Goal: Task Accomplishment & Management: Manage account settings

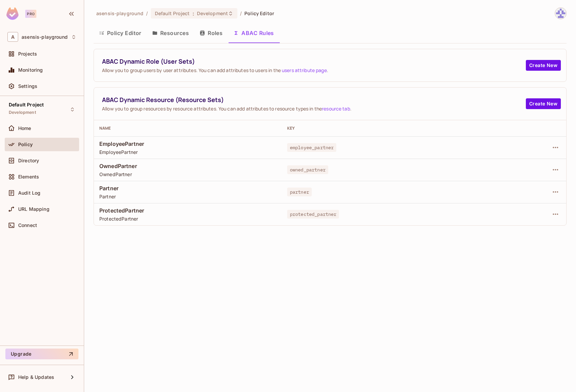
click at [216, 34] on button "Roles" at bounding box center [211, 33] width 34 height 17
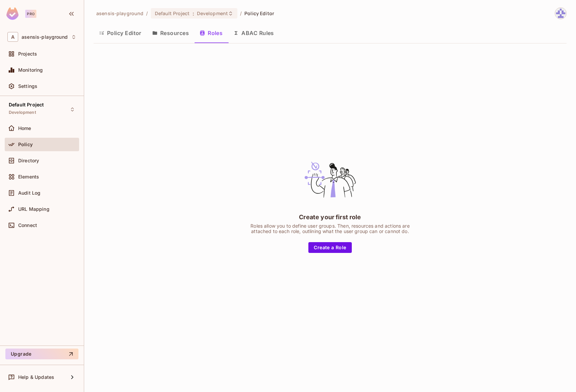
click at [176, 34] on button "Resources" at bounding box center [170, 33] width 47 height 17
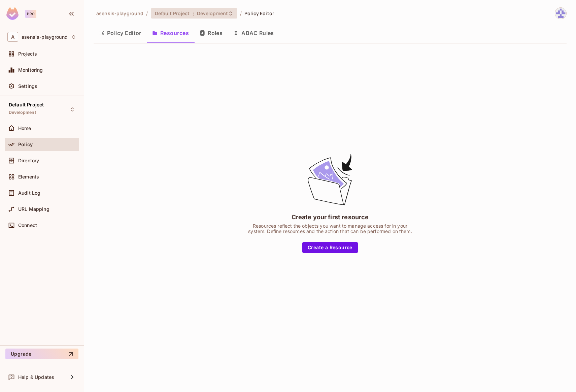
click at [179, 13] on span "Default Project" at bounding box center [172, 13] width 35 height 6
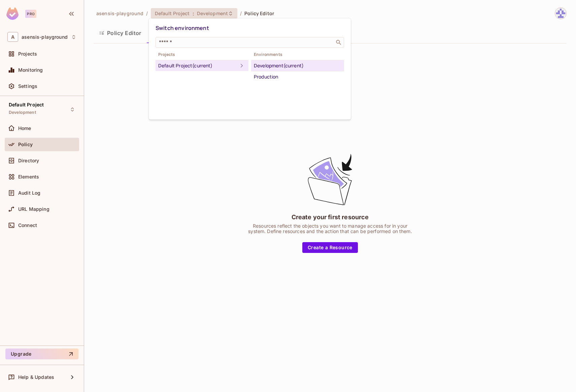
click at [262, 64] on div "Development (current)" at bounding box center [298, 66] width 88 height 8
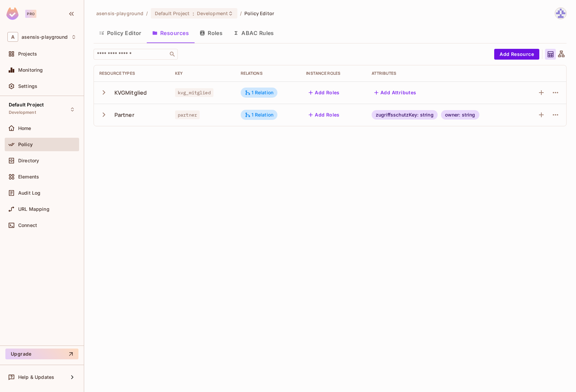
click at [223, 35] on button "Roles" at bounding box center [211, 33] width 34 height 17
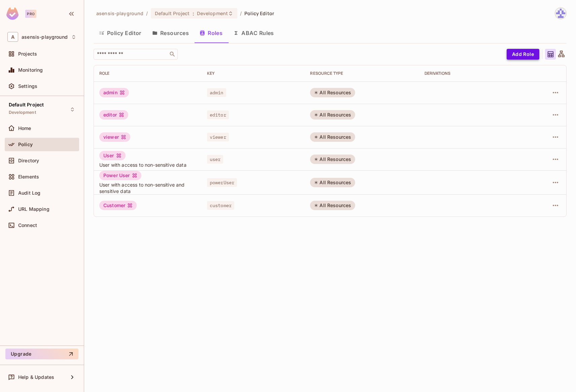
click at [513, 53] on button "Add Role" at bounding box center [523, 54] width 33 height 11
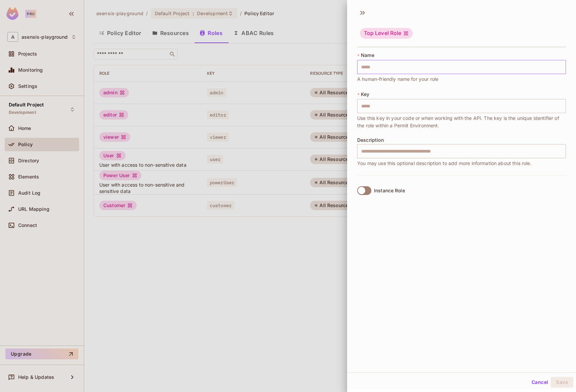
click at [406, 68] on input "text" at bounding box center [461, 67] width 209 height 14
type input "*"
type input "**"
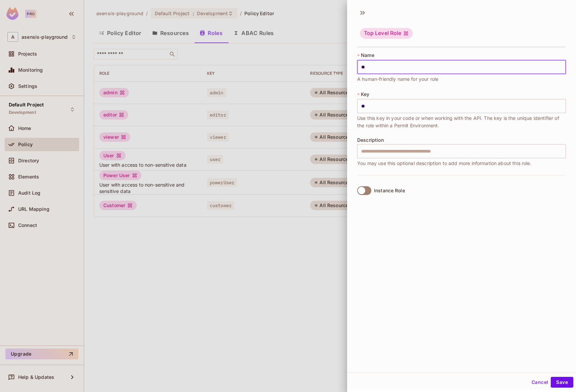
type input "***"
type input "****"
type input "*****"
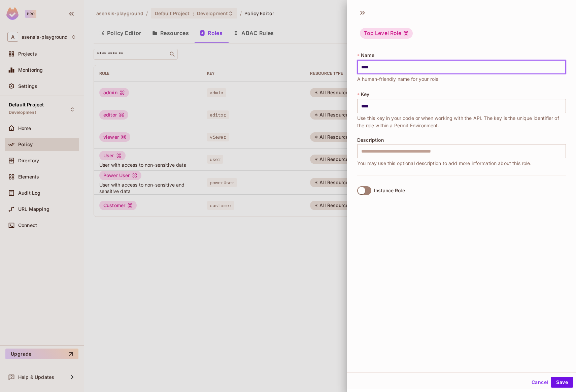
type input "*****"
type input "******"
type input "*******"
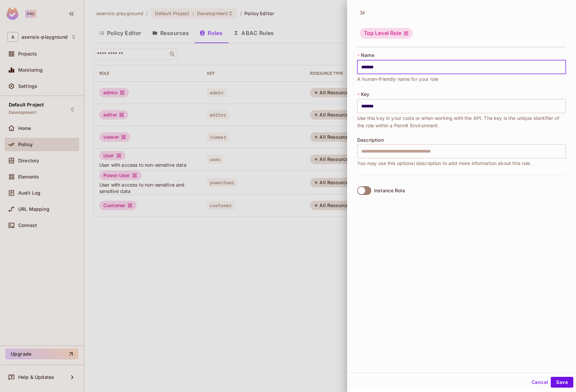
type input "********"
type input "*********"
type input "**********"
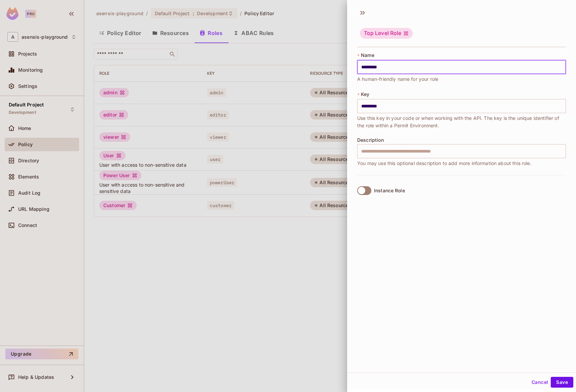
type input "**********"
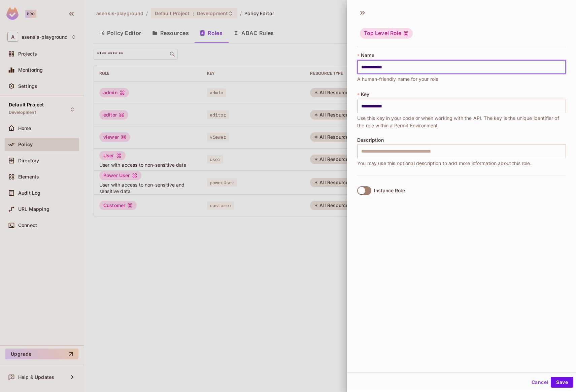
type input "**********"
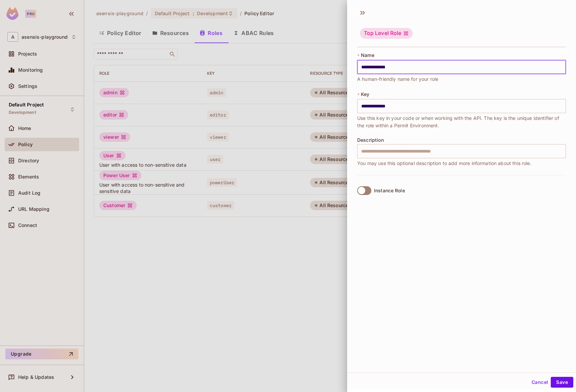
type input "**********"
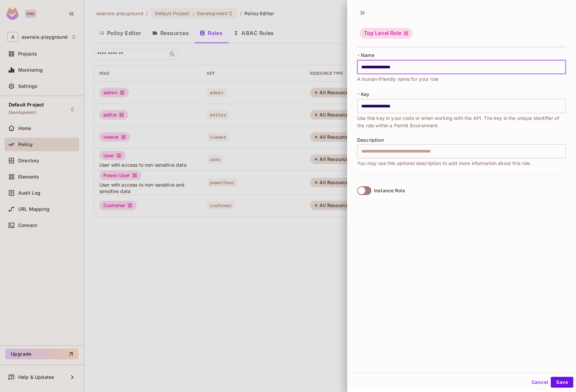
type input "**********"
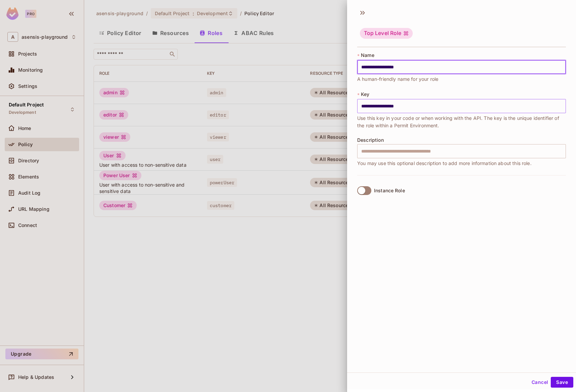
click at [364, 106] on input "**********" at bounding box center [461, 106] width 209 height 14
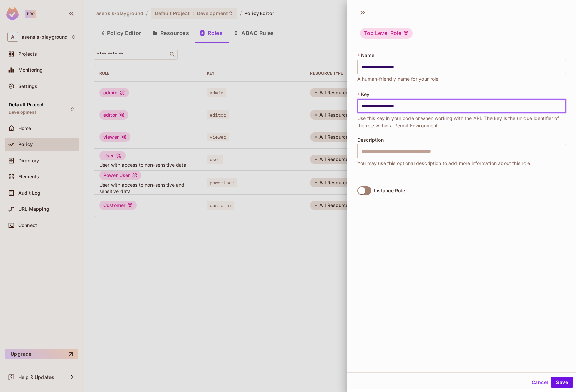
click at [394, 106] on input "**********" at bounding box center [461, 106] width 209 height 14
type input "**********"
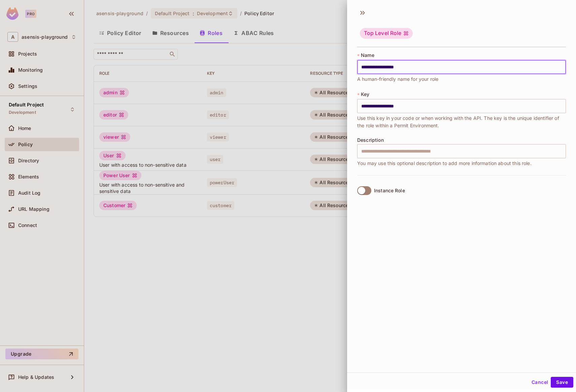
drag, startPoint x: 362, startPoint y: 67, endPoint x: 429, endPoint y: 66, distance: 67.0
click at [429, 66] on input "**********" at bounding box center [461, 67] width 209 height 14
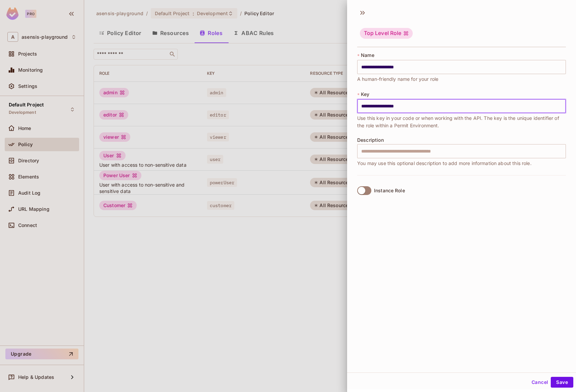
drag, startPoint x: 362, startPoint y: 106, endPoint x: 404, endPoint y: 107, distance: 42.4
click at [404, 107] on input "**********" at bounding box center [461, 106] width 209 height 14
click at [445, 122] on span "Use this key in your code or when working with the API. The key is the unique i…" at bounding box center [461, 121] width 209 height 15
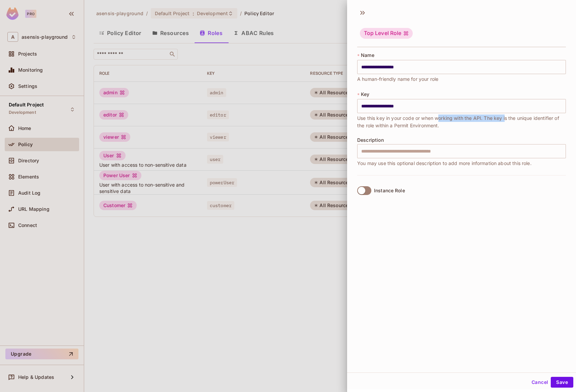
drag, startPoint x: 507, startPoint y: 119, endPoint x: 439, endPoint y: 117, distance: 67.7
click at [439, 117] on span "Use this key in your code or when working with the API. The key is the unique i…" at bounding box center [461, 121] width 209 height 15
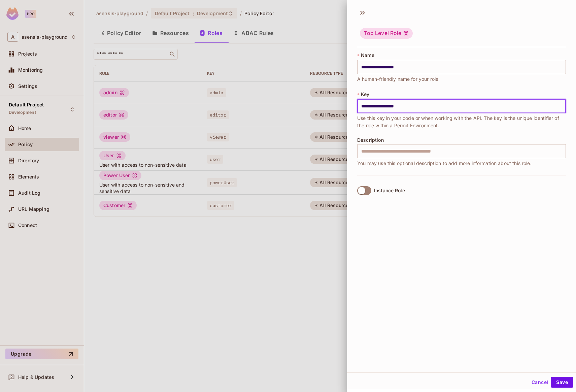
drag, startPoint x: 418, startPoint y: 107, endPoint x: 340, endPoint y: 105, distance: 78.2
click at [340, 105] on div "**********" at bounding box center [288, 196] width 576 height 392
click at [366, 106] on input "**********" at bounding box center [461, 106] width 209 height 14
drag, startPoint x: 360, startPoint y: 107, endPoint x: 442, endPoint y: 107, distance: 82.5
click at [442, 107] on input "**********" at bounding box center [461, 106] width 209 height 14
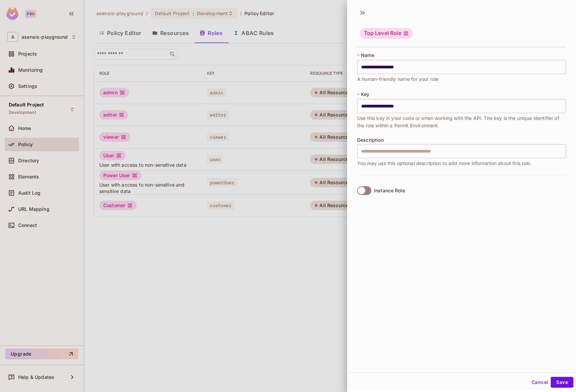
click at [379, 129] on div "**********" at bounding box center [461, 113] width 209 height 123
click at [393, 152] on input "text" at bounding box center [461, 151] width 209 height 14
click at [556, 381] on button "Save" at bounding box center [562, 382] width 23 height 11
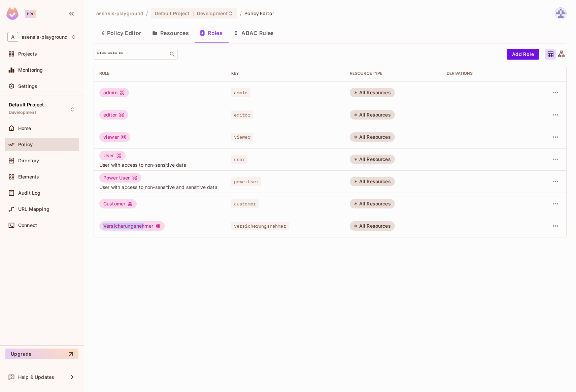
drag, startPoint x: 105, startPoint y: 226, endPoint x: 147, endPoint y: 226, distance: 42.4
click at [147, 226] on div "Versicherungsnehmer" at bounding box center [131, 225] width 65 height 9
click at [144, 253] on div "asensis-playground / Default Project : Development / Policy Editor Policy Edito…" at bounding box center [330, 196] width 492 height 392
click at [553, 226] on icon "button" at bounding box center [555, 225] width 5 height 1
click at [541, 243] on li "Edit Role" at bounding box center [527, 241] width 60 height 15
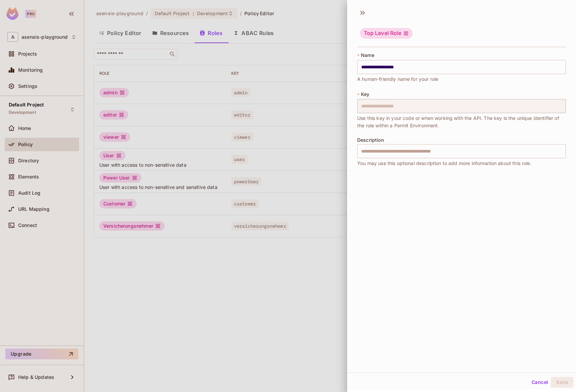
click at [386, 34] on div "Top Level Role" at bounding box center [386, 33] width 53 height 11
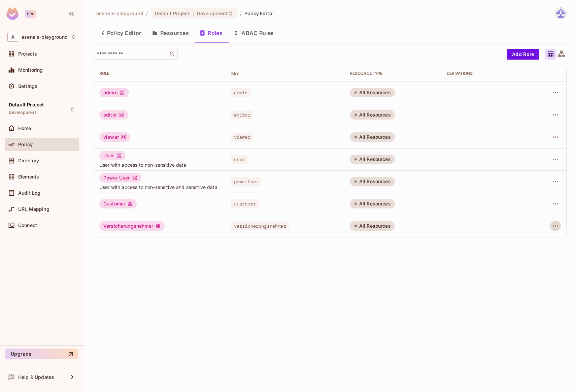
click at [358, 225] on icon at bounding box center [356, 226] width 4 height 4
click at [316, 227] on div "versicherungsnehmer" at bounding box center [285, 226] width 108 height 7
drag, startPoint x: 448, startPoint y: 74, endPoint x: 489, endPoint y: 75, distance: 41.1
click at [489, 75] on div "Derivations" at bounding box center [485, 73] width 77 height 5
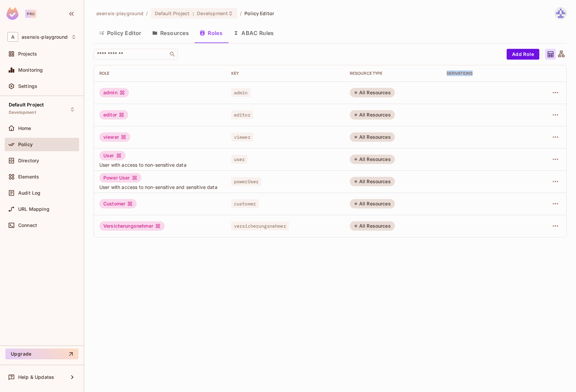
click at [493, 74] on div "Derivations" at bounding box center [485, 73] width 77 height 5
click at [563, 54] on icon at bounding box center [561, 54] width 6 height 6
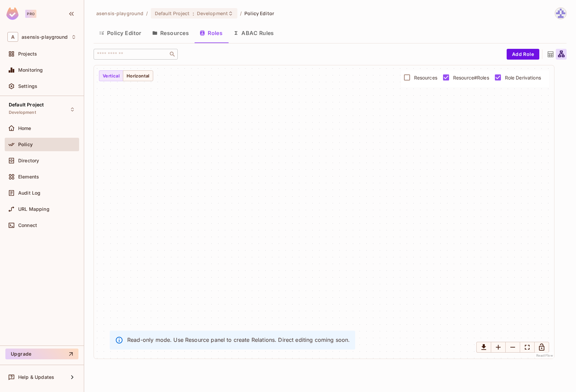
click at [549, 54] on icon at bounding box center [550, 54] width 8 height 8
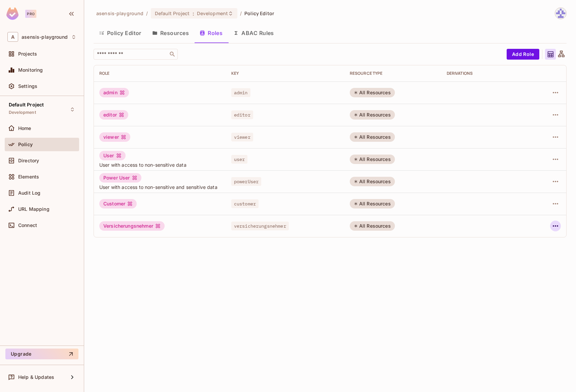
click at [559, 226] on icon "button" at bounding box center [556, 226] width 8 height 8
click at [532, 272] on div "Delete Role" at bounding box center [529, 271] width 26 height 7
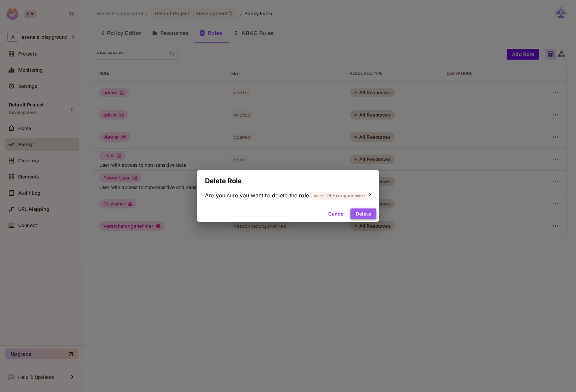
click at [369, 212] on button "Delete" at bounding box center [364, 213] width 26 height 11
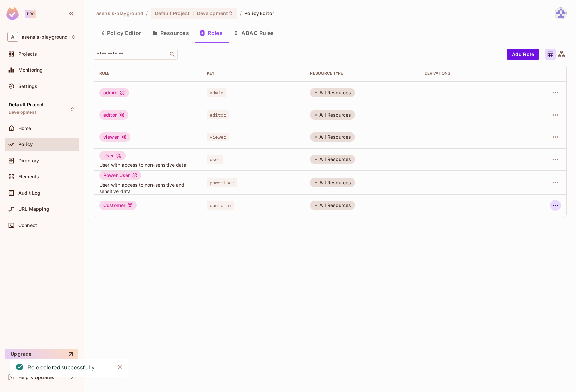
click at [556, 205] on icon "button" at bounding box center [555, 205] width 5 height 1
click at [532, 221] on div "Edit Role" at bounding box center [526, 221] width 20 height 7
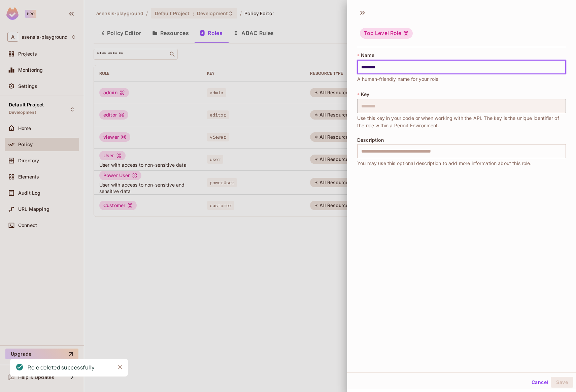
drag, startPoint x: 362, startPoint y: 69, endPoint x: 408, endPoint y: 68, distance: 45.8
click at [408, 68] on input "********" at bounding box center [461, 67] width 209 height 14
click at [314, 196] on div at bounding box center [288, 196] width 576 height 392
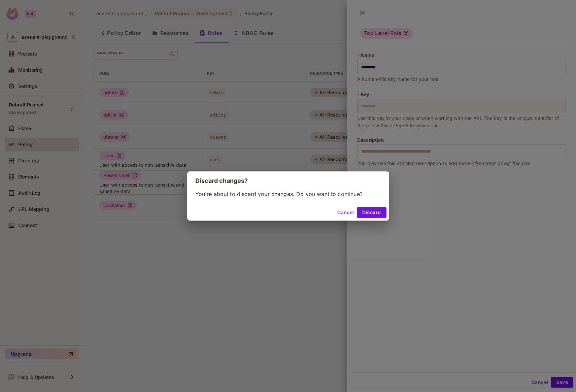
click at [350, 210] on button "Cancel" at bounding box center [346, 212] width 22 height 11
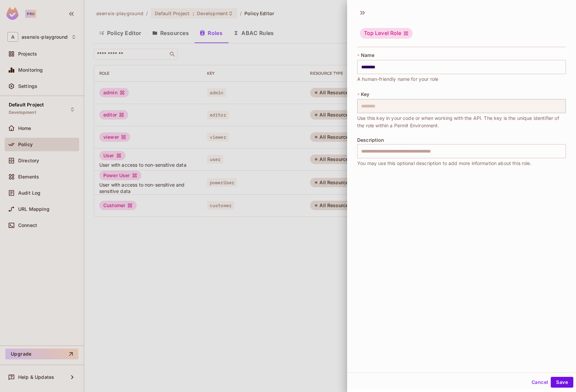
click at [530, 381] on button "Cancel" at bounding box center [540, 382] width 22 height 11
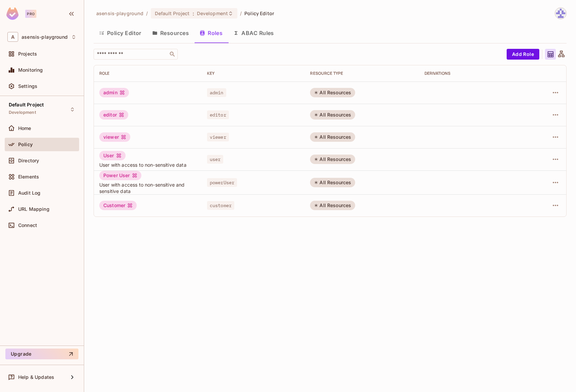
drag, startPoint x: 258, startPoint y: 304, endPoint x: 256, endPoint y: 301, distance: 3.9
click at [258, 304] on div "asensis-playground / Default Project : Development / Policy Editor Policy Edito…" at bounding box center [330, 196] width 492 height 392
click at [107, 205] on div "Customer" at bounding box center [117, 205] width 37 height 9
click at [115, 229] on div "asensis-playground / Default Project : Development / Policy Editor Policy Edito…" at bounding box center [330, 196] width 492 height 392
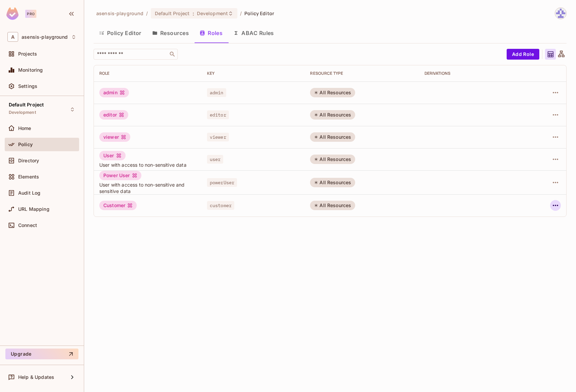
click at [556, 205] on icon "button" at bounding box center [555, 205] width 5 height 1
click at [539, 219] on li "Edit Role" at bounding box center [527, 220] width 60 height 15
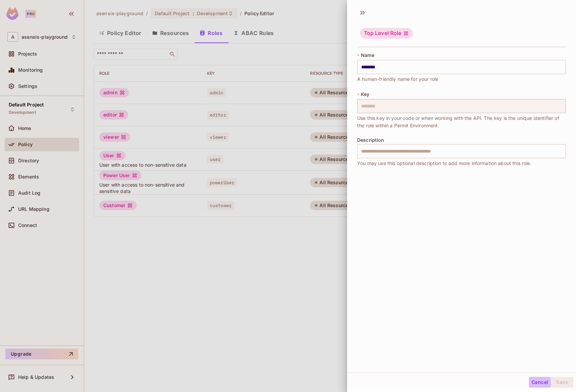
click at [536, 383] on button "Cancel" at bounding box center [540, 382] width 22 height 11
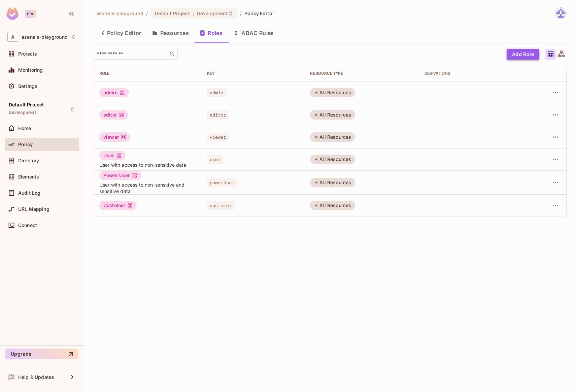
click at [519, 54] on button "Add Role" at bounding box center [523, 54] width 33 height 11
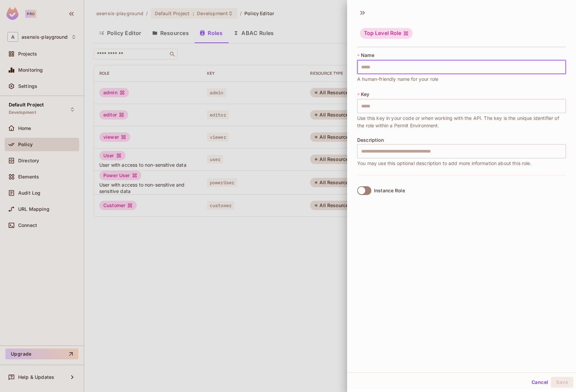
click at [389, 64] on input "text" at bounding box center [461, 67] width 209 height 14
type input "*"
type input "**"
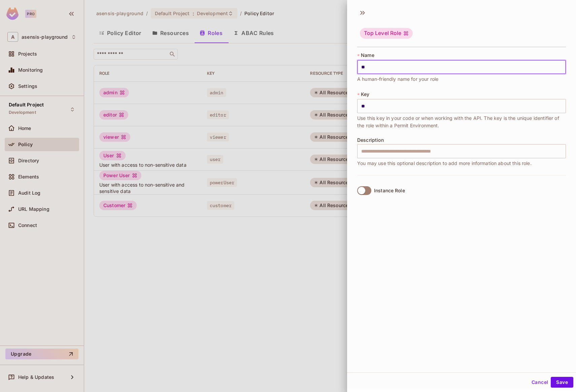
type input "***"
type input "****"
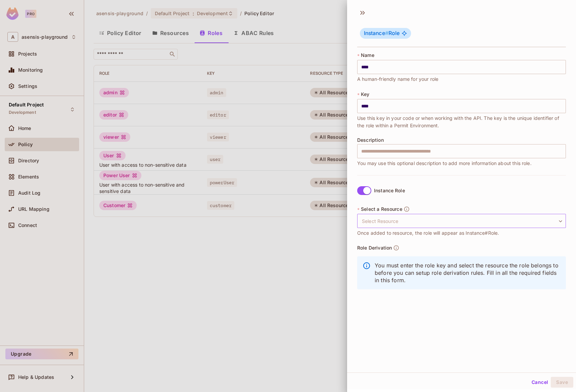
click at [396, 220] on body "Pro A asensis-playground Projects Monitoring Settings Default Project Developme…" at bounding box center [288, 196] width 576 height 392
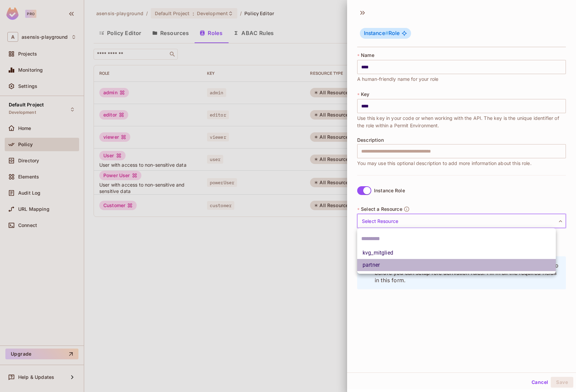
click at [383, 263] on li "partner" at bounding box center [456, 265] width 199 height 12
type input "*******"
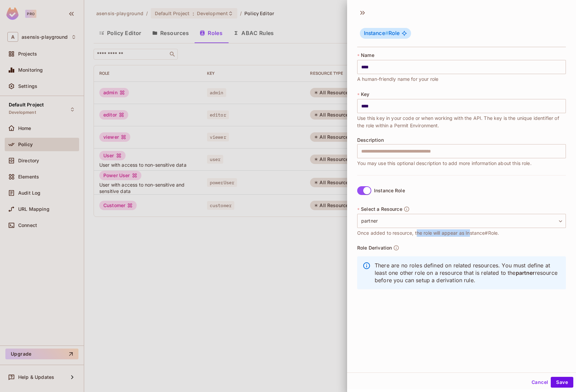
drag, startPoint x: 416, startPoint y: 234, endPoint x: 470, endPoint y: 233, distance: 53.5
click at [470, 233] on span "Once added to resource, the role will appear as Instance#Role." at bounding box center [428, 232] width 142 height 7
click at [482, 233] on span "Once added to resource, the role will appear as Instance#Role." at bounding box center [428, 232] width 142 height 7
drag, startPoint x: 511, startPoint y: 233, endPoint x: 496, endPoint y: 234, distance: 14.5
click at [496, 234] on div "* Select a Resource partner ******* ​ Once added to resource, the role will app…" at bounding box center [461, 221] width 209 height 31
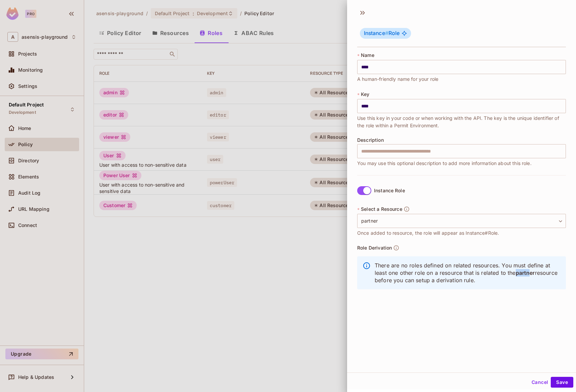
drag, startPoint x: 517, startPoint y: 273, endPoint x: 532, endPoint y: 273, distance: 15.2
click at [532, 273] on span "partner" at bounding box center [525, 273] width 19 height 6
drag, startPoint x: 376, startPoint y: 280, endPoint x: 499, endPoint y: 281, distance: 123.6
click at [499, 281] on p "There are no roles defined on related resources. You must define at least one o…" at bounding box center [468, 273] width 186 height 22
drag, startPoint x: 503, startPoint y: 280, endPoint x: 434, endPoint y: 280, distance: 69.4
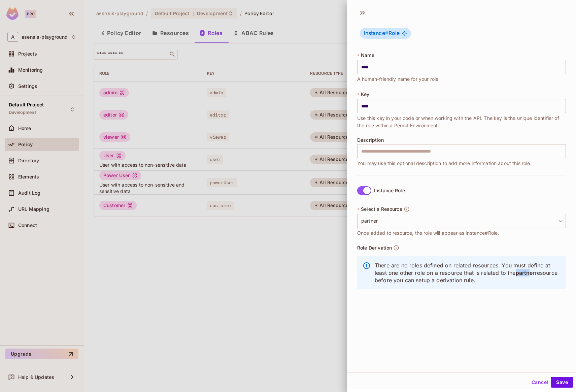
click at [434, 280] on p "There are no roles defined on related resources. You must define at least one o…" at bounding box center [468, 273] width 186 height 22
click at [401, 267] on p "There are no roles defined on related resources. You must define at least one o…" at bounding box center [468, 273] width 186 height 22
click at [531, 382] on button "Cancel" at bounding box center [540, 382] width 22 height 11
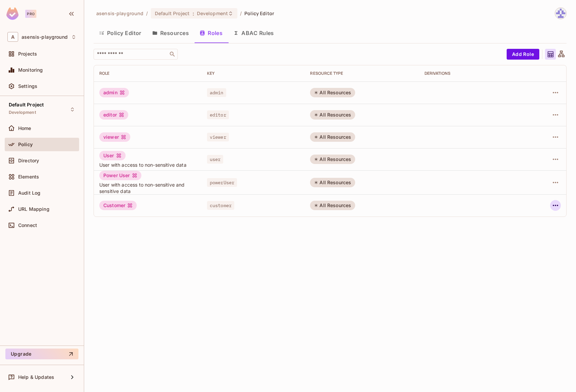
click at [559, 206] on icon "button" at bounding box center [556, 205] width 8 height 8
click at [534, 222] on div "Edit Role" at bounding box center [526, 221] width 20 height 7
click at [552, 210] on div at bounding box center [544, 205] width 33 height 11
click at [556, 205] on icon "button" at bounding box center [556, 205] width 8 height 8
click at [539, 235] on div "Edit Attributes" at bounding box center [532, 235] width 33 height 7
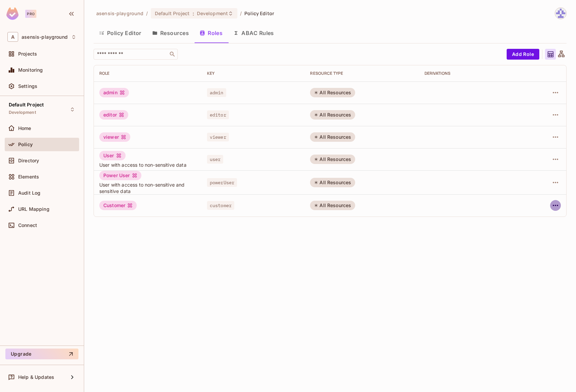
click at [554, 204] on icon "button" at bounding box center [556, 205] width 8 height 8
click at [532, 250] on div "Delete Role" at bounding box center [529, 250] width 26 height 7
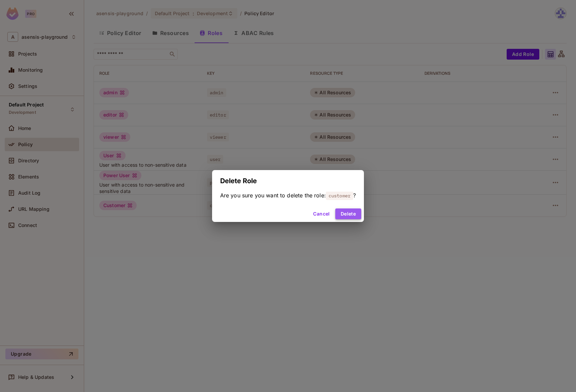
click at [350, 215] on button "Delete" at bounding box center [348, 213] width 26 height 11
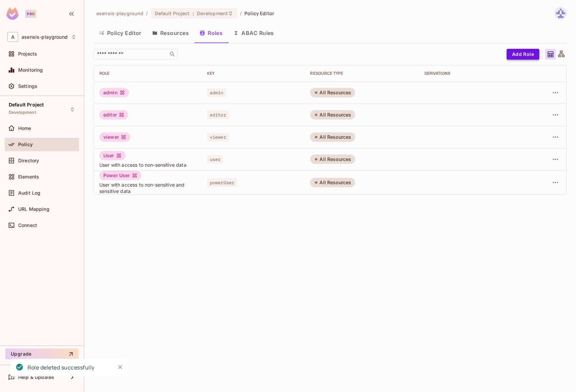
click at [519, 52] on button "Add Role" at bounding box center [523, 54] width 33 height 11
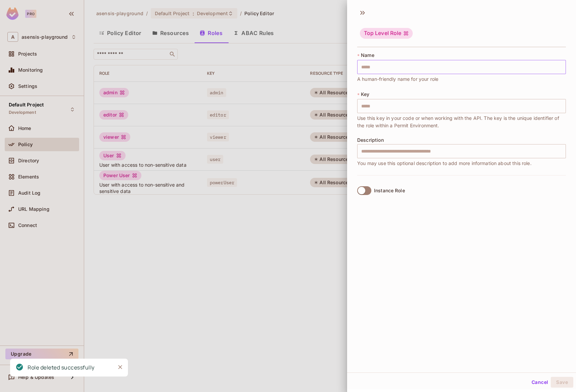
click at [403, 65] on input "text" at bounding box center [461, 67] width 209 height 14
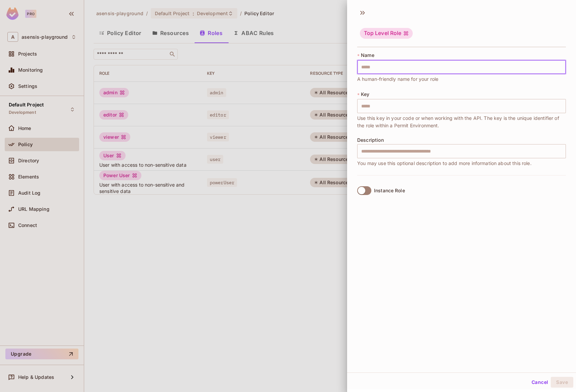
type input "*"
type input "**"
type input "***"
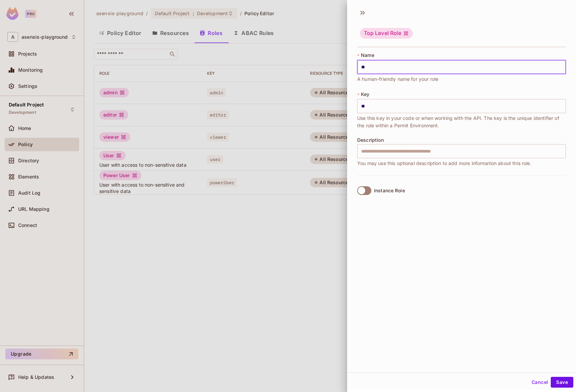
type input "***"
type input "****"
type input "*****"
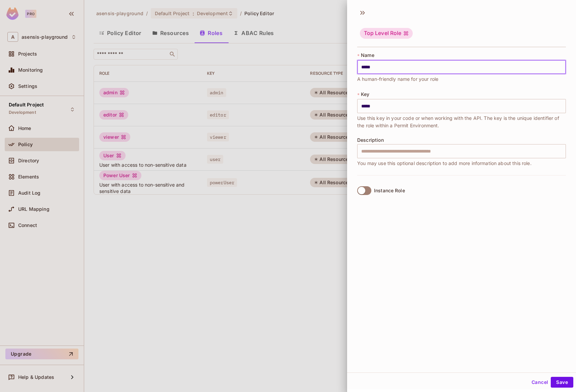
type input "******"
type input "*******"
type input "********"
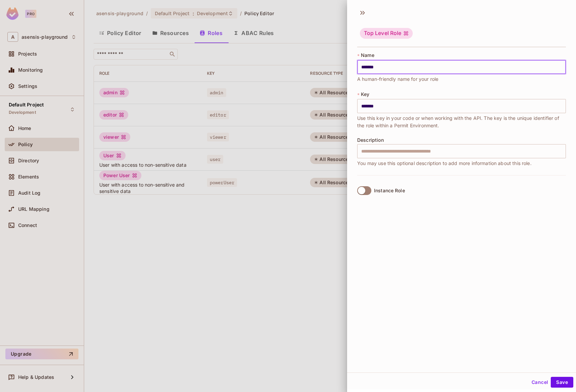
type input "********"
type input "*******"
type input "******"
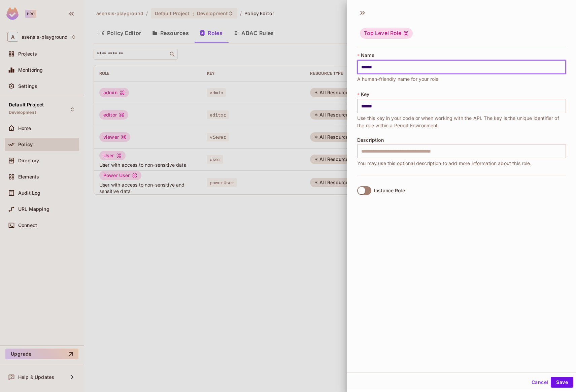
type input "*****"
type input "****"
type input "***"
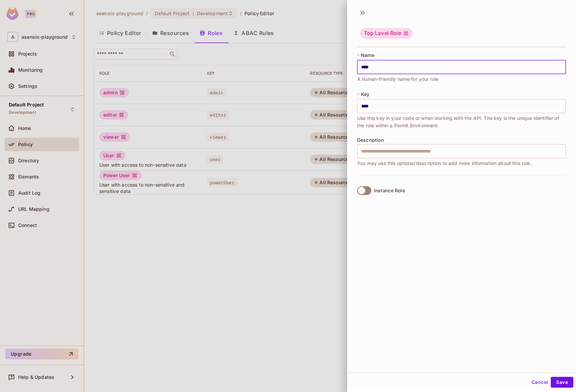
type input "***"
type input "**"
type input "*"
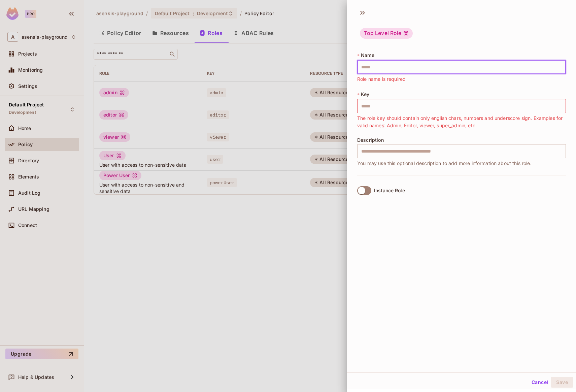
type input "*"
type input "**"
type input "***"
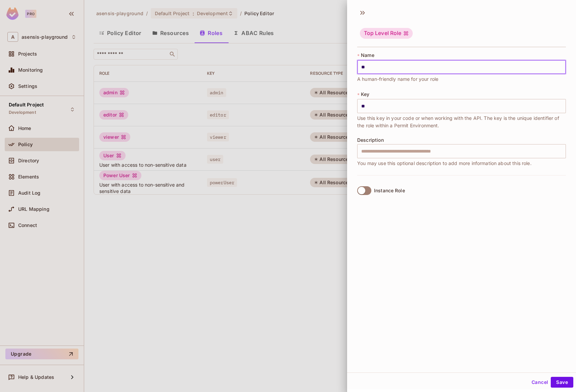
type input "***"
type input "****"
type input "*****"
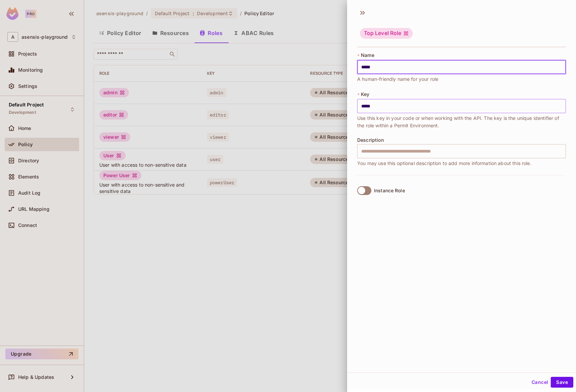
type input "*****"
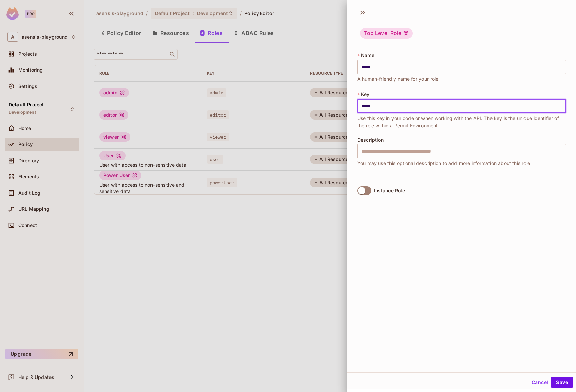
drag, startPoint x: 375, startPoint y: 107, endPoint x: 342, endPoint y: 105, distance: 32.8
click at [342, 105] on div "Top Level Role * Name ***** ​ A human-friendly name for your role * Key ***** ​…" at bounding box center [288, 196] width 576 height 392
type input "********"
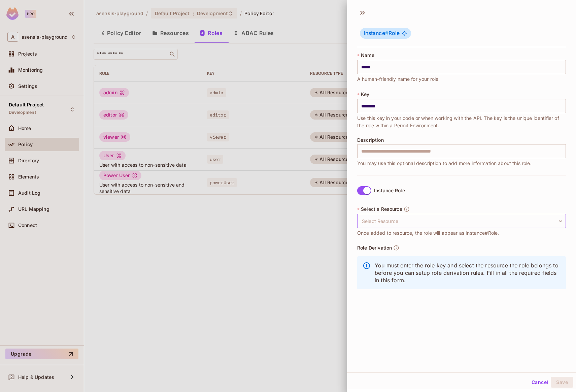
click at [409, 218] on body "Pro A asensis-playground Projects Monitoring Settings Default Project Developme…" at bounding box center [288, 196] width 576 height 392
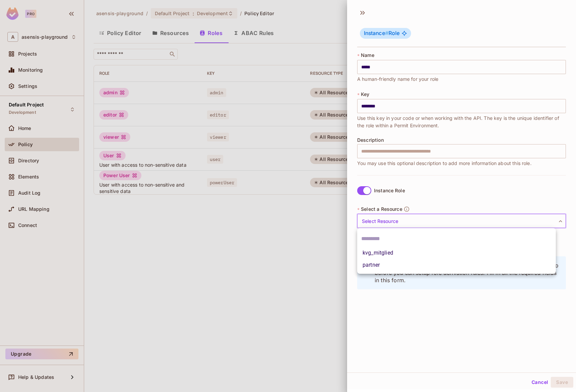
click at [390, 260] on li "partner" at bounding box center [456, 265] width 199 height 12
type input "*******"
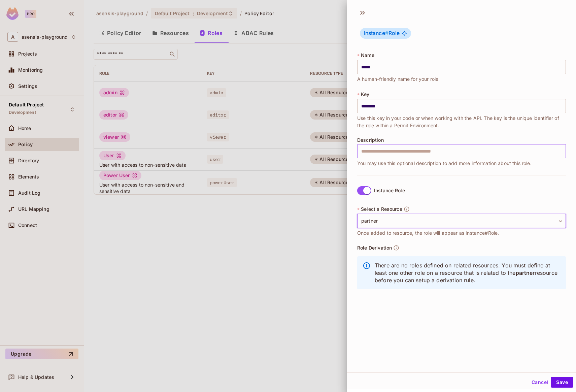
click at [370, 151] on input "text" at bounding box center [461, 151] width 209 height 14
click at [383, 154] on input "**********" at bounding box center [461, 151] width 209 height 14
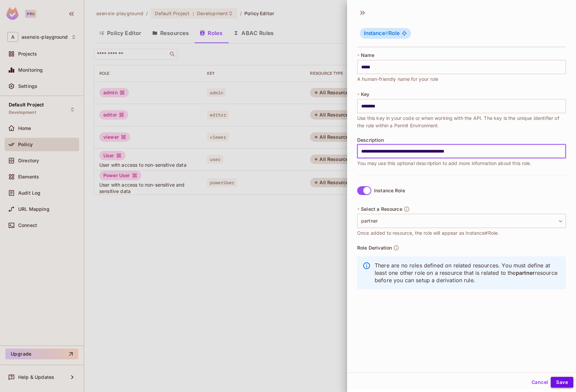
type input "**********"
click at [556, 381] on button "Save" at bounding box center [562, 382] width 23 height 11
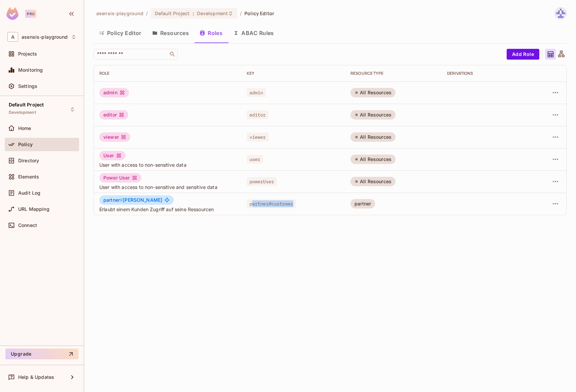
drag, startPoint x: 219, startPoint y: 206, endPoint x: 267, endPoint y: 207, distance: 48.2
click at [267, 207] on div "partner#customer" at bounding box center [293, 203] width 93 height 7
click at [274, 230] on div "asensis-playground / Default Project : Development / Policy Editor Policy Edito…" at bounding box center [330, 196] width 492 height 392
drag, startPoint x: 336, startPoint y: 206, endPoint x: 354, endPoint y: 206, distance: 18.2
click at [354, 206] on div "partner" at bounding box center [363, 203] width 25 height 9
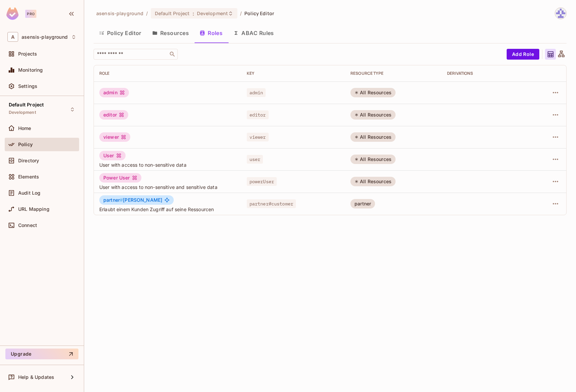
click at [347, 225] on div "asensis-playground / Default Project : Development / Policy Editor Policy Edito…" at bounding box center [330, 196] width 492 height 392
click at [556, 208] on icon "button" at bounding box center [556, 204] width 8 height 8
click at [533, 223] on div "Edit Role" at bounding box center [526, 222] width 20 height 7
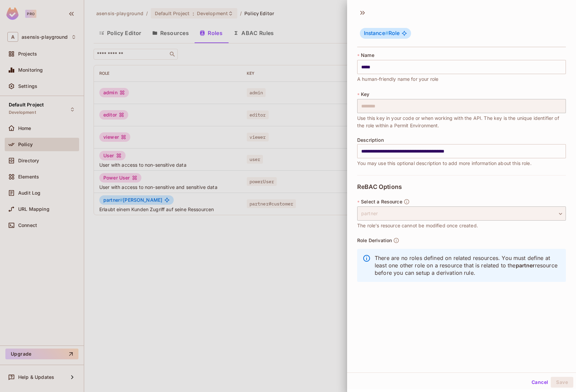
drag, startPoint x: 531, startPoint y: 381, endPoint x: 527, endPoint y: 373, distance: 9.2
click at [531, 382] on button "Cancel" at bounding box center [540, 382] width 22 height 11
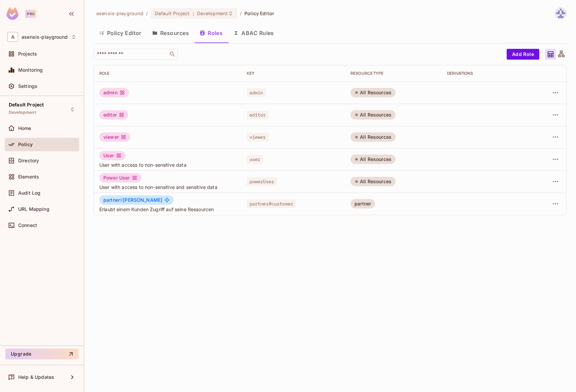
drag, startPoint x: 125, startPoint y: 200, endPoint x: 140, endPoint y: 201, distance: 14.8
click at [140, 201] on div "partner # [PERSON_NAME]" at bounding box center [136, 199] width 74 height 9
click at [167, 34] on button "Resources" at bounding box center [170, 33] width 47 height 17
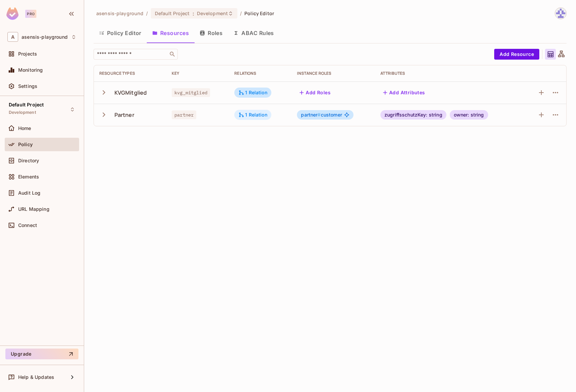
click at [243, 114] on icon at bounding box center [241, 115] width 6 height 6
click at [202, 152] on div at bounding box center [288, 196] width 576 height 392
click at [317, 115] on span "partner #" at bounding box center [311, 115] width 20 height 6
click at [179, 114] on span "partner" at bounding box center [184, 114] width 25 height 9
click at [552, 117] on icon "button" at bounding box center [556, 115] width 8 height 8
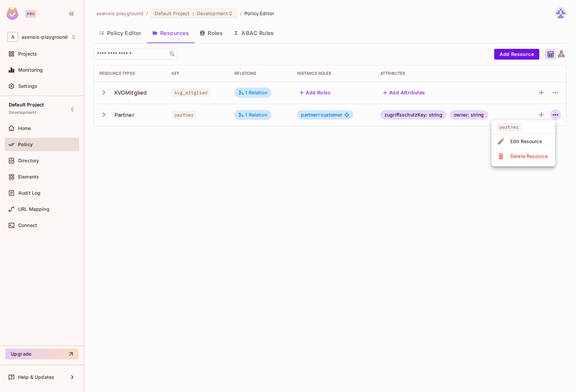
click at [537, 138] on div "Edit Resource" at bounding box center [526, 141] width 32 height 7
click at [321, 117] on span "partner # customer" at bounding box center [321, 114] width 41 height 5
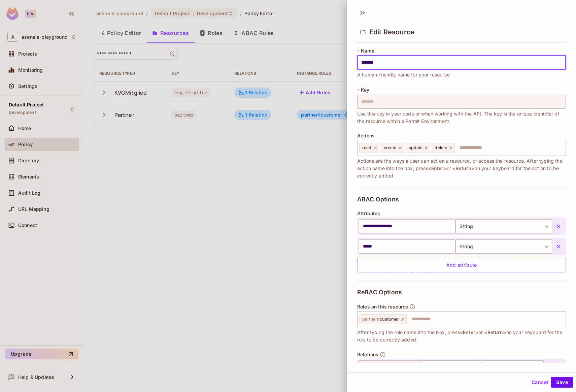
click at [386, 334] on span "After typing the role name into the box, press <Enter> or <Return> on your keyb…" at bounding box center [461, 336] width 209 height 15
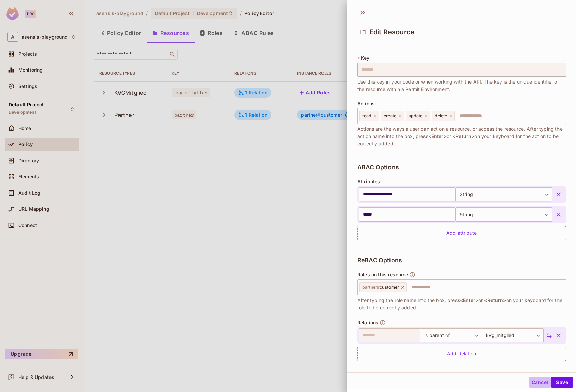
click at [535, 381] on button "Cancel" at bounding box center [540, 382] width 22 height 11
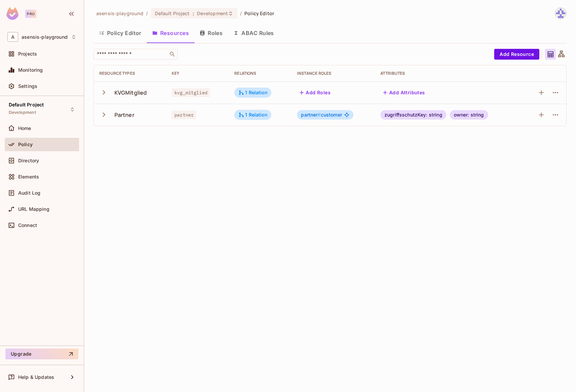
click at [334, 192] on div "asensis-playground / Default Project : Development / Policy Editor Policy Edito…" at bounding box center [330, 196] width 492 height 392
click at [213, 34] on button "Roles" at bounding box center [211, 33] width 34 height 17
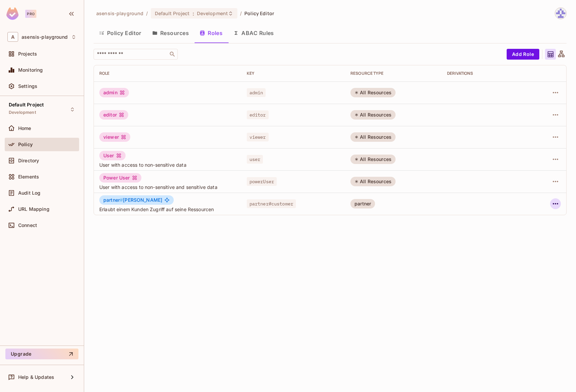
click at [554, 208] on icon "button" at bounding box center [556, 204] width 8 height 8
click at [544, 218] on li "Edit Role" at bounding box center [527, 221] width 60 height 15
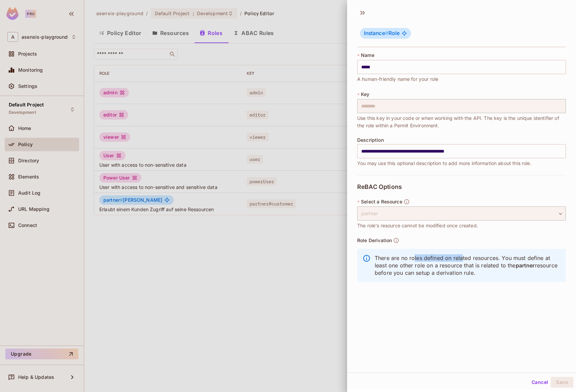
drag, startPoint x: 414, startPoint y: 259, endPoint x: 463, endPoint y: 259, distance: 48.2
click at [463, 259] on p "There are no roles defined on related resources. You must define at least one o…" at bounding box center [468, 265] width 186 height 22
click at [485, 258] on p "There are no roles defined on related resources. You must define at least one o…" at bounding box center [468, 265] width 186 height 22
drag, startPoint x: 398, startPoint y: 258, endPoint x: 473, endPoint y: 258, distance: 75.8
click at [473, 258] on p "There are no roles defined on related resources. You must define at least one o…" at bounding box center [468, 265] width 186 height 22
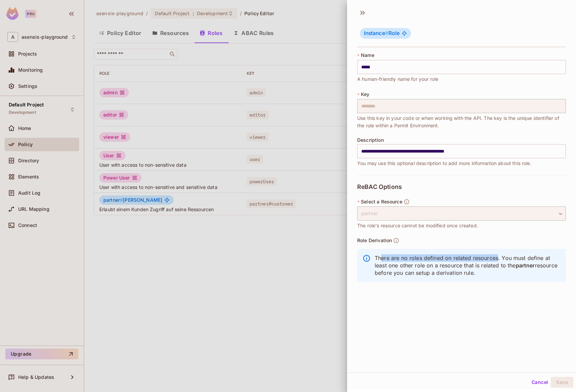
drag, startPoint x: 488, startPoint y: 258, endPoint x: 380, endPoint y: 258, distance: 107.7
click at [381, 258] on p "There are no roles defined on related resources. You must define at least one o…" at bounding box center [468, 265] width 186 height 22
drag, startPoint x: 376, startPoint y: 258, endPoint x: 532, endPoint y: 271, distance: 156.8
click at [532, 271] on p "There are no roles defined on related resources. You must define at least one o…" at bounding box center [468, 265] width 186 height 22
click at [533, 381] on button "Cancel" at bounding box center [540, 382] width 22 height 11
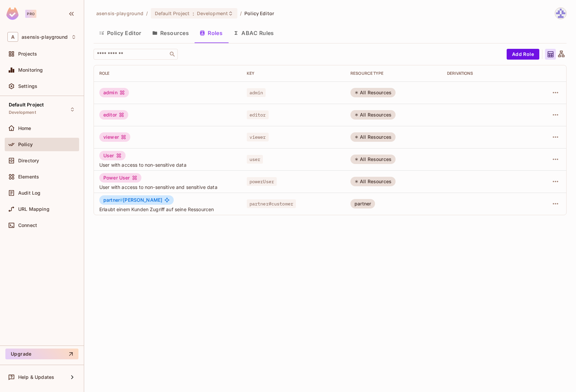
click at [175, 35] on button "Resources" at bounding box center [170, 33] width 47 height 17
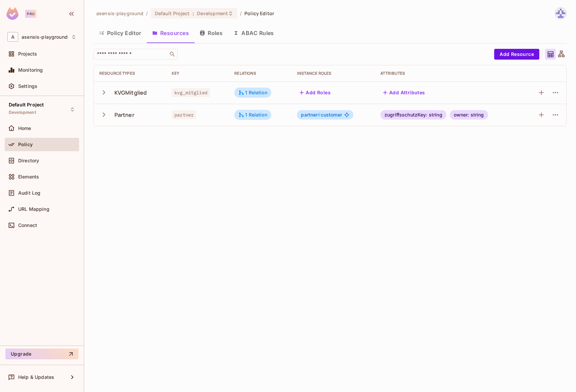
click at [214, 35] on button "Roles" at bounding box center [211, 33] width 34 height 17
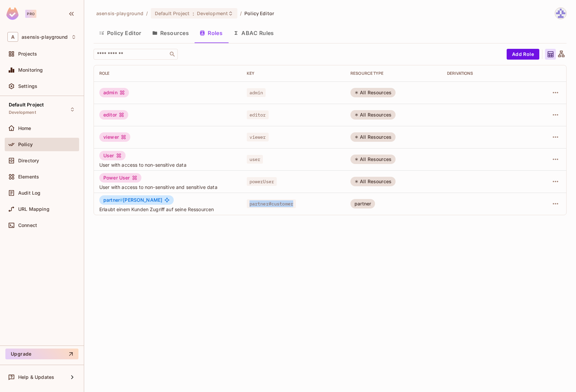
drag, startPoint x: 218, startPoint y: 207, endPoint x: 271, endPoint y: 207, distance: 53.2
click at [271, 207] on div "partner#customer" at bounding box center [293, 203] width 93 height 7
click at [256, 227] on div "asensis-playground / Default Project : Development / Policy Editor Policy Edito…" at bounding box center [330, 196] width 492 height 392
click at [523, 53] on button "Add Role" at bounding box center [523, 54] width 33 height 11
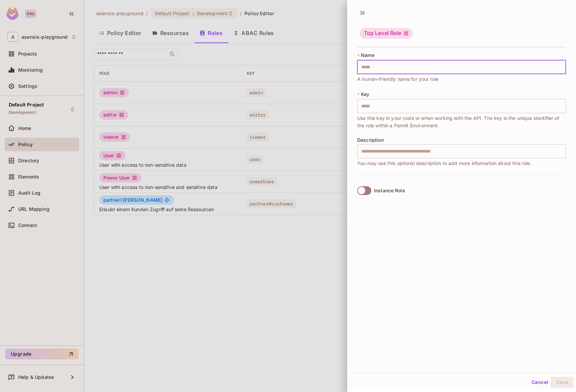
click at [409, 68] on input "text" at bounding box center [461, 67] width 209 height 14
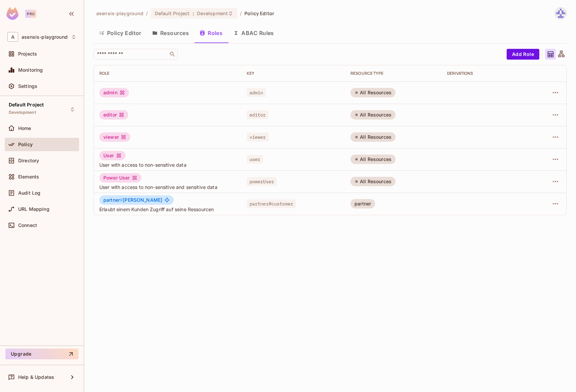
click at [563, 53] on icon at bounding box center [561, 54] width 8 height 8
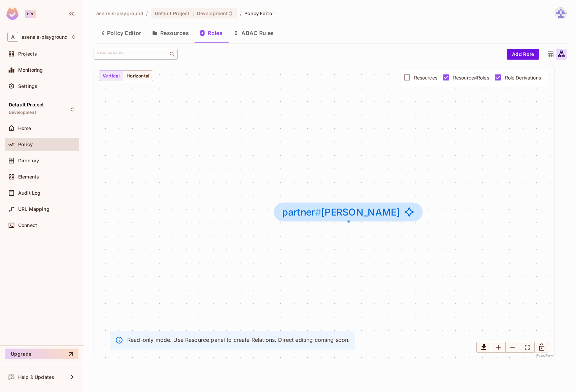
click at [548, 55] on icon at bounding box center [551, 55] width 6 height 6
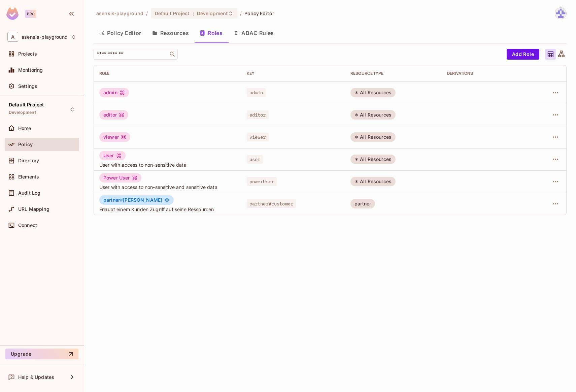
click at [250, 35] on button "ABAC Rules" at bounding box center [254, 33] width 52 height 17
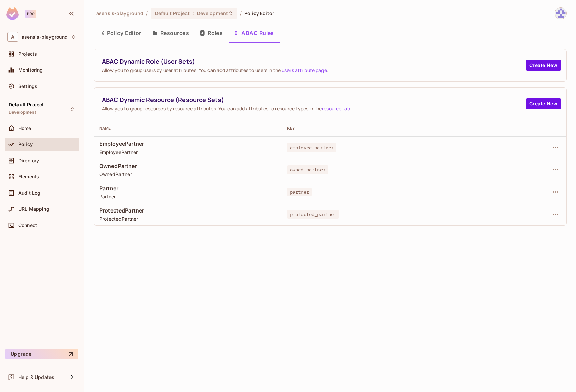
drag, startPoint x: 104, startPoint y: 99, endPoint x: 127, endPoint y: 99, distance: 23.2
click at [127, 99] on span "ABAC Dynamic Resource (Resource Sets)" at bounding box center [314, 100] width 424 height 8
drag, startPoint x: 101, startPoint y: 143, endPoint x: 145, endPoint y: 141, distance: 44.2
click at [145, 141] on span "EmployeePartner" at bounding box center [187, 143] width 177 height 7
drag, startPoint x: 100, startPoint y: 166, endPoint x: 126, endPoint y: 167, distance: 25.6
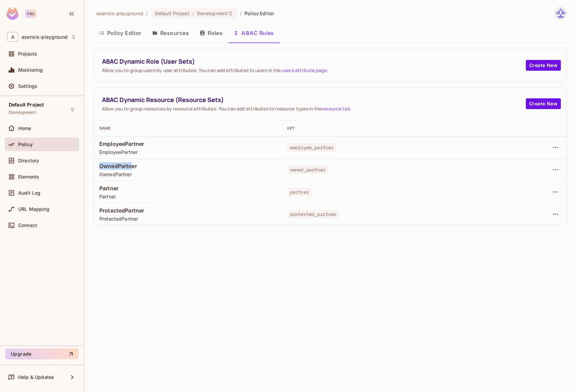
click at [133, 167] on span "OwnedPartner" at bounding box center [187, 165] width 177 height 7
drag, startPoint x: 98, startPoint y: 175, endPoint x: 141, endPoint y: 175, distance: 43.1
click at [141, 175] on td "OwnedPartner OwnedPartner" at bounding box center [188, 170] width 188 height 22
drag, startPoint x: 99, startPoint y: 166, endPoint x: 144, endPoint y: 175, distance: 45.4
click at [144, 175] on div "OwnedPartner OwnedPartner" at bounding box center [187, 169] width 177 height 15
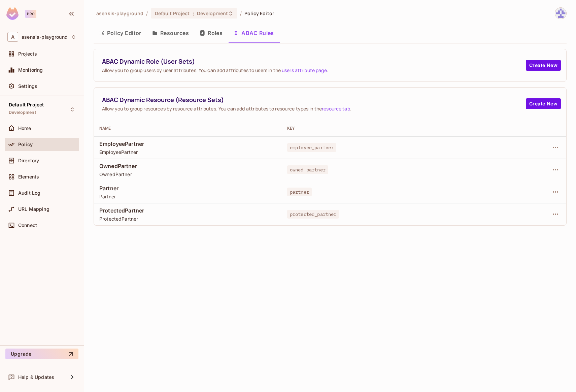
click at [309, 170] on span "owned_partner" at bounding box center [307, 169] width 41 height 9
click at [556, 169] on icon "button" at bounding box center [556, 170] width 8 height 8
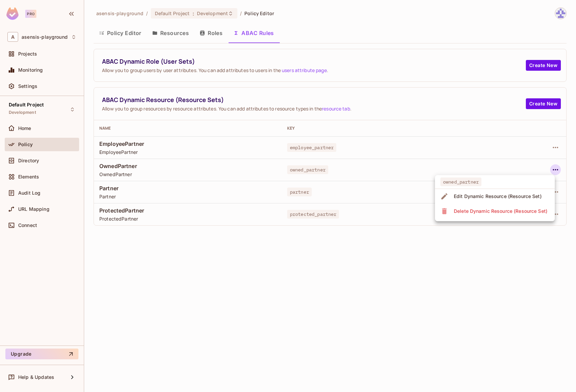
click at [204, 35] on div at bounding box center [288, 196] width 576 height 392
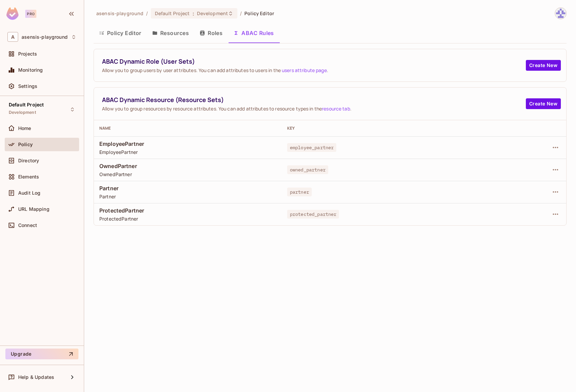
click at [211, 34] on button "Roles" at bounding box center [211, 33] width 34 height 17
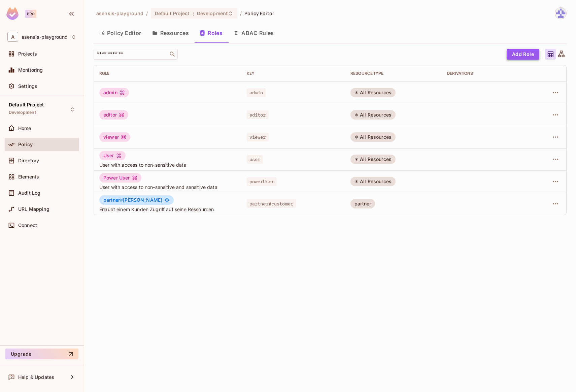
click at [519, 54] on button "Add Role" at bounding box center [523, 54] width 33 height 11
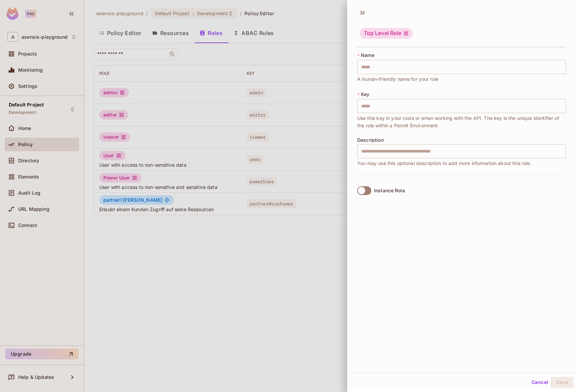
drag, startPoint x: 392, startPoint y: 187, endPoint x: 386, endPoint y: 190, distance: 6.6
click at [390, 188] on label "Instance Role" at bounding box center [380, 191] width 51 height 14
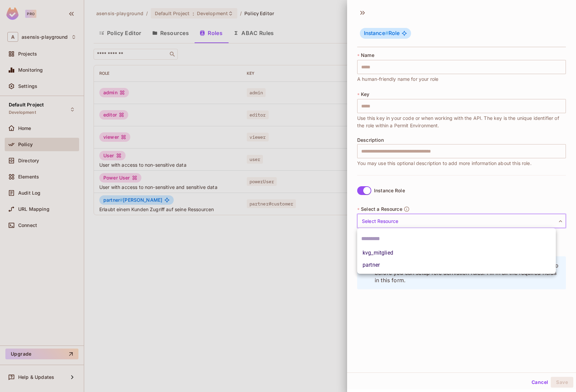
click at [390, 219] on body "Pro A asensis-playground Projects Monitoring Settings Default Project Developme…" at bounding box center [288, 196] width 576 height 392
click at [533, 383] on div at bounding box center [288, 196] width 576 height 392
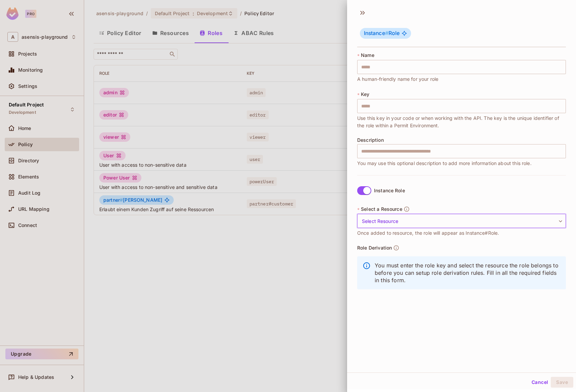
click at [533, 382] on button "Cancel" at bounding box center [540, 382] width 22 height 11
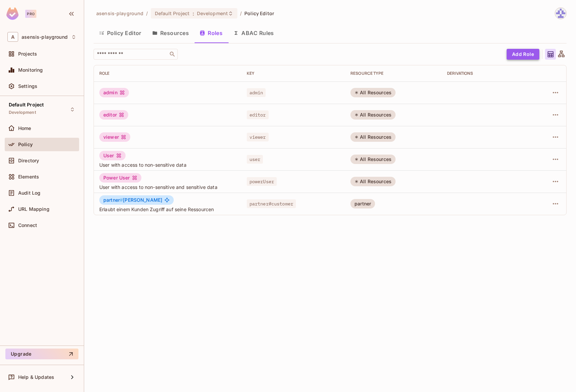
click at [519, 58] on button "Add Role" at bounding box center [523, 54] width 33 height 11
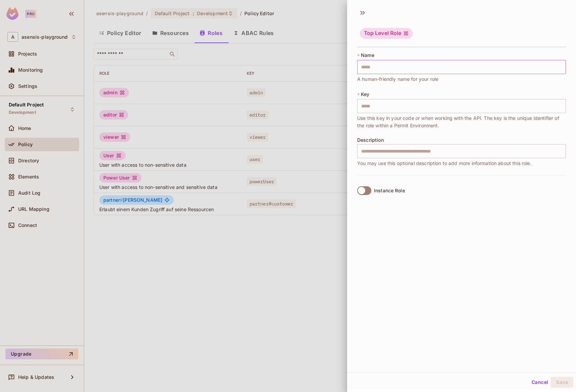
click at [466, 69] on input "text" at bounding box center [461, 67] width 209 height 14
type input "*"
type input "**"
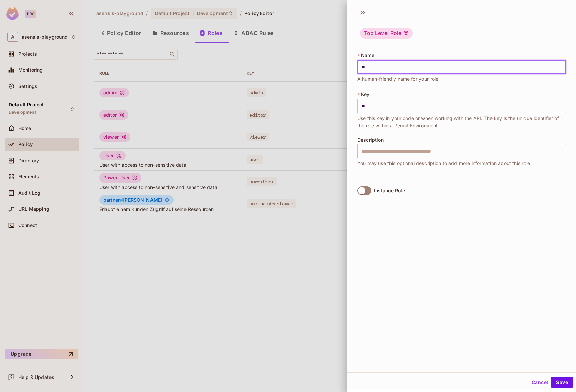
type input "***"
type input "****"
type input "*****"
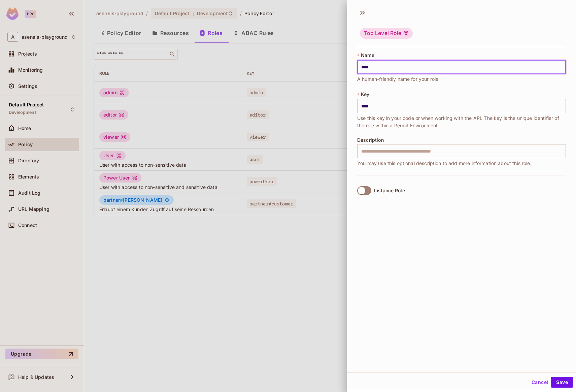
type input "*****"
type input "******"
type input "*******"
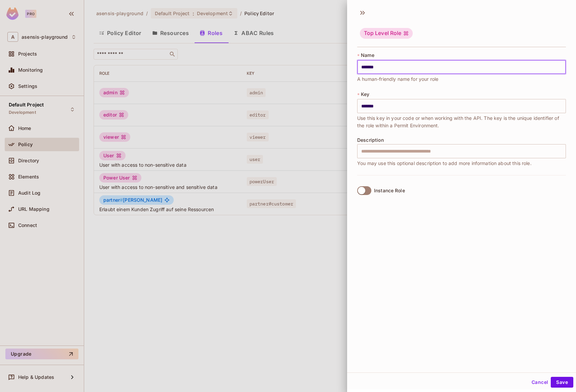
type input "********"
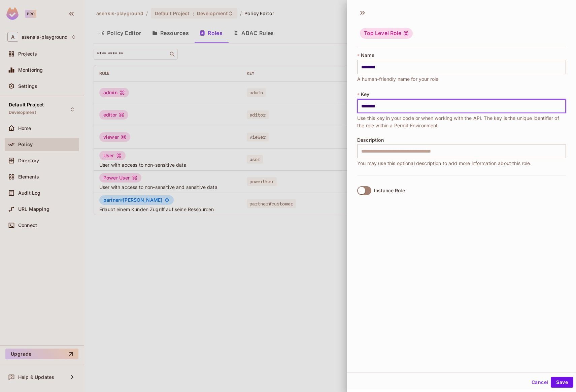
drag, startPoint x: 392, startPoint y: 105, endPoint x: 331, endPoint y: 101, distance: 61.8
click at [331, 101] on div "Top Level Role * Name ******** ​ A human-friendly name for your role * Key ****…" at bounding box center [288, 196] width 576 height 392
type input "********"
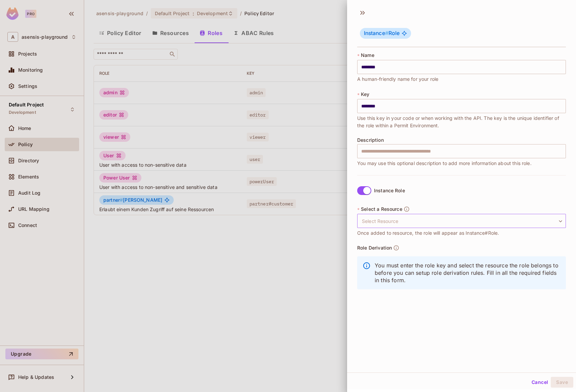
click at [379, 222] on body "Pro A asensis-playground Projects Monitoring Settings Default Project Developme…" at bounding box center [288, 196] width 576 height 392
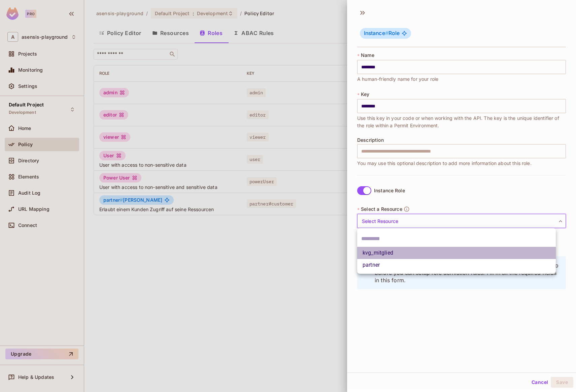
click at [387, 255] on li "kvg_mitglied" at bounding box center [456, 253] width 199 height 12
type input "**********"
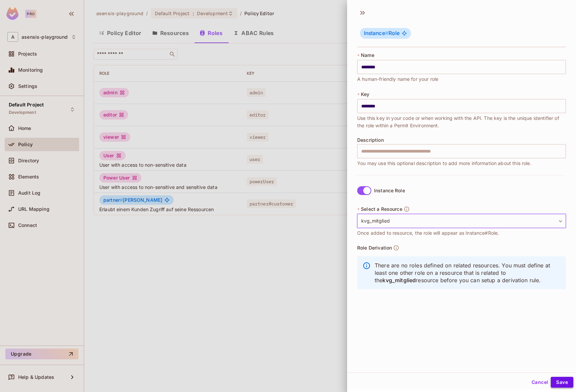
click at [555, 381] on button "Save" at bounding box center [562, 382] width 23 height 11
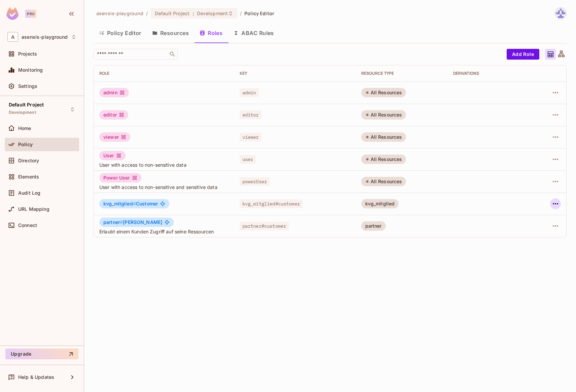
click at [556, 204] on icon "button" at bounding box center [556, 204] width 8 height 8
click at [538, 220] on li "Edit Role" at bounding box center [527, 219] width 60 height 15
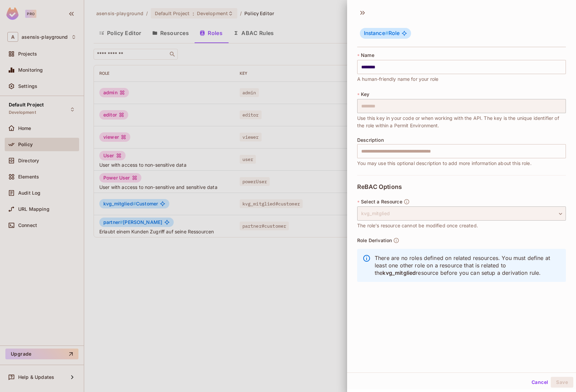
click at [467, 261] on p "There are no roles defined on related resources. You must define at least one o…" at bounding box center [468, 265] width 186 height 22
click at [536, 386] on button "Cancel" at bounding box center [540, 382] width 22 height 11
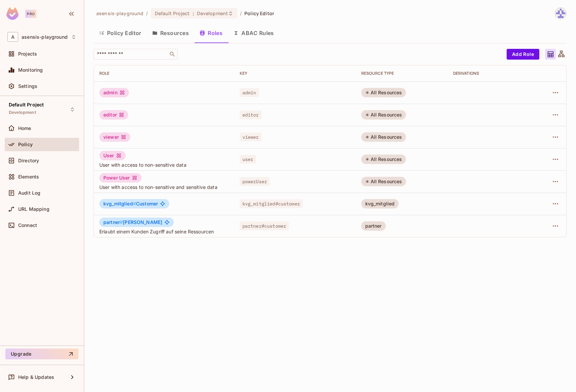
click at [169, 32] on button "Resources" at bounding box center [170, 33] width 47 height 17
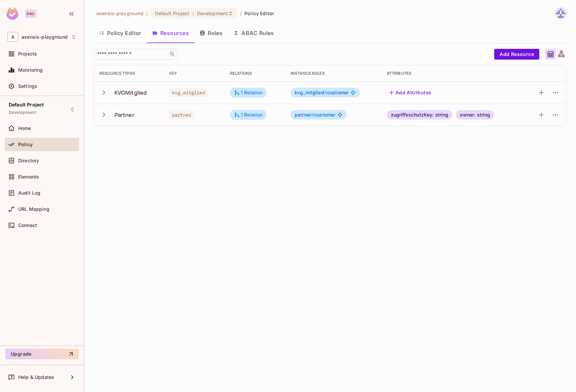
click at [326, 113] on span "partner # customer" at bounding box center [315, 114] width 41 height 5
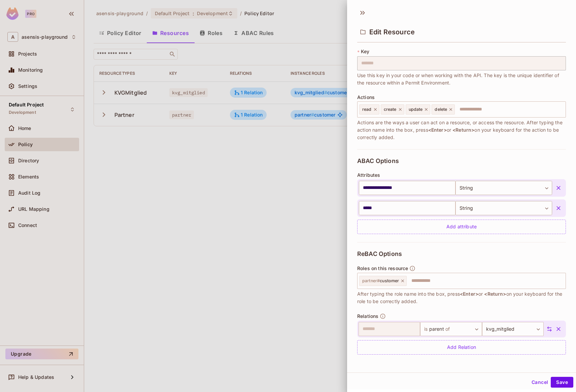
scroll to position [34, 0]
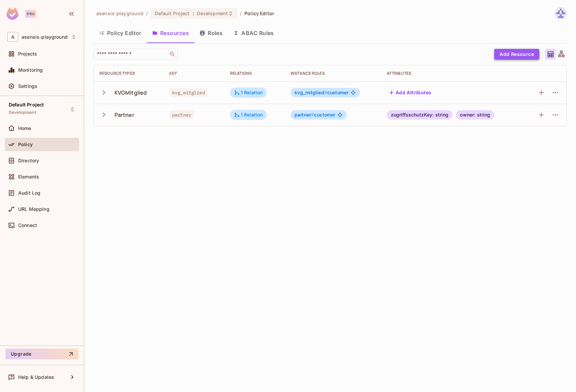
click at [520, 53] on button "Add Resource" at bounding box center [516, 54] width 45 height 11
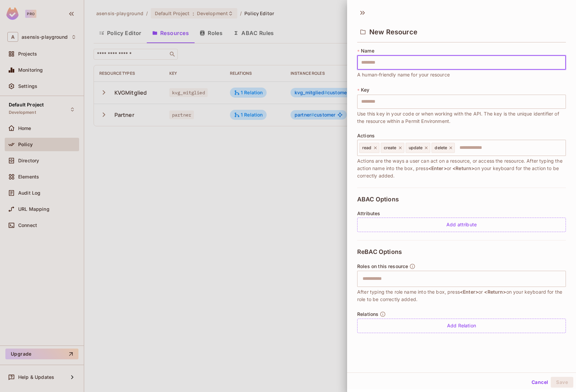
scroll to position [1, 0]
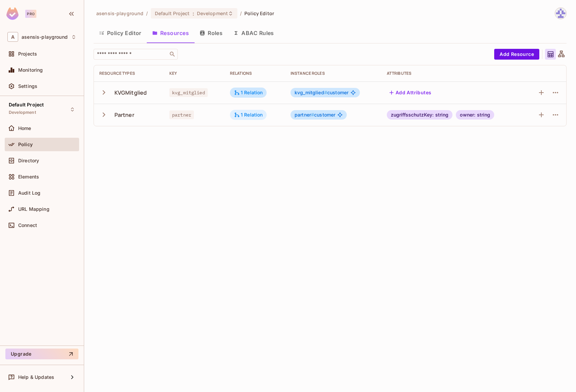
click at [243, 115] on div "1 Relation" at bounding box center [248, 115] width 29 height 6
click at [256, 155] on button "Edit Relations" at bounding box center [259, 155] width 43 height 11
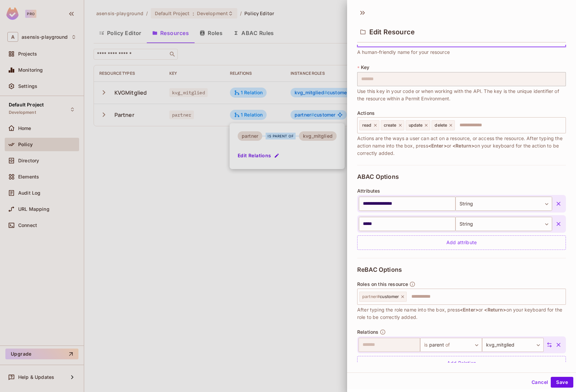
scroll to position [38, 0]
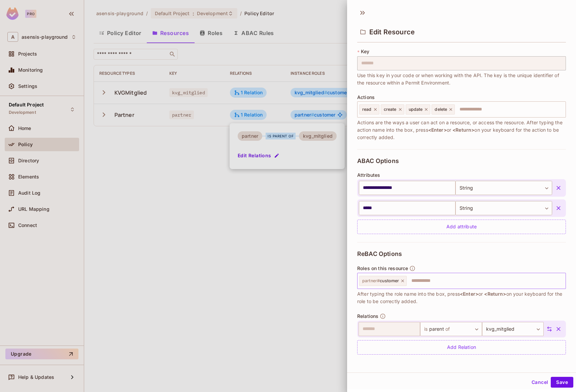
click at [433, 280] on input "text" at bounding box center [485, 280] width 156 height 13
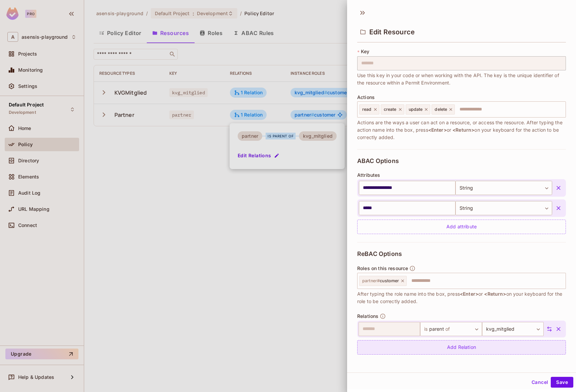
click at [404, 345] on div "Add Relation" at bounding box center [461, 347] width 209 height 14
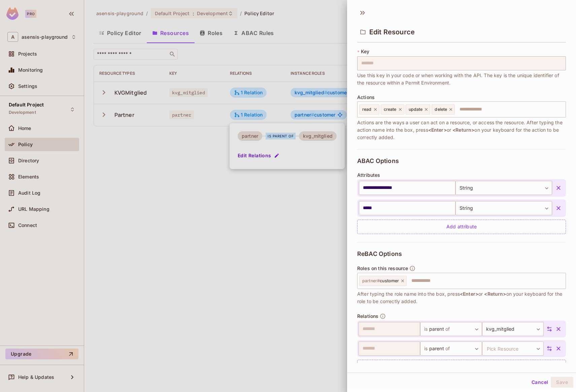
scroll to position [58, 0]
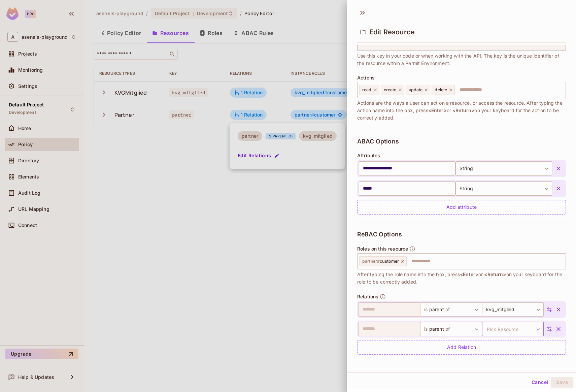
click at [528, 333] on body "Pro A asensis-playground Projects Monitoring Settings Default Project Developme…" at bounding box center [288, 196] width 576 height 392
click at [555, 329] on icon "button" at bounding box center [558, 329] width 7 height 7
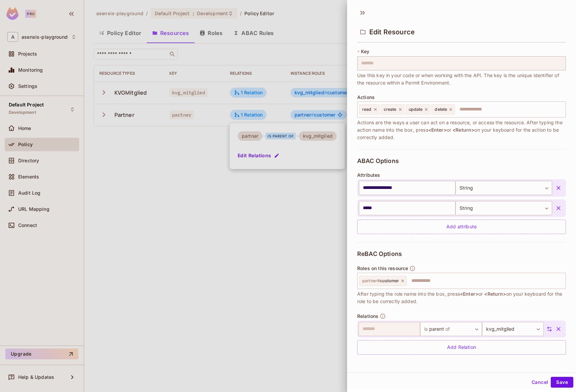
scroll to position [38, 0]
click at [535, 381] on button "Cancel" at bounding box center [540, 382] width 22 height 11
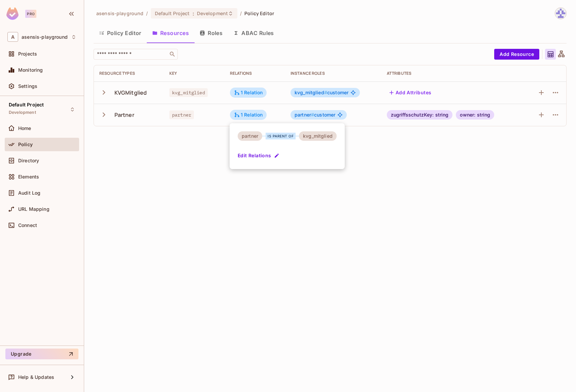
click at [398, 259] on div at bounding box center [288, 196] width 576 height 392
click at [104, 114] on icon "button" at bounding box center [104, 114] width 3 height 4
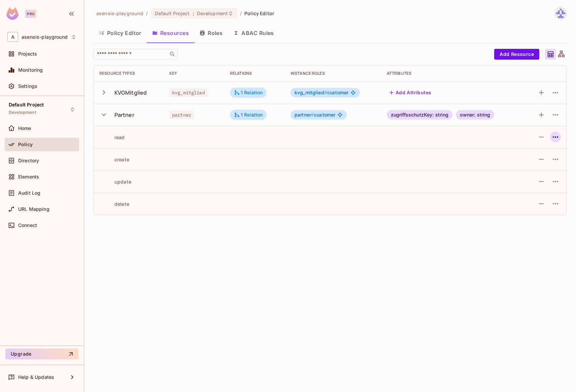
click at [554, 137] on icon "button" at bounding box center [555, 136] width 5 height 1
click at [424, 243] on div at bounding box center [288, 196] width 576 height 392
click at [103, 114] on icon "button" at bounding box center [103, 114] width 9 height 9
click at [213, 35] on button "Roles" at bounding box center [211, 33] width 34 height 17
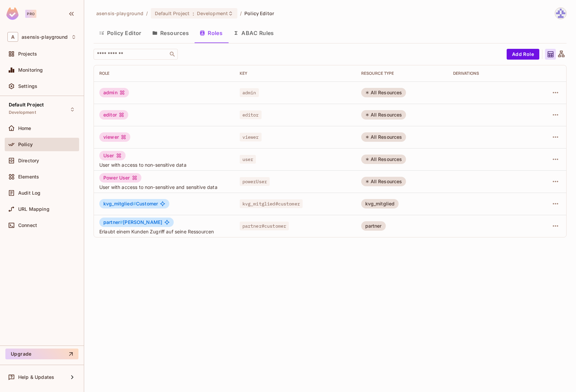
click at [377, 202] on div "kvg_mitglied" at bounding box center [380, 203] width 38 height 9
click at [559, 202] on icon "button" at bounding box center [556, 204] width 8 height 8
click at [545, 216] on li "Edit Role" at bounding box center [527, 219] width 60 height 15
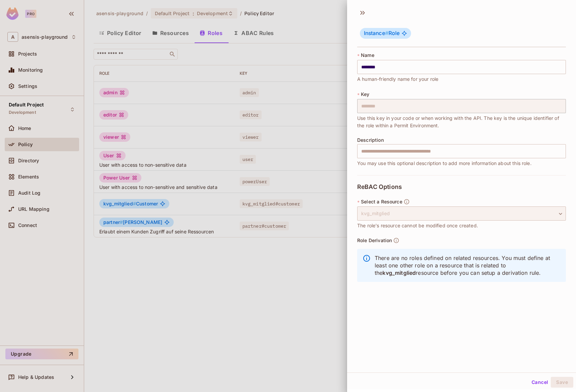
click at [518, 213] on div "kvg_mitglied" at bounding box center [461, 213] width 209 height 14
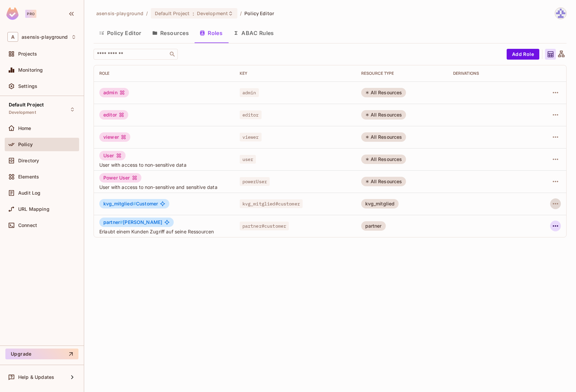
click at [558, 224] on icon "button" at bounding box center [556, 226] width 8 height 8
click at [537, 238] on li "Edit Role" at bounding box center [527, 241] width 60 height 15
click at [560, 202] on button "button" at bounding box center [555, 203] width 11 height 11
click at [535, 221] on div "Edit Role" at bounding box center [526, 219] width 20 height 7
click at [554, 226] on icon "button" at bounding box center [555, 225] width 5 height 1
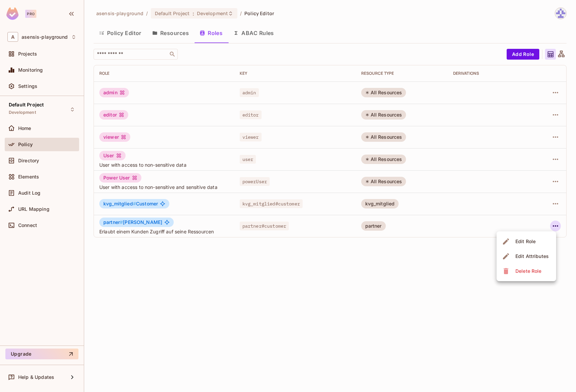
click at [535, 238] on div "Edit Role" at bounding box center [526, 241] width 20 height 7
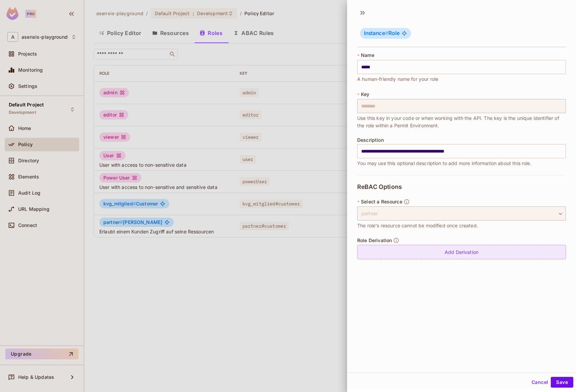
click at [437, 250] on div "Add Derivation" at bounding box center [461, 252] width 209 height 14
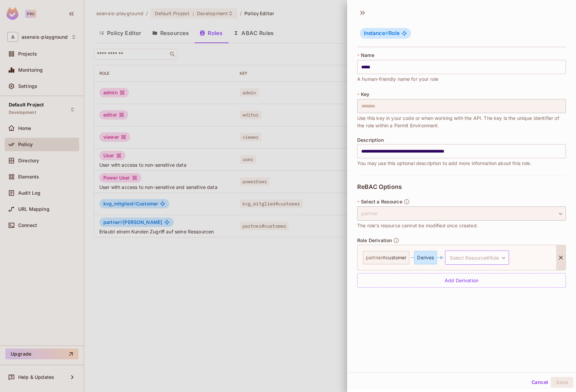
click at [475, 258] on body "Pro A asensis-playground Projects Monitoring Settings Default Project Developme…" at bounding box center [288, 196] width 576 height 392
click at [475, 290] on span "kvg_mitglied # customer" at bounding box center [478, 290] width 57 height 8
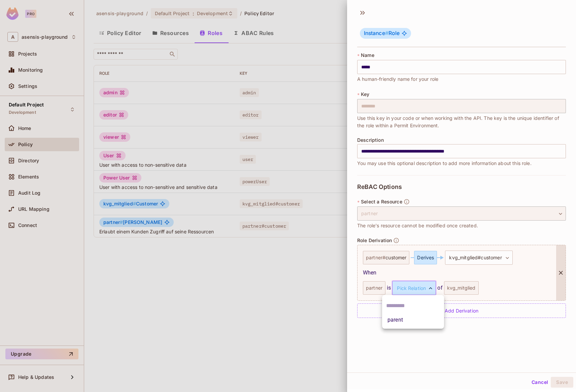
click at [412, 289] on body "Pro A asensis-playground Projects Monitoring Settings Default Project Developme…" at bounding box center [288, 196] width 576 height 392
click at [409, 317] on li "parent" at bounding box center [413, 320] width 62 height 12
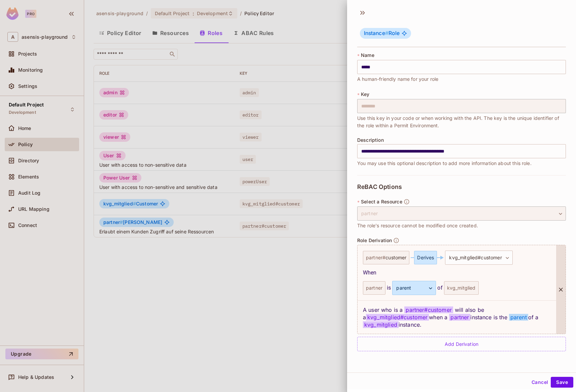
click at [392, 310] on div "A user who is a partner # customer will also be a kvg_mitglied#customer when a …" at bounding box center [457, 316] width 199 height 33
drag, startPoint x: 401, startPoint y: 310, endPoint x: 455, endPoint y: 310, distance: 53.9
click at [455, 310] on div "A user who is a partner # customer will also be a kvg_mitglied#customer when a …" at bounding box center [457, 316] width 199 height 33
click at [453, 310] on span "partner # customer" at bounding box center [428, 309] width 48 height 7
click at [457, 310] on div "A user who is a partner # customer will also be a kvg_mitglied#customer when a …" at bounding box center [457, 316] width 199 height 33
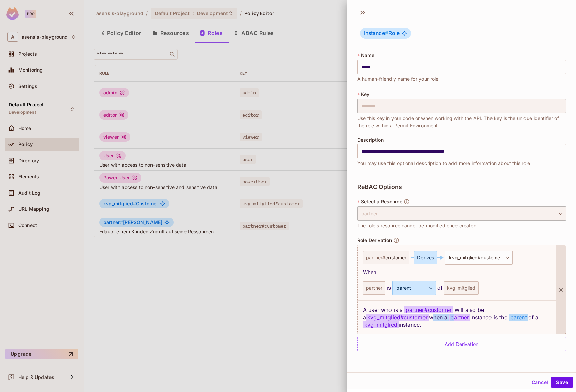
drag, startPoint x: 428, startPoint y: 318, endPoint x: 452, endPoint y: 318, distance: 23.9
click at [452, 318] on div "A user who is a partner # customer will also be a kvg_mitglied#customer when a …" at bounding box center [457, 316] width 199 height 33
click at [476, 317] on div "A user who is a partner # customer will also be a kvg_mitglied#customer when a …" at bounding box center [457, 316] width 199 height 33
click at [559, 381] on button "Save" at bounding box center [562, 382] width 23 height 11
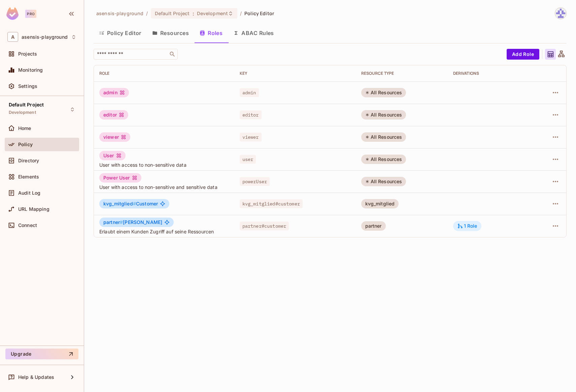
click at [470, 225] on div "1 Role" at bounding box center [467, 226] width 20 height 6
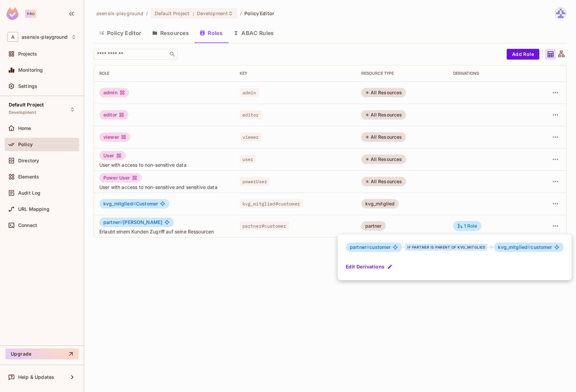
click at [265, 312] on div at bounding box center [288, 196] width 576 height 392
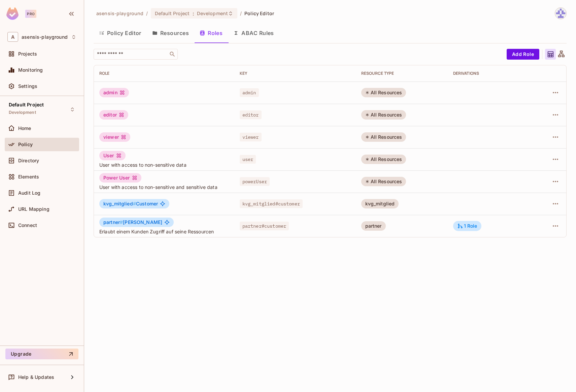
click at [212, 323] on div "asensis-playground / Default Project : Development / Policy Editor Policy Edito…" at bounding box center [330, 196] width 492 height 392
click at [259, 32] on button "ABAC Rules" at bounding box center [254, 33] width 52 height 17
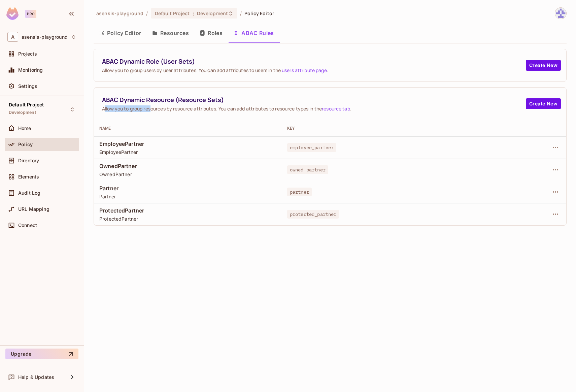
drag, startPoint x: 104, startPoint y: 109, endPoint x: 151, endPoint y: 108, distance: 46.8
click at [151, 108] on span "Allow you to group resources by resource attributes. You can add attributes to …" at bounding box center [314, 108] width 424 height 6
drag, startPoint x: 167, startPoint y: 109, endPoint x: 201, endPoint y: 108, distance: 34.0
click at [201, 108] on span "Allow you to group resources by resource attributes. You can add attributes to …" at bounding box center [314, 108] width 424 height 6
drag, startPoint x: 223, startPoint y: 109, endPoint x: 273, endPoint y: 108, distance: 49.8
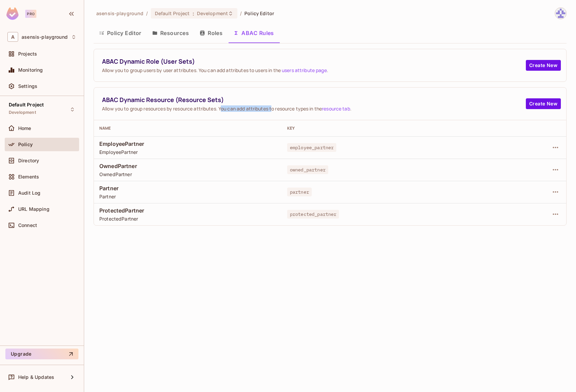
click at [273, 108] on span "Allow you to group resources by resource attributes. You can add attributes to …" at bounding box center [314, 108] width 424 height 6
click at [296, 108] on span "Allow you to group resources by resource attributes. You can add attributes to …" at bounding box center [314, 108] width 424 height 6
drag, startPoint x: 310, startPoint y: 109, endPoint x: 276, endPoint y: 109, distance: 34.3
click at [276, 109] on span "Allow you to group resources by resource attributes. You can add attributes to …" at bounding box center [314, 108] width 424 height 6
drag, startPoint x: 101, startPoint y: 102, endPoint x: 165, endPoint y: 101, distance: 63.6
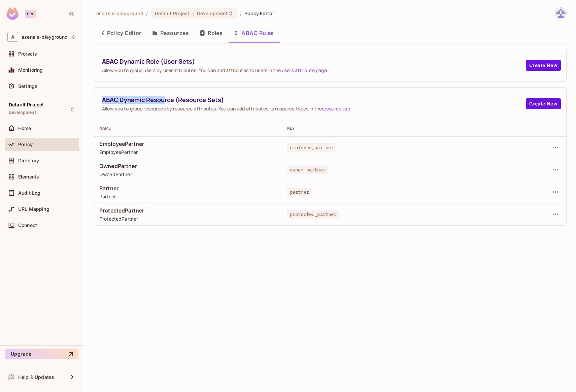
click at [165, 101] on div "ABAC Dynamic Resource (Resource Sets) Allow you to group resources by resource …" at bounding box center [330, 104] width 472 height 33
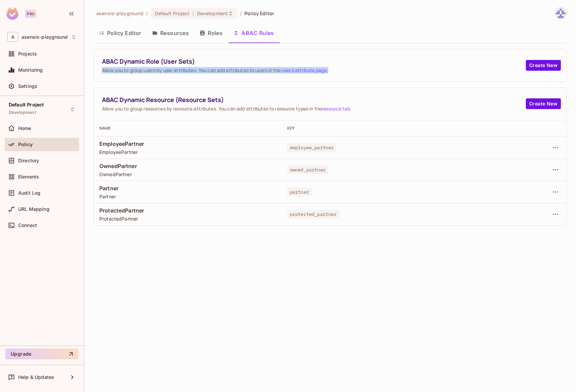
drag, startPoint x: 103, startPoint y: 70, endPoint x: 344, endPoint y: 69, distance: 241.4
click at [344, 69] on span "Allow you to group users by user attributes. You can add attributes to users in…" at bounding box center [314, 70] width 424 height 6
drag, startPoint x: 102, startPoint y: 61, endPoint x: 398, endPoint y: 70, distance: 296.1
click at [398, 70] on div "ABAC Dynamic Role (User Sets) Allow you to group users by user attributes. You …" at bounding box center [314, 65] width 424 height 16
click at [238, 70] on span "Allow you to group users by user attributes. You can add attributes to users in…" at bounding box center [314, 70] width 424 height 6
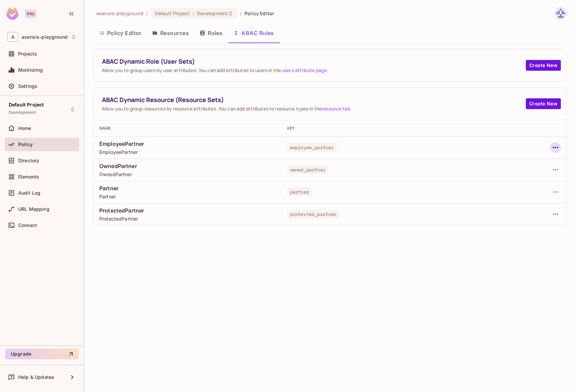
click at [558, 145] on icon "button" at bounding box center [556, 147] width 8 height 8
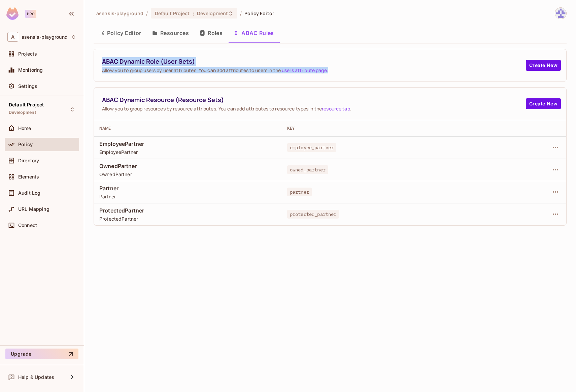
drag, startPoint x: 97, startPoint y: 60, endPoint x: 346, endPoint y: 72, distance: 249.1
click at [346, 72] on div "ABAC Dynamic Role (User Sets) Allow you to group users by user attributes. You …" at bounding box center [330, 65] width 472 height 32
click at [158, 71] on span "Allow you to group users by user attributes. You can add attributes to users in…" at bounding box center [314, 70] width 424 height 6
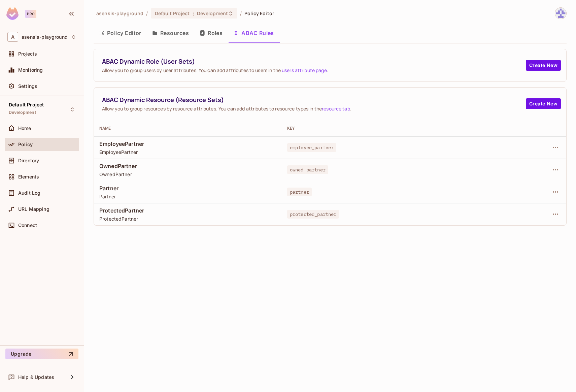
click at [102, 71] on span "Allow you to group users by user attributes. You can add attributes to users in…" at bounding box center [314, 70] width 424 height 6
click at [44, 160] on div "Directory" at bounding box center [47, 160] width 58 height 5
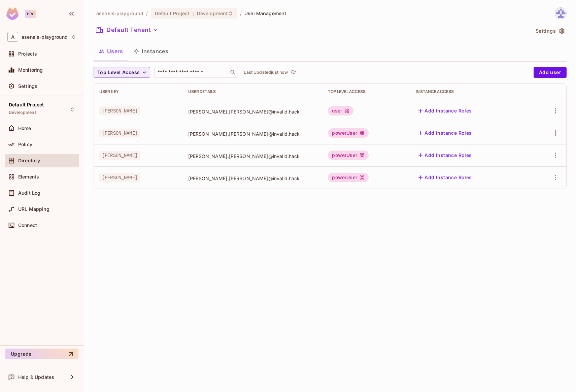
click at [445, 109] on button "Add Instance Roles" at bounding box center [445, 110] width 59 height 11
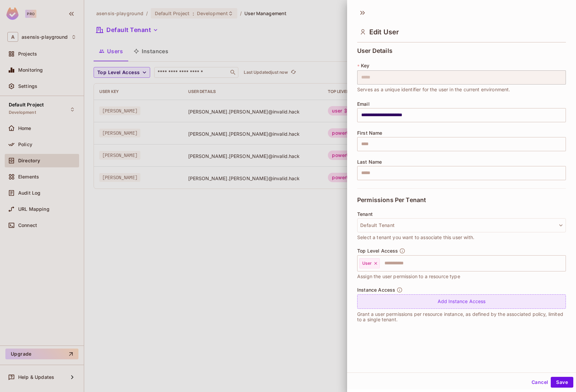
click at [474, 305] on div "Add Instance Access" at bounding box center [461, 301] width 209 height 14
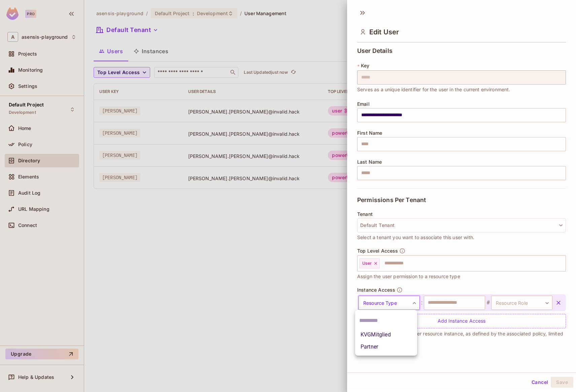
click at [414, 304] on body "**********" at bounding box center [288, 196] width 576 height 392
click at [403, 345] on li "Partner" at bounding box center [386, 347] width 62 height 12
click at [436, 303] on input "text" at bounding box center [454, 303] width 61 height 14
click at [499, 301] on body "**********" at bounding box center [288, 196] width 576 height 392
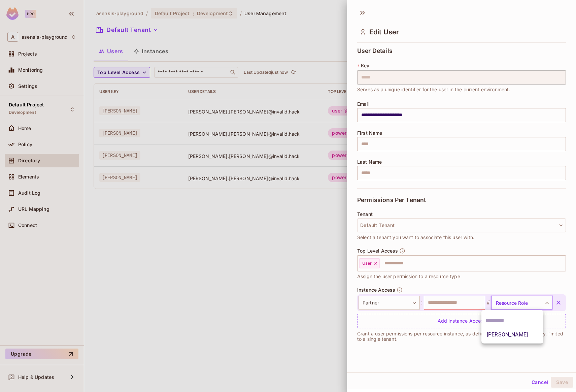
click at [502, 333] on li "[PERSON_NAME]" at bounding box center [513, 335] width 62 height 12
type input "********"
click at [461, 304] on input "text" at bounding box center [454, 303] width 61 height 14
drag, startPoint x: 359, startPoint y: 277, endPoint x: 387, endPoint y: 277, distance: 27.6
click at [387, 277] on span "Assign the user permission to a resource type" at bounding box center [408, 276] width 103 height 7
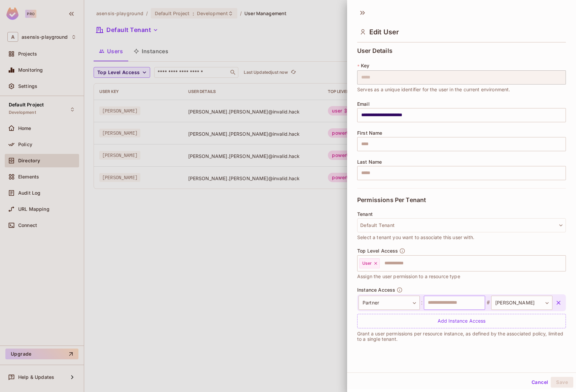
click at [435, 302] on input "text" at bounding box center [454, 303] width 61 height 14
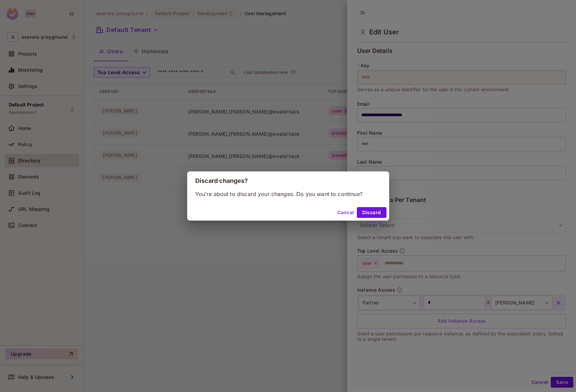
click at [348, 212] on button "Cancel" at bounding box center [346, 212] width 22 height 11
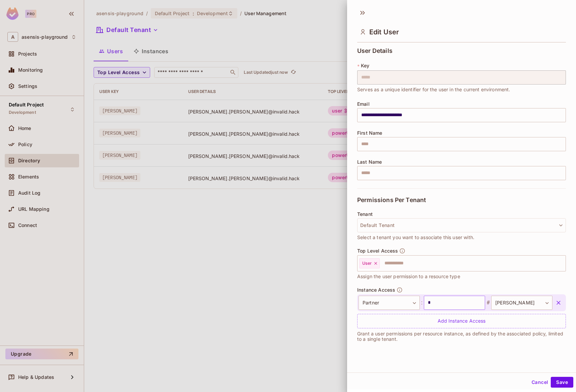
click at [433, 303] on input "*" at bounding box center [454, 303] width 61 height 14
click at [416, 250] on div "Top Level Access User ​ Assign the user permission to a resource type" at bounding box center [461, 264] width 209 height 32
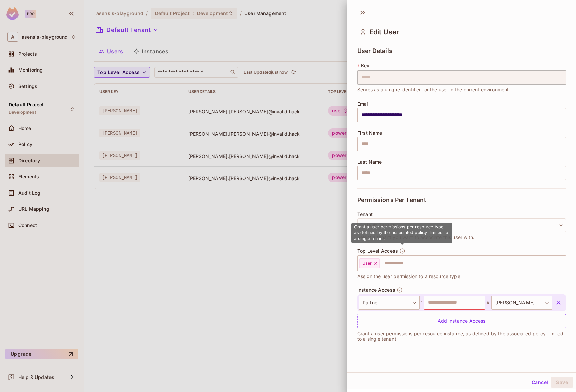
click at [403, 251] on icon "button" at bounding box center [402, 251] width 6 height 6
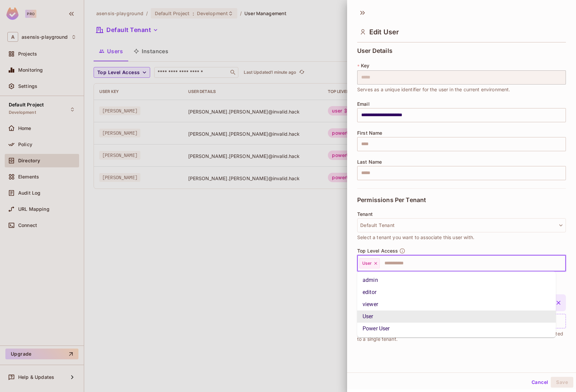
click at [393, 261] on input "text" at bounding box center [466, 263] width 172 height 13
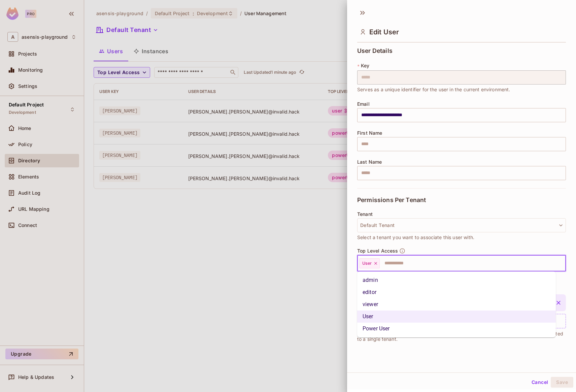
click at [377, 238] on span "Select a tenant you want to associate this user with." at bounding box center [415, 237] width 117 height 7
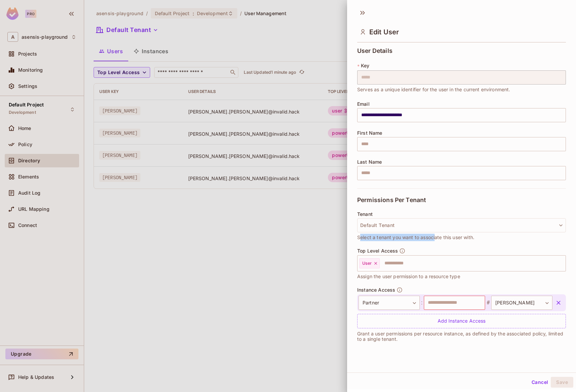
drag, startPoint x: 359, startPoint y: 238, endPoint x: 436, endPoint y: 236, distance: 76.5
click at [436, 236] on span "Select a tenant you want to associate this user with." at bounding box center [415, 237] width 117 height 7
drag, startPoint x: 368, startPoint y: 277, endPoint x: 460, endPoint y: 274, distance: 92.3
click at [460, 274] on span "Assign the user permission to a resource type" at bounding box center [408, 276] width 103 height 7
click at [473, 274] on div "Top Level Access User ​ Assign the user permission to a resource type" at bounding box center [461, 264] width 209 height 32
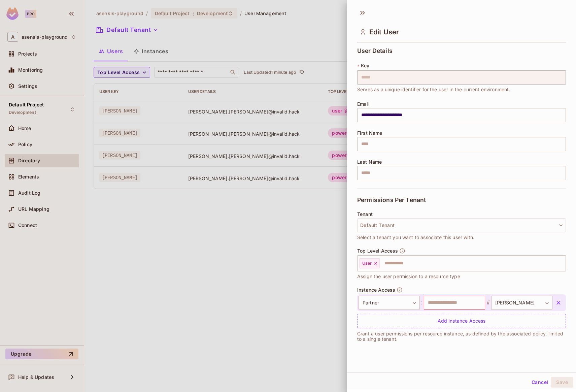
scroll to position [1, 0]
drag, startPoint x: 415, startPoint y: 334, endPoint x: 455, endPoint y: 336, distance: 40.4
click at [455, 336] on p "Grant a user permissions per resource instance, as defined by the associated po…" at bounding box center [461, 335] width 209 height 11
click at [529, 380] on button "Cancel" at bounding box center [540, 381] width 22 height 11
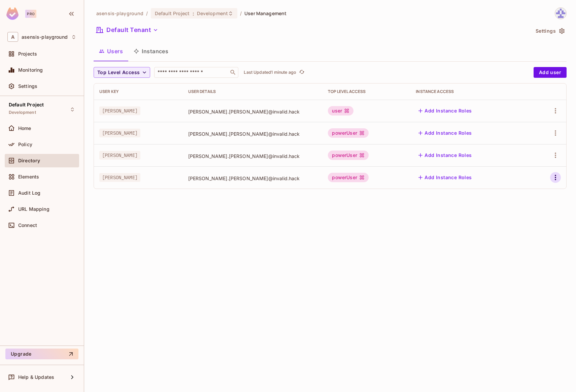
click at [554, 176] on icon "button" at bounding box center [556, 177] width 8 height 8
click at [536, 209] on div "Edit Attributes" at bounding box center [532, 207] width 33 height 7
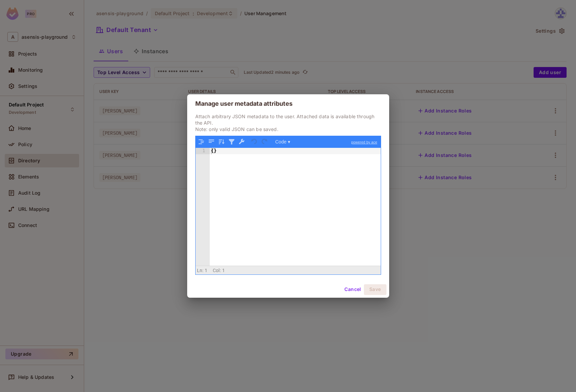
click at [355, 288] on button "Cancel" at bounding box center [353, 289] width 22 height 11
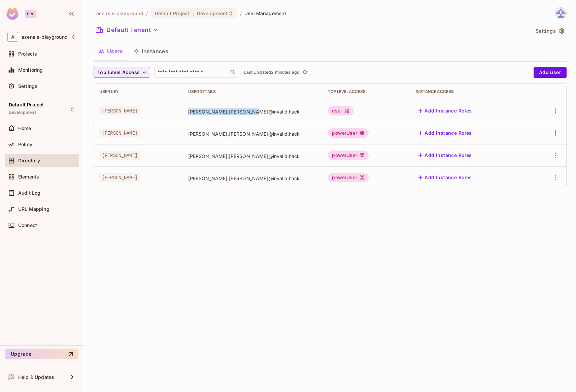
drag, startPoint x: 190, startPoint y: 112, endPoint x: 253, endPoint y: 112, distance: 62.6
click at [253, 112] on span "[PERSON_NAME].[PERSON_NAME]@invalid.hack" at bounding box center [252, 111] width 129 height 6
drag, startPoint x: 190, startPoint y: 134, endPoint x: 260, endPoint y: 133, distance: 70.4
click at [260, 133] on span "[PERSON_NAME].[PERSON_NAME]@invalid.hack" at bounding box center [252, 134] width 129 height 6
drag, startPoint x: 190, startPoint y: 157, endPoint x: 266, endPoint y: 158, distance: 76.1
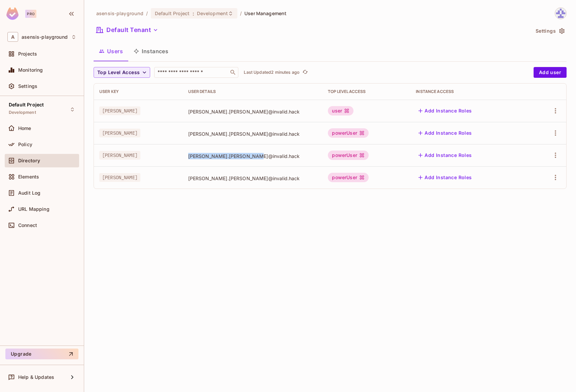
click at [266, 158] on span "[PERSON_NAME].[PERSON_NAME]@invalid.hack" at bounding box center [252, 156] width 129 height 6
drag, startPoint x: 190, startPoint y: 179, endPoint x: 263, endPoint y: 179, distance: 72.7
click at [264, 179] on span "[PERSON_NAME].[PERSON_NAME]@invalid.hack" at bounding box center [252, 178] width 129 height 6
drag, startPoint x: 190, startPoint y: 157, endPoint x: 249, endPoint y: 158, distance: 58.9
click at [249, 158] on span "[PERSON_NAME].[PERSON_NAME]@invalid.hack" at bounding box center [252, 156] width 129 height 6
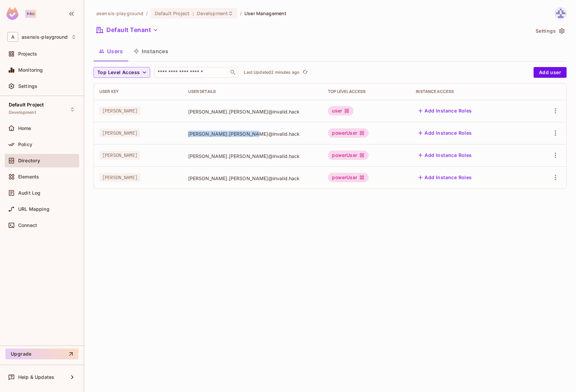
drag, startPoint x: 190, startPoint y: 133, endPoint x: 243, endPoint y: 121, distance: 55.2
click at [269, 134] on span "[PERSON_NAME].[PERSON_NAME]@invalid.hack" at bounding box center [252, 134] width 129 height 6
drag, startPoint x: 190, startPoint y: 112, endPoint x: 256, endPoint y: 113, distance: 66.4
click at [256, 113] on span "[PERSON_NAME].[PERSON_NAME]@invalid.hack" at bounding box center [252, 111] width 129 height 6
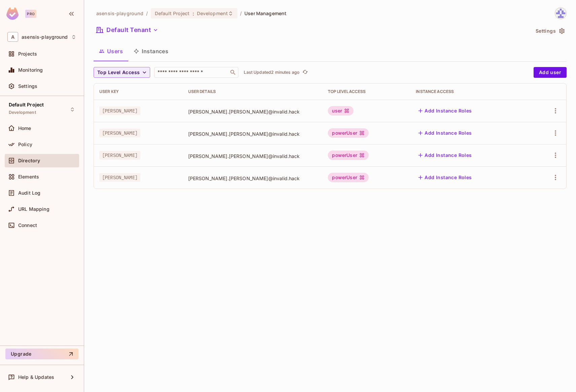
click at [231, 121] on td "[PERSON_NAME].[PERSON_NAME]@invalid.hack" at bounding box center [253, 111] width 140 height 22
click at [267, 113] on span "[PERSON_NAME].[PERSON_NAME]@invalid.hack" at bounding box center [252, 111] width 129 height 6
click at [270, 125] on td "[PERSON_NAME].[PERSON_NAME]@invalid.hack" at bounding box center [253, 133] width 140 height 22
click at [269, 135] on span "[PERSON_NAME].[PERSON_NAME]@invalid.hack" at bounding box center [252, 134] width 129 height 6
click at [270, 159] on td "[PERSON_NAME].[PERSON_NAME]@invalid.hack" at bounding box center [253, 155] width 140 height 22
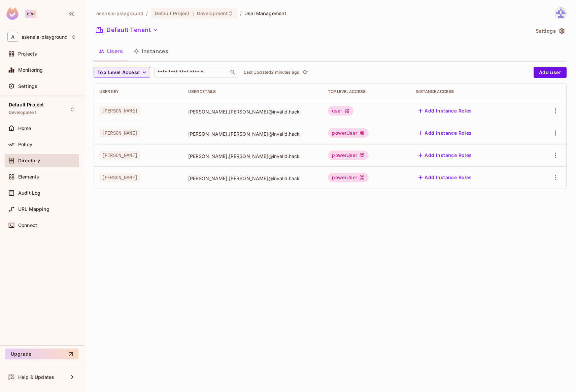
click at [360, 203] on div "asensis-playground / Default Project : Development / User Management Default Te…" at bounding box center [330, 196] width 492 height 392
click at [446, 175] on button "Add Instance Roles" at bounding box center [445, 177] width 59 height 11
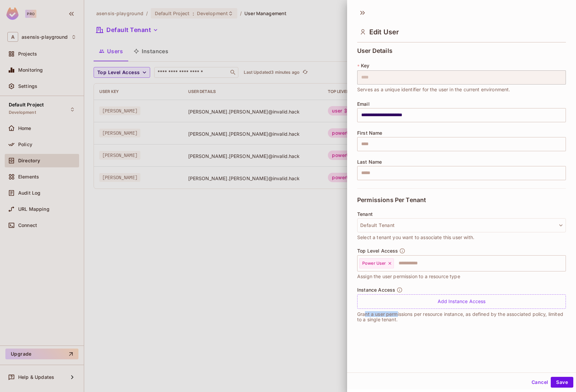
drag, startPoint x: 366, startPoint y: 314, endPoint x: 399, endPoint y: 314, distance: 32.7
click at [399, 314] on p "Grant a user permissions per resource instance, as defined by the associated po…" at bounding box center [461, 316] width 209 height 11
click at [419, 315] on p "Grant a user permissions per resource instance, as defined by the associated po…" at bounding box center [461, 316] width 209 height 11
click at [444, 301] on div "Add Instance Access" at bounding box center [461, 301] width 209 height 14
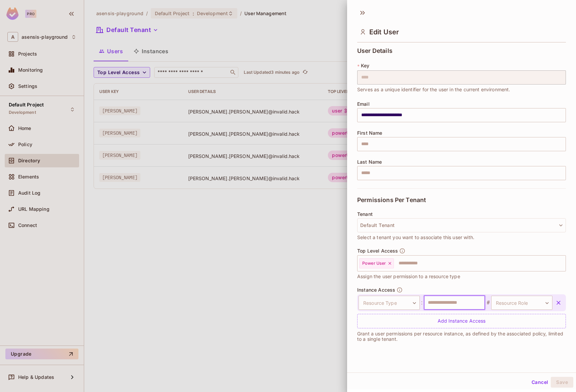
click at [451, 304] on input "text" at bounding box center [454, 303] width 61 height 14
click at [531, 380] on button "Cancel" at bounding box center [540, 382] width 22 height 11
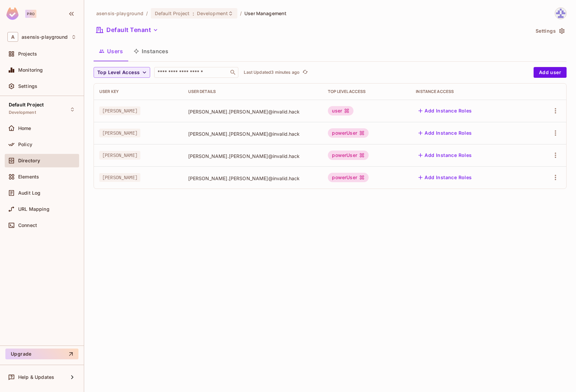
click at [151, 48] on button "Instances" at bounding box center [150, 51] width 45 height 17
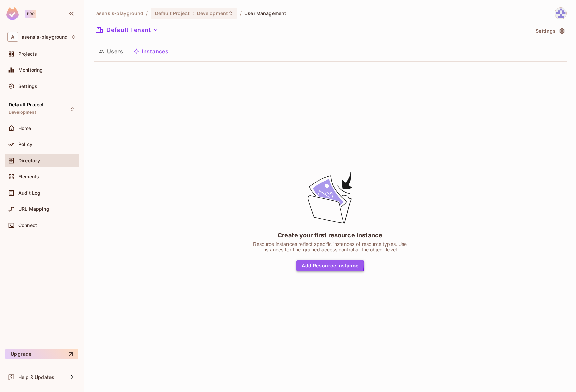
click at [321, 264] on button "Add Resource Instance" at bounding box center [329, 265] width 67 height 11
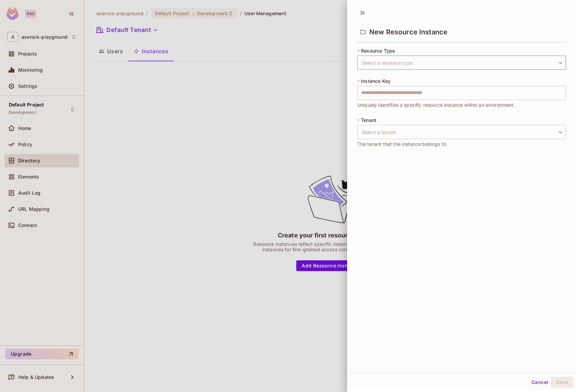
click at [375, 64] on body "Pro A asensis-playground Projects Monitoring Settings Default Project Developme…" at bounding box center [288, 196] width 576 height 392
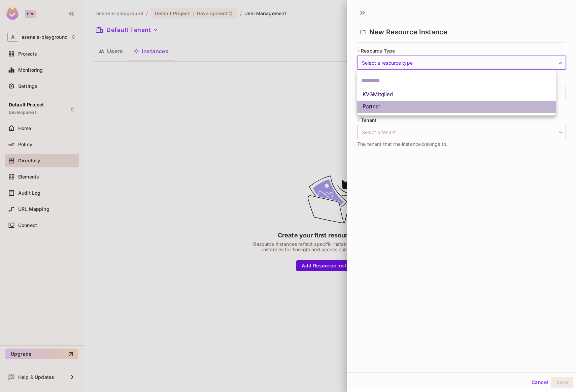
click at [387, 106] on li "Partner" at bounding box center [456, 107] width 199 height 12
type input "*******"
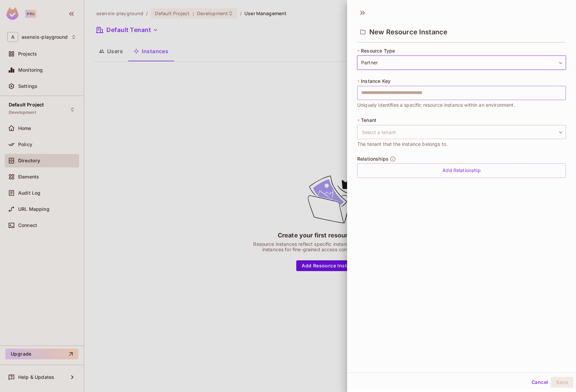
click at [391, 92] on input "text" at bounding box center [461, 93] width 209 height 14
drag, startPoint x: 472, startPoint y: 92, endPoint x: 336, endPoint y: 89, distance: 135.7
click at [336, 89] on div "New Resource Instance * Resource Type Partner ******* ​ * Instance Key ​ Unique…" at bounding box center [288, 196] width 576 height 392
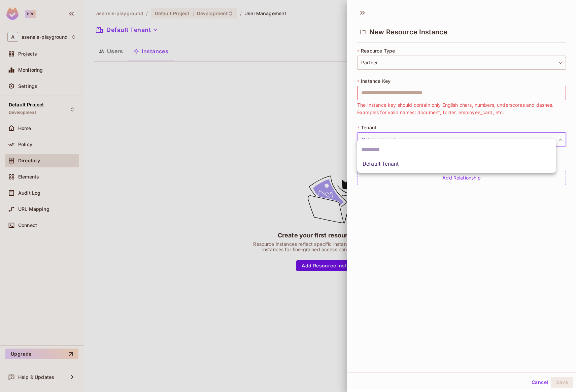
click at [397, 129] on body "Pro A asensis-playground Projects Monitoring Settings Default Project Developme…" at bounding box center [288, 196] width 576 height 392
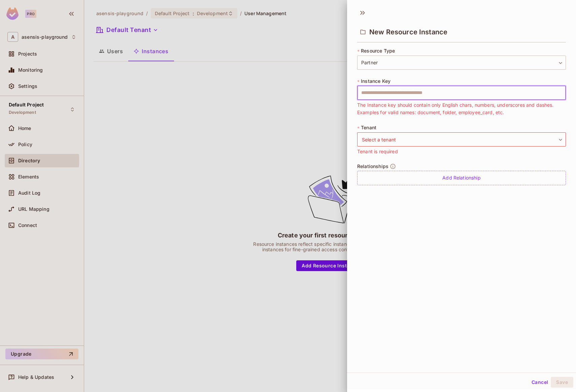
click at [401, 93] on input "text" at bounding box center [461, 93] width 209 height 14
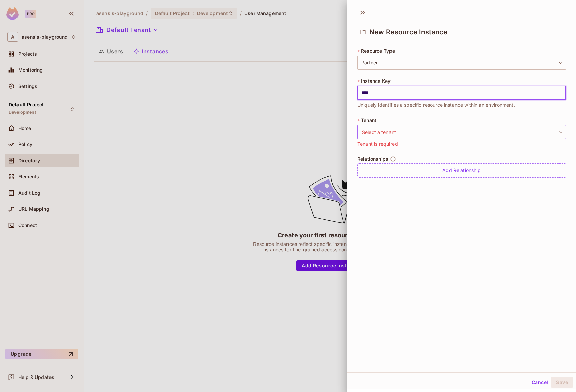
type input "****"
click at [436, 132] on body "Pro A asensis-playground Projects Monitoring Settings Default Project Developme…" at bounding box center [288, 196] width 576 height 392
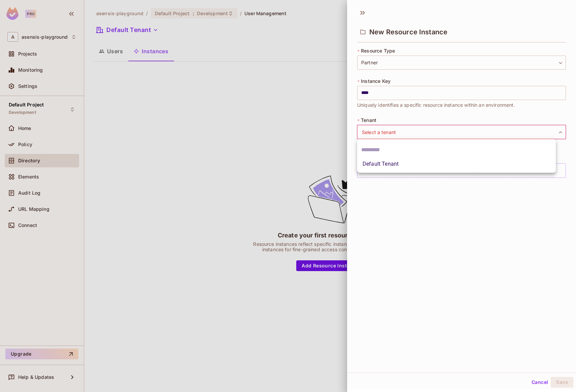
click at [412, 124] on div at bounding box center [288, 196] width 576 height 392
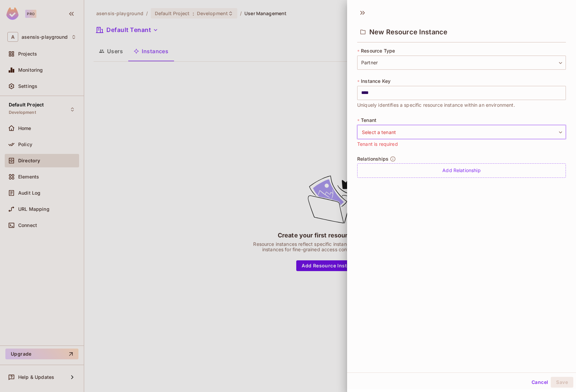
click at [399, 132] on body "Pro A asensis-playground Projects Monitoring Settings Default Project Developme…" at bounding box center [288, 196] width 576 height 392
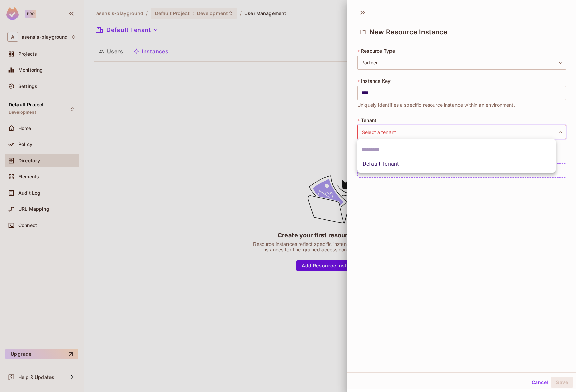
click at [394, 161] on li "Default Tenant" at bounding box center [456, 164] width 199 height 12
type input "*******"
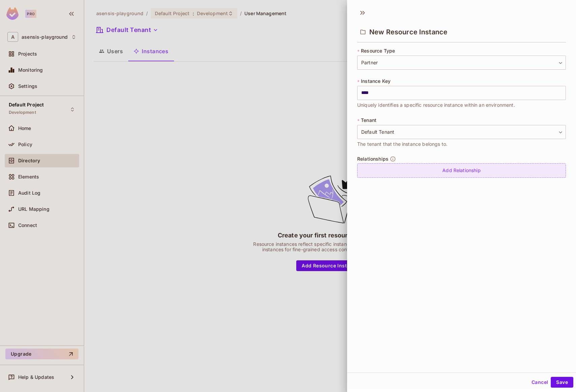
click at [451, 169] on div "Add Relationship" at bounding box center [461, 170] width 209 height 14
click at [448, 173] on body "Pro A asensis-playground Projects Monitoring Settings Default Project Developme…" at bounding box center [288, 196] width 576 height 392
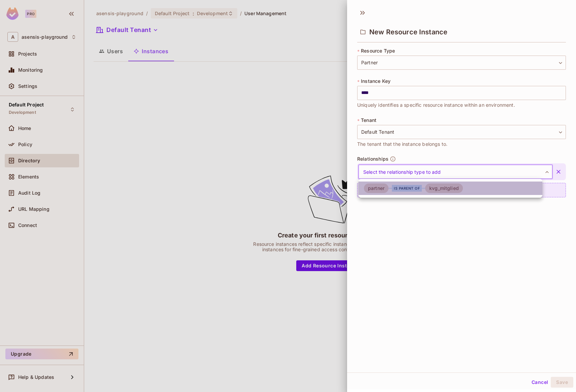
click at [412, 188] on div "is parent of" at bounding box center [407, 188] width 30 height 7
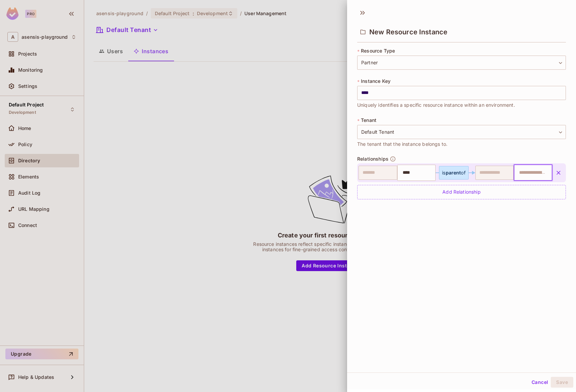
click at [522, 172] on input "text" at bounding box center [532, 172] width 34 height 13
type input "****"
click at [498, 229] on div "New Resource Instance * Resource Type Partner ******* ​ * Instance Key **** ​ U…" at bounding box center [461, 189] width 229 height 368
click at [555, 173] on icon "button" at bounding box center [558, 172] width 7 height 7
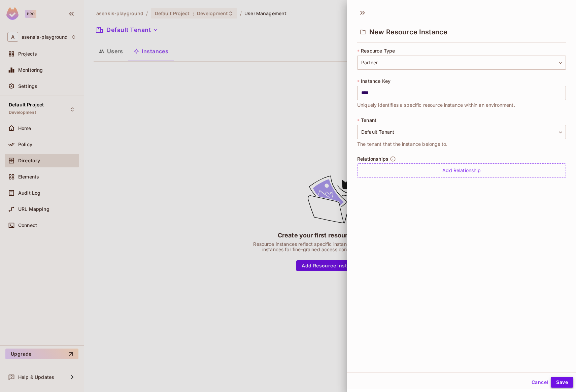
click at [558, 382] on button "Save" at bounding box center [562, 382] width 23 height 11
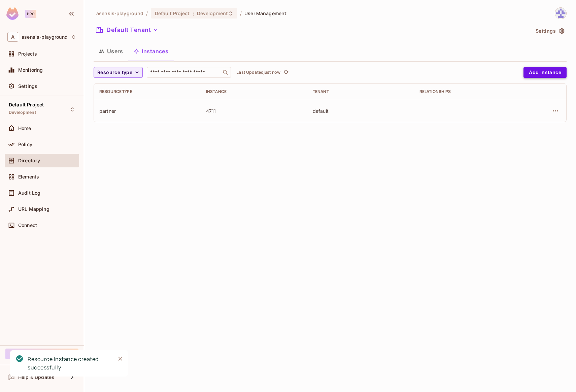
click at [541, 75] on button "Add Instance" at bounding box center [545, 72] width 43 height 11
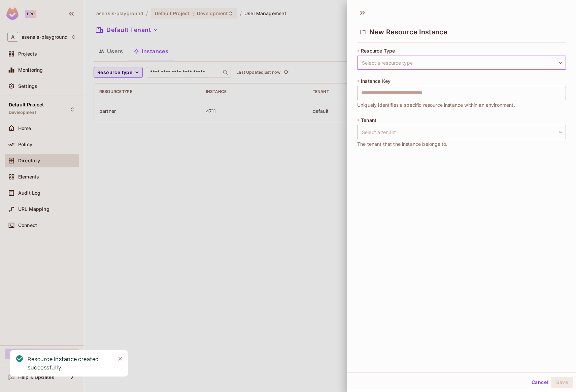
click at [405, 62] on body "Pro A asensis-playground Projects Monitoring Settings Default Project Developme…" at bounding box center [288, 196] width 576 height 392
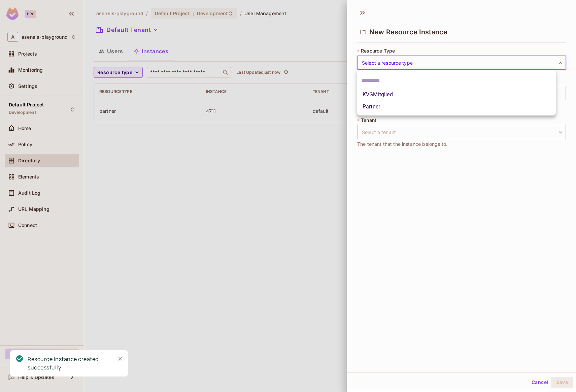
click at [396, 93] on li "KVGMitglied" at bounding box center [456, 95] width 199 height 12
type input "**********"
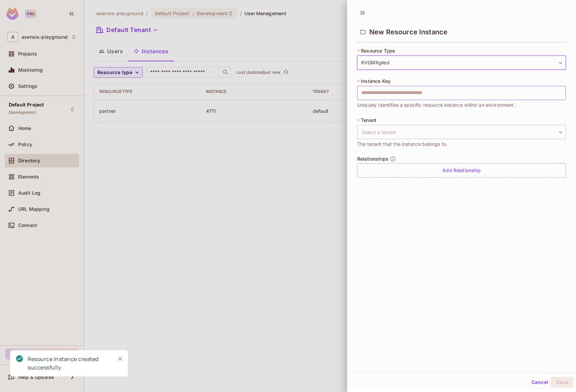
click at [396, 93] on input "text" at bounding box center [461, 93] width 209 height 14
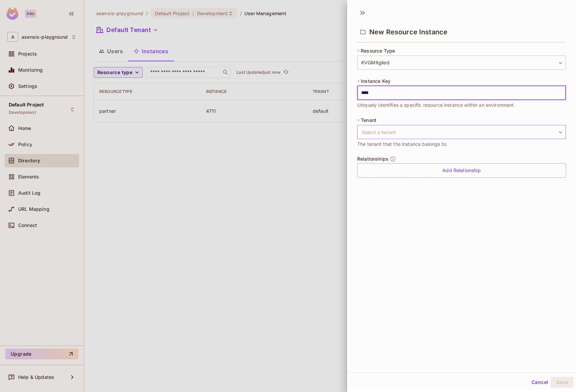
type input "****"
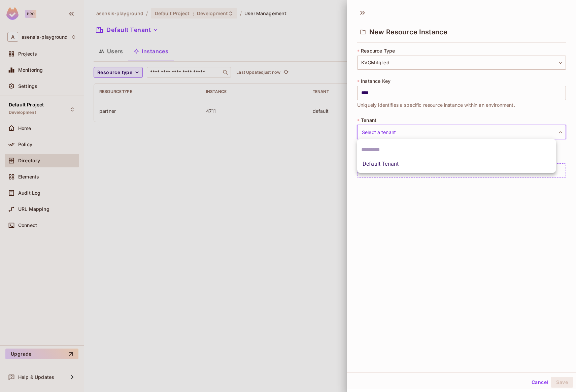
click at [380, 130] on body "**********" at bounding box center [288, 196] width 576 height 392
click at [385, 162] on li "Default Tenant" at bounding box center [456, 164] width 199 height 12
type input "*******"
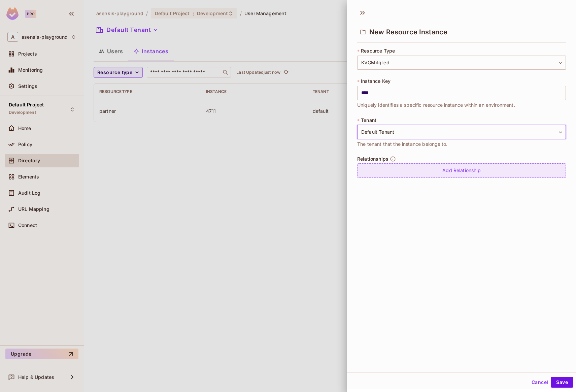
click at [421, 172] on div "Add Relationship" at bounding box center [461, 170] width 209 height 14
click at [426, 173] on body "**********" at bounding box center [288, 196] width 576 height 392
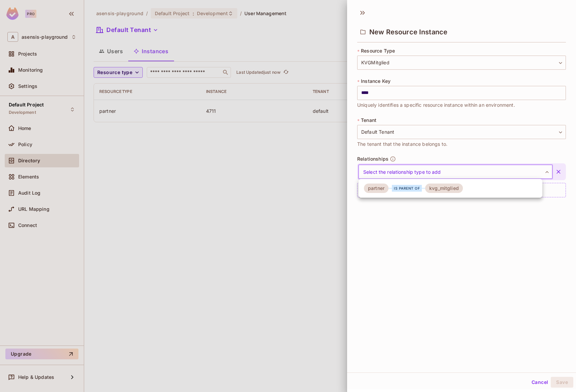
click at [408, 187] on div "is parent of" at bounding box center [407, 188] width 30 height 7
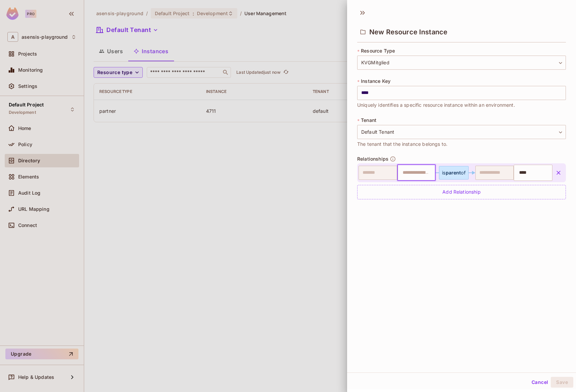
click at [412, 173] on input "text" at bounding box center [416, 172] width 34 height 13
type input "****"
click at [413, 191] on li "4711" at bounding box center [411, 190] width 35 height 12
click at [557, 381] on button "Save" at bounding box center [562, 382] width 23 height 11
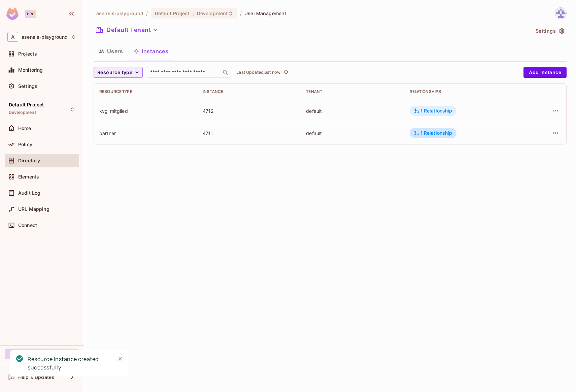
click at [430, 114] on div "1 Relationship" at bounding box center [433, 111] width 47 height 10
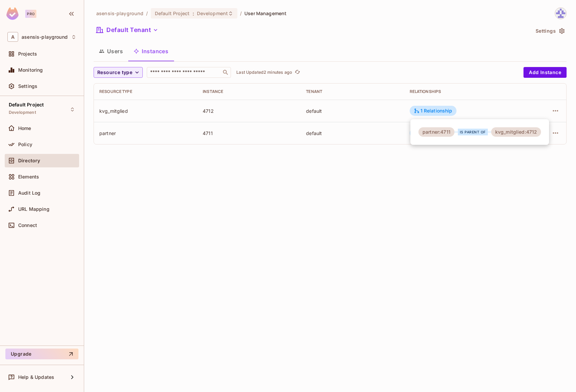
click at [361, 259] on div at bounding box center [288, 196] width 576 height 392
click at [428, 109] on div "1 Relationship" at bounding box center [433, 111] width 39 height 6
click at [412, 161] on div at bounding box center [288, 196] width 576 height 392
click at [427, 135] on div "1 Relationship" at bounding box center [433, 133] width 39 height 6
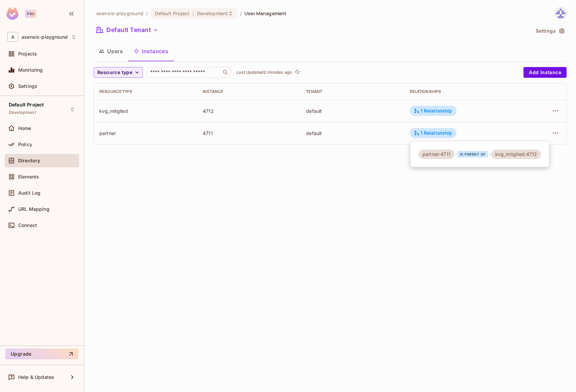
click at [381, 198] on div at bounding box center [288, 196] width 576 height 392
click at [115, 48] on button "Users" at bounding box center [111, 51] width 35 height 17
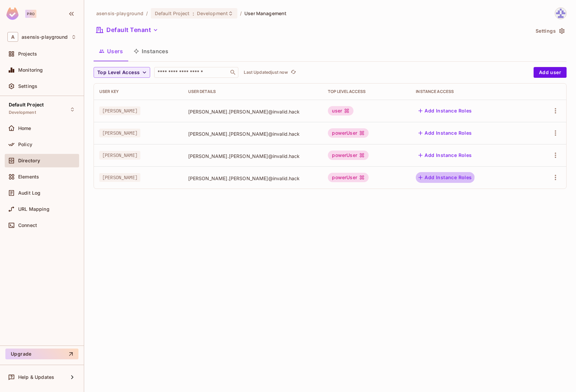
click at [428, 174] on button "Add Instance Roles" at bounding box center [445, 177] width 59 height 11
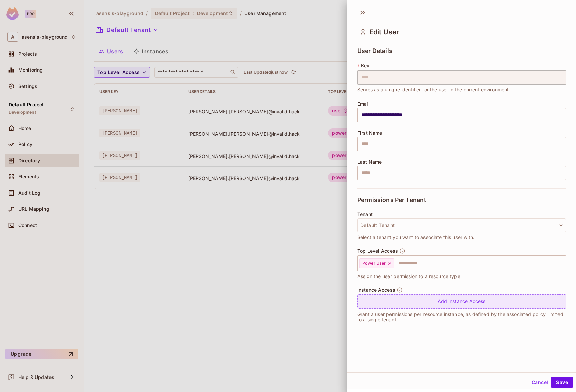
click at [434, 299] on div "Add Instance Access" at bounding box center [461, 301] width 209 height 14
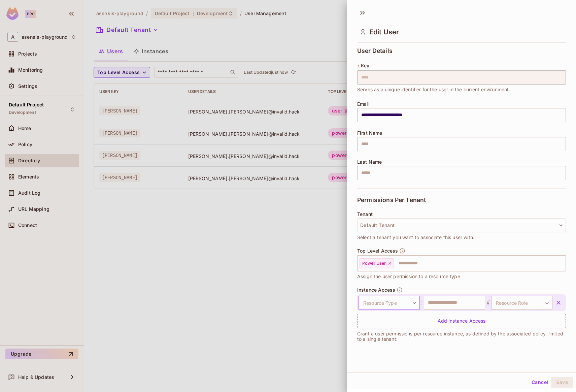
click at [405, 302] on body "**********" at bounding box center [288, 196] width 576 height 392
drag, startPoint x: 446, startPoint y: 306, endPoint x: 450, endPoint y: 305, distance: 3.8
click at [446, 306] on div at bounding box center [288, 196] width 576 height 392
click at [462, 303] on input "text" at bounding box center [454, 303] width 61 height 14
click at [398, 303] on body "**********" at bounding box center [288, 196] width 576 height 392
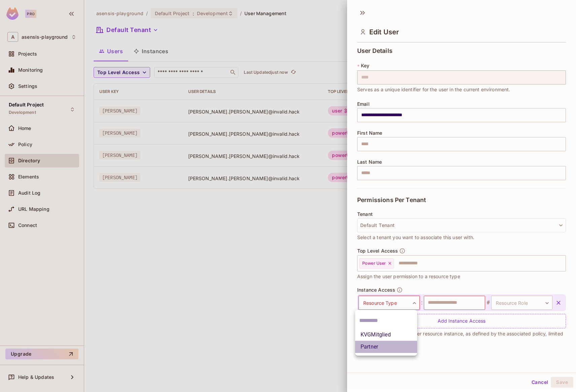
drag, startPoint x: 388, startPoint y: 346, endPoint x: 392, endPoint y: 345, distance: 3.6
click at [388, 346] on li "Partner" at bounding box center [386, 347] width 62 height 12
drag, startPoint x: 455, startPoint y: 300, endPoint x: 459, endPoint y: 299, distance: 3.8
click at [455, 300] on input "text" at bounding box center [454, 303] width 61 height 14
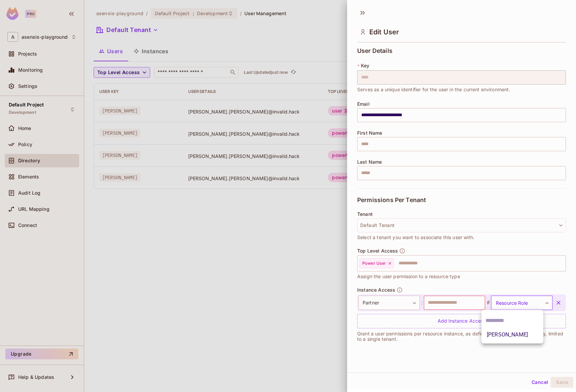
click at [502, 301] on body "**********" at bounding box center [288, 196] width 576 height 392
click at [499, 337] on li "[PERSON_NAME]" at bounding box center [513, 335] width 62 height 12
type input "********"
click at [468, 305] on input "text" at bounding box center [454, 303] width 61 height 14
drag, startPoint x: 425, startPoint y: 302, endPoint x: 475, endPoint y: 304, distance: 49.9
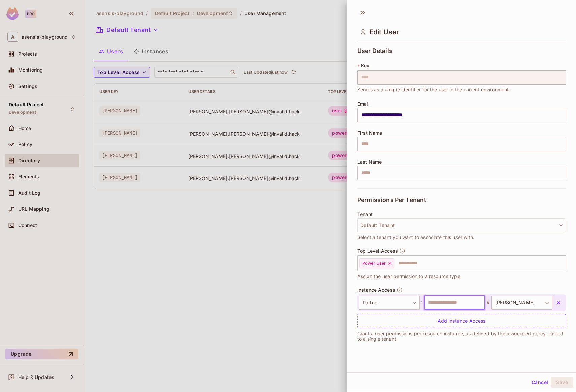
click at [475, 304] on input "text" at bounding box center [454, 303] width 61 height 14
click at [535, 381] on button "Cancel" at bounding box center [540, 382] width 22 height 11
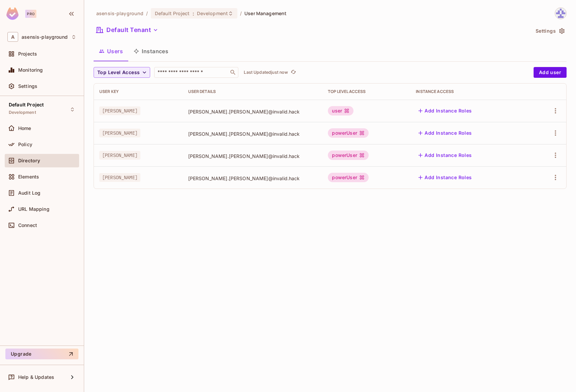
click at [148, 52] on button "Instances" at bounding box center [150, 51] width 45 height 17
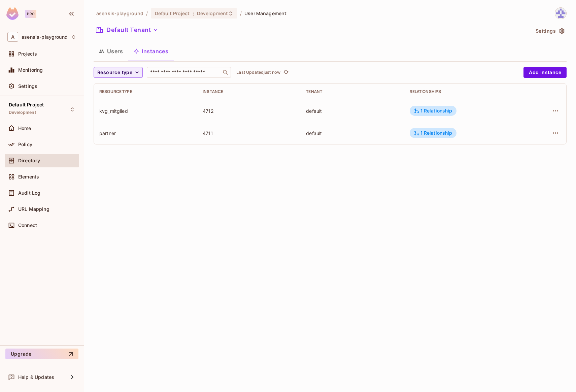
click at [115, 50] on button "Users" at bounding box center [111, 51] width 35 height 17
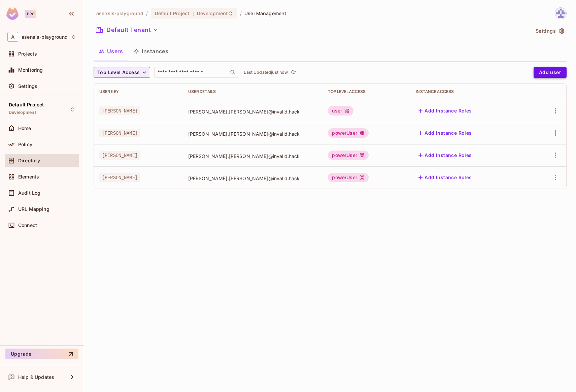
click at [553, 72] on button "Add user" at bounding box center [550, 72] width 33 height 11
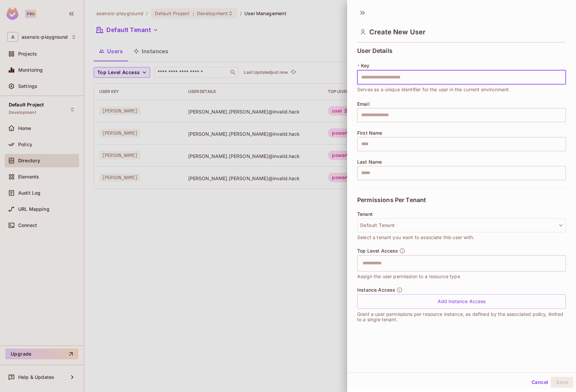
click at [385, 77] on input "text" at bounding box center [461, 77] width 209 height 14
type input "******"
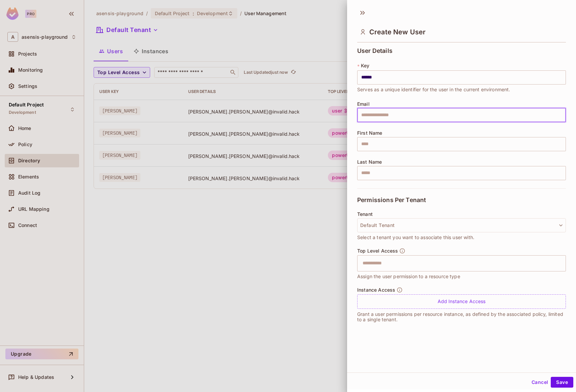
click at [390, 112] on input "text" at bounding box center [461, 115] width 209 height 14
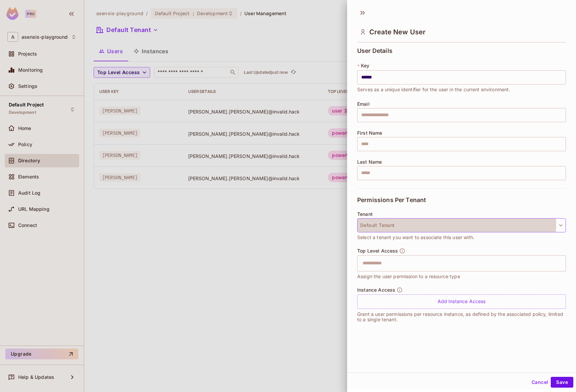
click at [405, 223] on button "Default Tenant" at bounding box center [461, 225] width 209 height 14
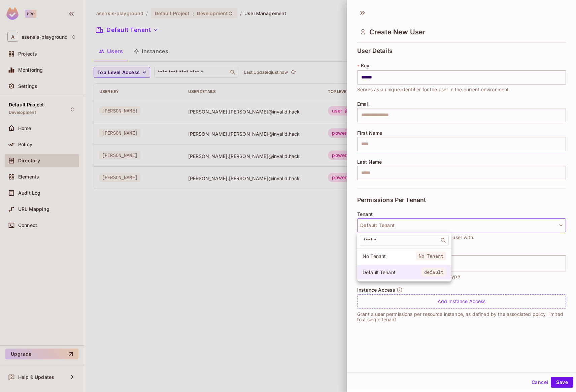
click at [384, 274] on span "Default Tenant" at bounding box center [392, 272] width 59 height 6
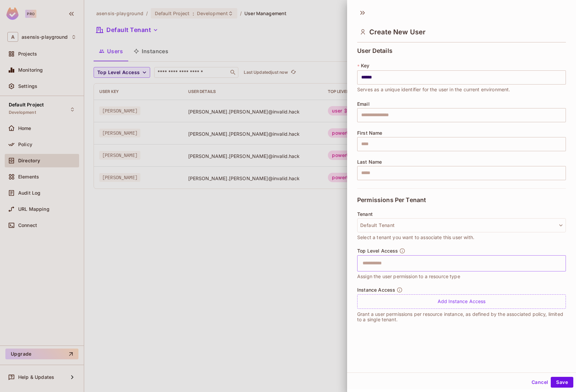
click at [374, 265] on input "text" at bounding box center [456, 263] width 194 height 13
click at [433, 309] on div "Instance Access Add Instance Access Grant a user permissions per resource insta…" at bounding box center [461, 304] width 209 height 35
drag, startPoint x: 363, startPoint y: 278, endPoint x: 398, endPoint y: 278, distance: 35.0
click at [398, 278] on span "Assign the user permission to a resource type" at bounding box center [408, 276] width 103 height 7
click at [425, 277] on span "Assign the user permission to a resource type" at bounding box center [408, 276] width 103 height 7
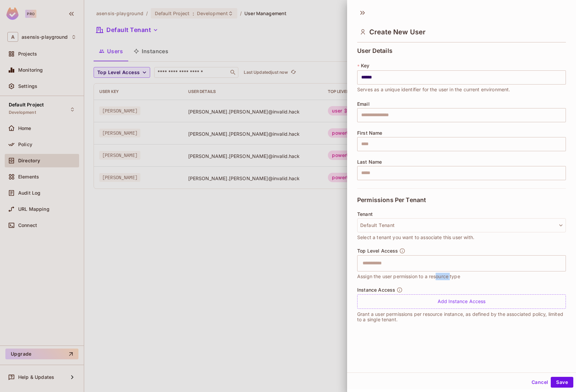
drag, startPoint x: 451, startPoint y: 276, endPoint x: 437, endPoint y: 276, distance: 13.8
click at [437, 276] on span "Assign the user permission to a resource type" at bounding box center [408, 276] width 103 height 7
click at [464, 301] on div "Add Instance Access" at bounding box center [461, 301] width 209 height 14
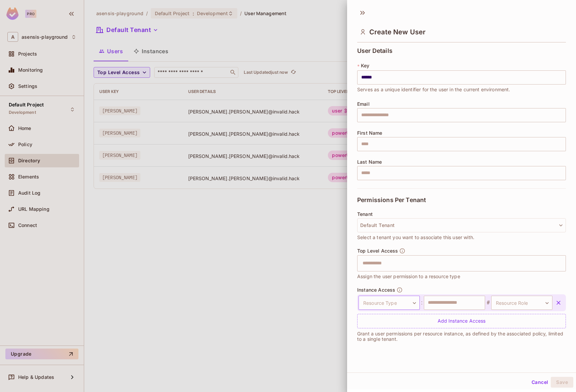
click at [409, 303] on body "Pro A asensis-playground Projects Monitoring Settings Default Project Developme…" at bounding box center [288, 196] width 576 height 392
click at [404, 344] on li "Partner" at bounding box center [386, 347] width 62 height 12
click at [442, 305] on input "text" at bounding box center [454, 303] width 61 height 14
type input "****"
click at [522, 299] on body "Pro A asensis-playground Projects Monitoring Settings Default Project Developme…" at bounding box center [288, 196] width 576 height 392
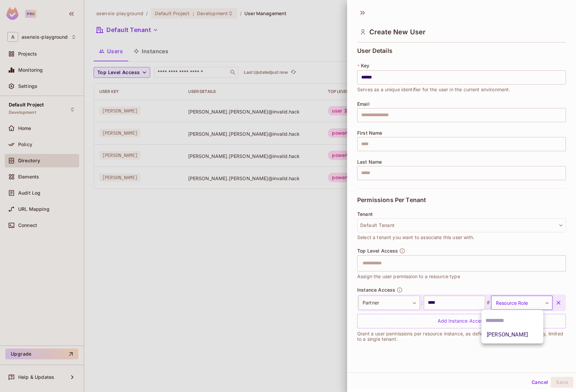
click at [514, 335] on li "[PERSON_NAME]" at bounding box center [513, 335] width 62 height 12
click at [559, 381] on button "Save" at bounding box center [562, 382] width 23 height 11
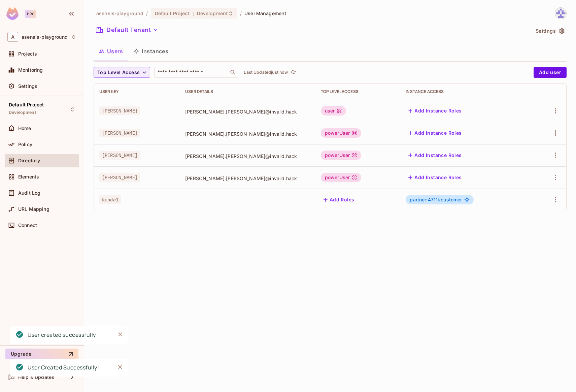
click at [186, 375] on div "asensis-playground / Default Project : Development / User Management Default Te…" at bounding box center [330, 196] width 492 height 392
click at [119, 332] on icon "Close" at bounding box center [120, 334] width 7 height 7
drag, startPoint x: 408, startPoint y: 199, endPoint x: 467, endPoint y: 199, distance: 59.3
click at [467, 199] on div "partner:4711 # customer" at bounding box center [466, 199] width 120 height 9
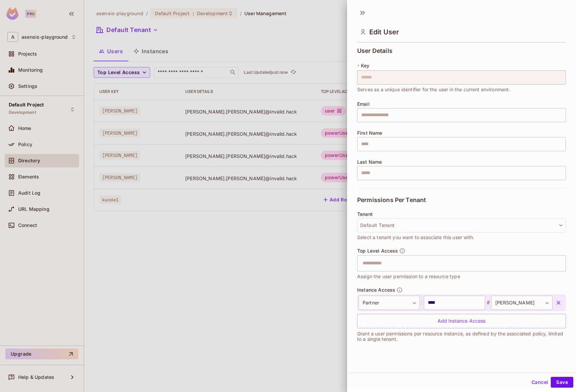
click at [462, 221] on button "Default Tenant" at bounding box center [461, 225] width 209 height 14
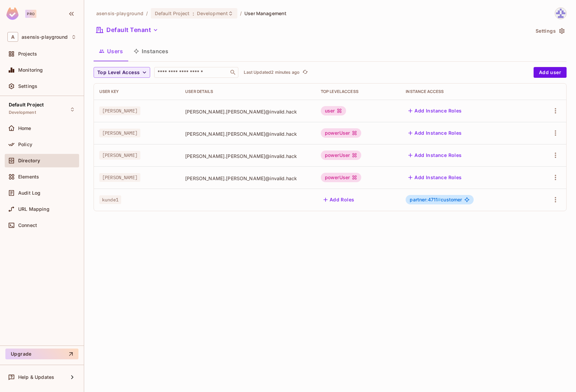
click at [105, 199] on span "kunde1" at bounding box center [110, 199] width 22 height 9
click at [127, 198] on div "kunde1" at bounding box center [136, 199] width 75 height 7
click at [103, 200] on span "kunde1" at bounding box center [110, 199] width 22 height 9
click at [134, 223] on div "asensis-playground / Default Project : Development / User Management Default Te…" at bounding box center [330, 196] width 492 height 392
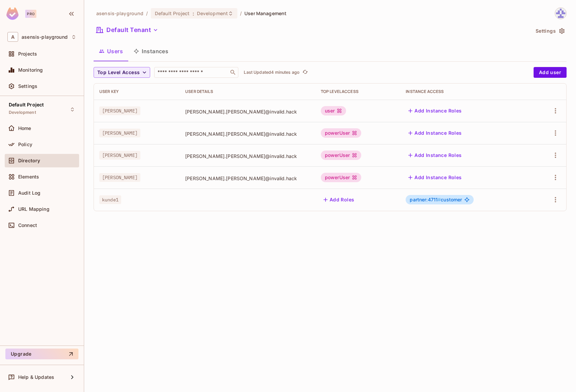
click at [158, 52] on button "Instances" at bounding box center [150, 51] width 45 height 17
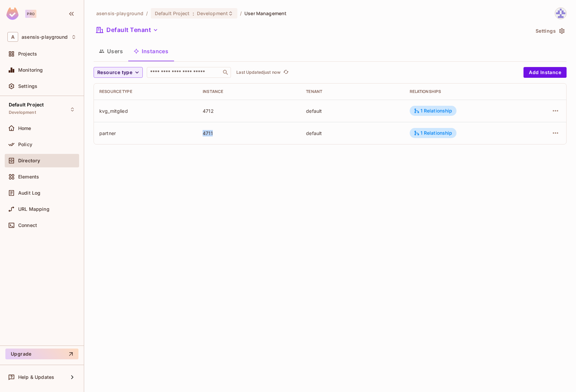
drag, startPoint x: 202, startPoint y: 132, endPoint x: 224, endPoint y: 134, distance: 21.9
click at [224, 134] on td "4711" at bounding box center [248, 133] width 103 height 22
click at [242, 171] on div "asensis-playground / Default Project : Development / User Management Default Te…" at bounding box center [330, 196] width 492 height 392
click at [119, 52] on button "Users" at bounding box center [111, 51] width 35 height 17
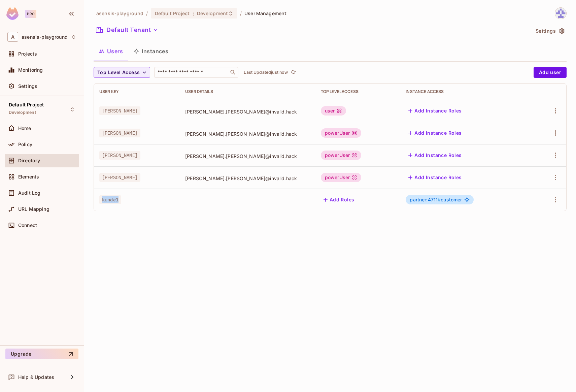
drag, startPoint x: 102, startPoint y: 201, endPoint x: 120, endPoint y: 200, distance: 17.5
click at [120, 200] on span "kunde1" at bounding box center [110, 199] width 22 height 9
click at [190, 199] on div at bounding box center [247, 199] width 125 height 1
click at [428, 199] on span "partner:4711 #" at bounding box center [425, 200] width 31 height 6
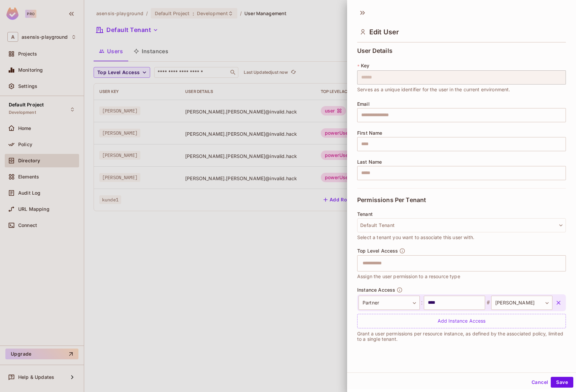
click at [296, 272] on div at bounding box center [288, 196] width 576 height 392
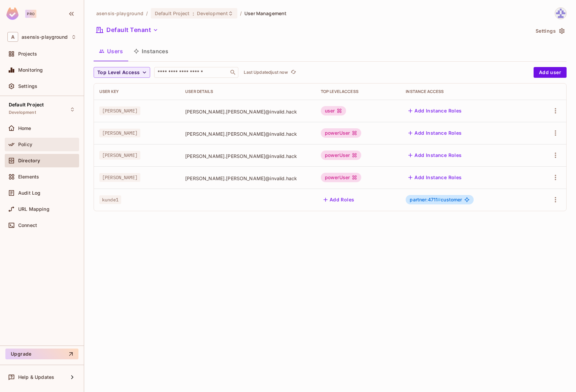
click at [45, 145] on div "Policy" at bounding box center [47, 144] width 58 height 5
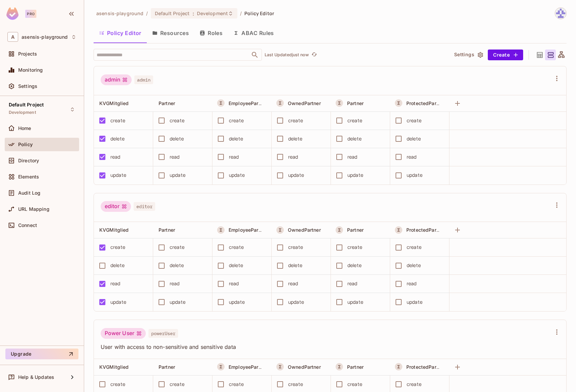
click at [171, 33] on button "Resources" at bounding box center [170, 33] width 47 height 17
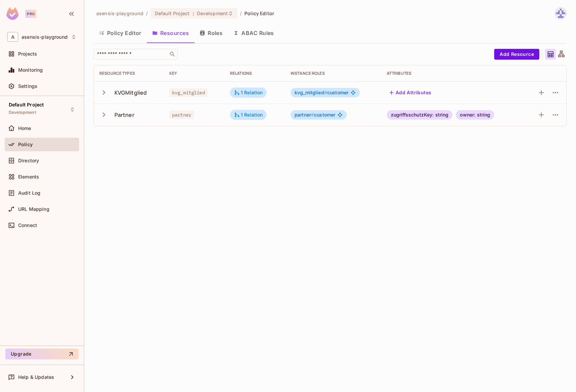
click at [321, 116] on span "partner # customer" at bounding box center [315, 114] width 41 height 5
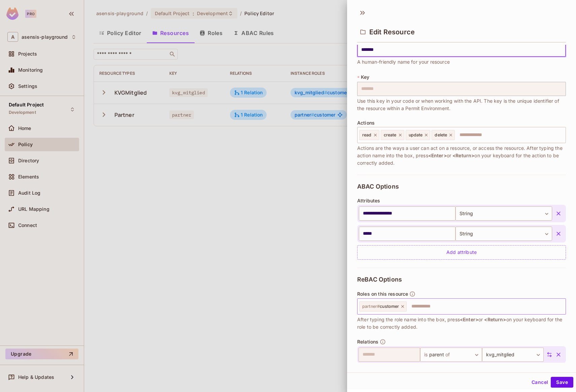
scroll to position [8, 0]
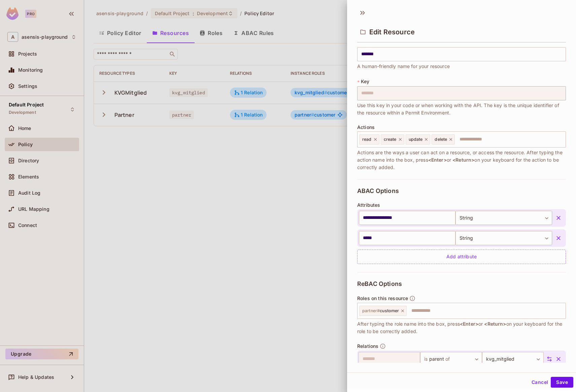
click at [306, 256] on div at bounding box center [288, 196] width 576 height 392
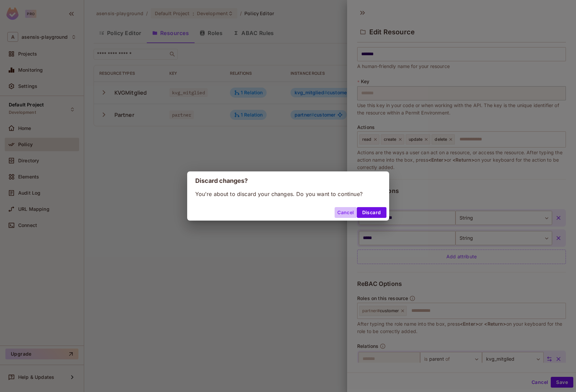
click at [347, 213] on button "Cancel" at bounding box center [346, 212] width 22 height 11
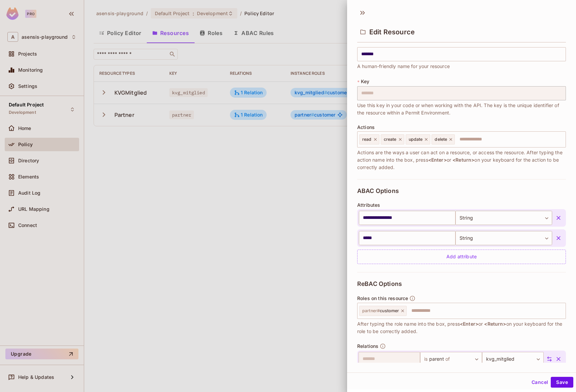
click at [532, 382] on button "Cancel" at bounding box center [540, 382] width 22 height 11
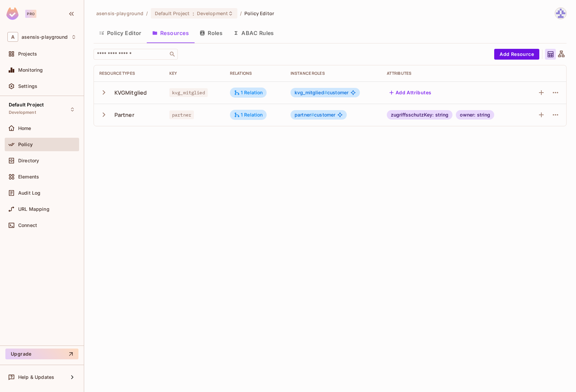
click at [208, 36] on button "Roles" at bounding box center [211, 33] width 34 height 17
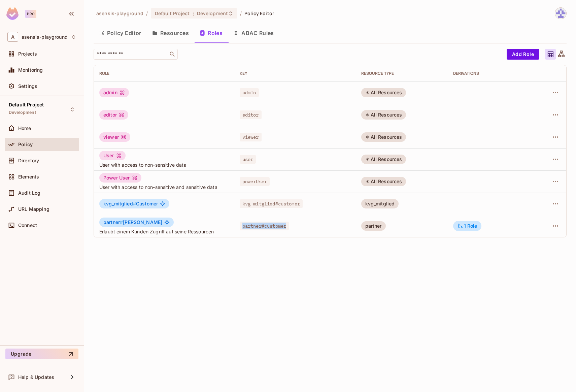
drag, startPoint x: 236, startPoint y: 226, endPoint x: 303, endPoint y: 226, distance: 66.7
click at [292, 226] on div "partner#customer" at bounding box center [295, 226] width 111 height 7
click at [423, 234] on td "partner" at bounding box center [402, 226] width 92 height 22
click at [462, 225] on icon at bounding box center [460, 226] width 6 height 6
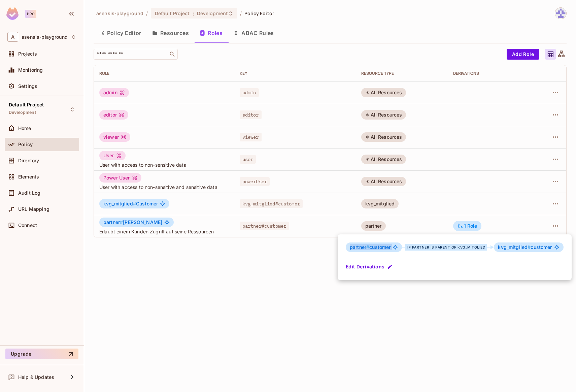
drag, startPoint x: 348, startPoint y: 246, endPoint x: 394, endPoint y: 247, distance: 45.8
click at [394, 247] on div "partner # customer" at bounding box center [374, 246] width 56 height 9
drag, startPoint x: 497, startPoint y: 246, endPoint x: 553, endPoint y: 248, distance: 56.6
click at [553, 248] on div "kvg_mitglied # customer" at bounding box center [528, 246] width 69 height 9
click at [308, 256] on div at bounding box center [288, 196] width 576 height 392
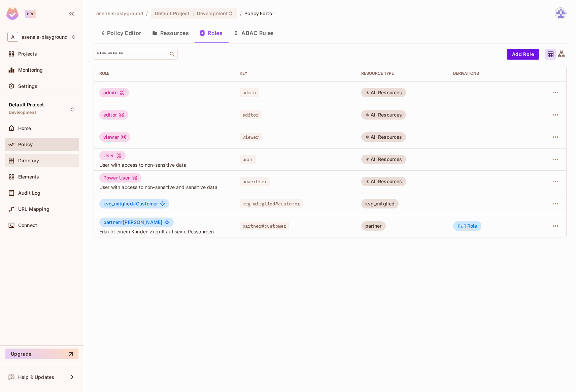
click at [31, 164] on div "Directory" at bounding box center [41, 161] width 69 height 8
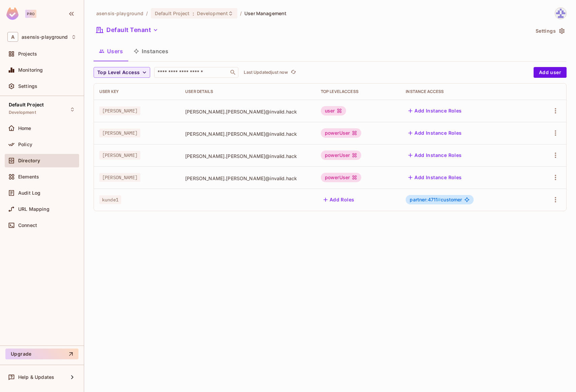
click at [147, 53] on button "Instances" at bounding box center [150, 51] width 45 height 17
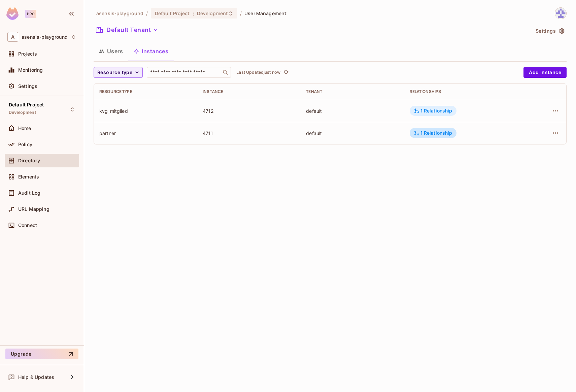
click at [432, 110] on div "1 Relationship" at bounding box center [433, 111] width 39 height 6
click at [115, 53] on button "Users" at bounding box center [111, 51] width 35 height 17
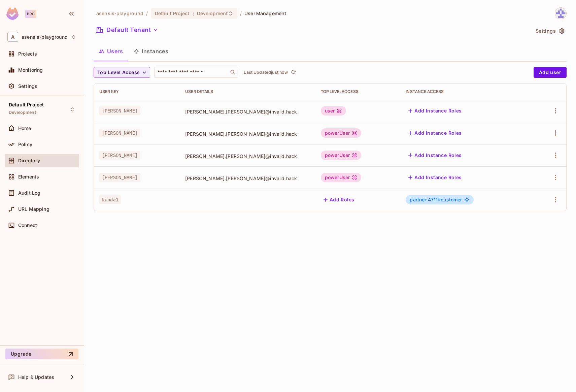
click at [452, 200] on span "partner:4711 # customer" at bounding box center [436, 199] width 52 height 5
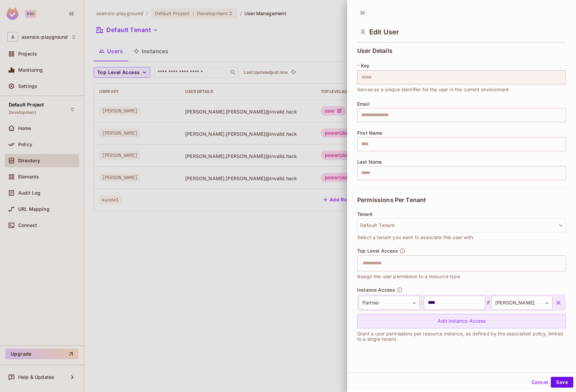
click at [459, 319] on div "Add Instance Access" at bounding box center [461, 321] width 209 height 14
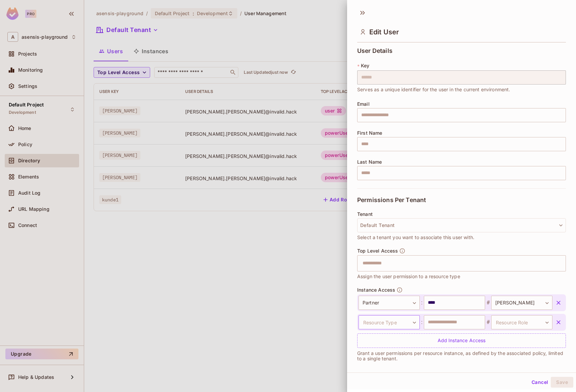
click at [411, 324] on body "Pro A asensis-playground Projects Monitoring Settings Default Project Developme…" at bounding box center [288, 196] width 576 height 392
click at [399, 353] on li "KVGMitglied" at bounding box center [386, 354] width 62 height 12
click at [446, 324] on input "text" at bounding box center [454, 322] width 61 height 14
type input "****"
click at [512, 323] on body "Pro A asensis-playground Projects Monitoring Settings Default Project Developme…" at bounding box center [288, 196] width 576 height 392
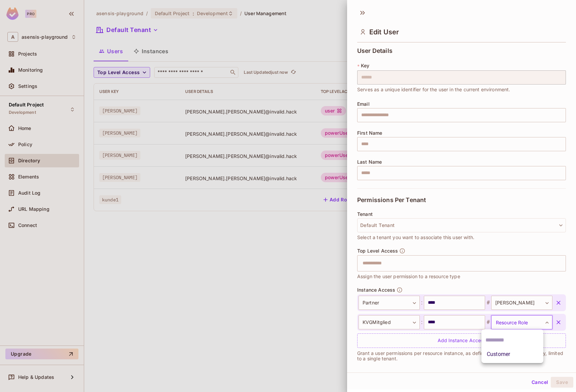
click at [514, 355] on li "Customer" at bounding box center [513, 354] width 62 height 12
click at [555, 380] on button "Save" at bounding box center [562, 382] width 23 height 11
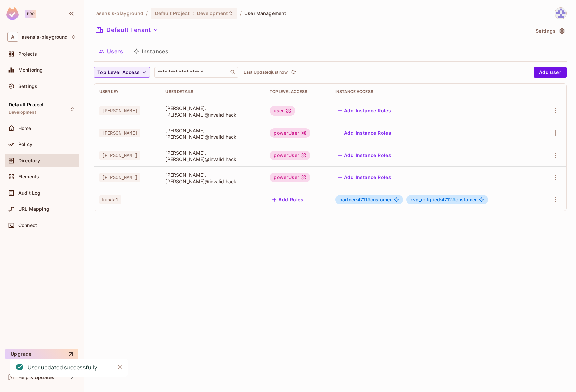
click at [335, 292] on div "asensis-playground / Default Project : Development / User Management Default Te…" at bounding box center [330, 196] width 492 height 392
click at [459, 197] on span "kvg_mitglied:4712 # customer" at bounding box center [443, 199] width 66 height 5
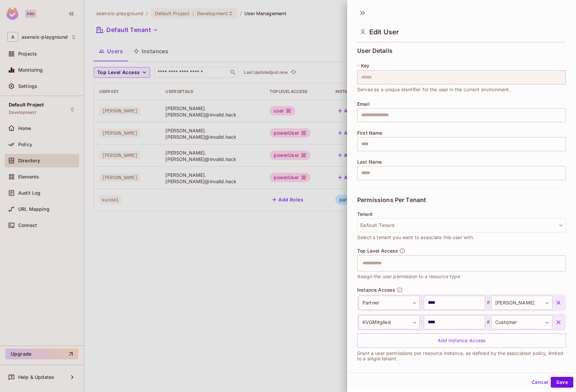
click at [555, 324] on icon "button" at bounding box center [558, 322] width 7 height 7
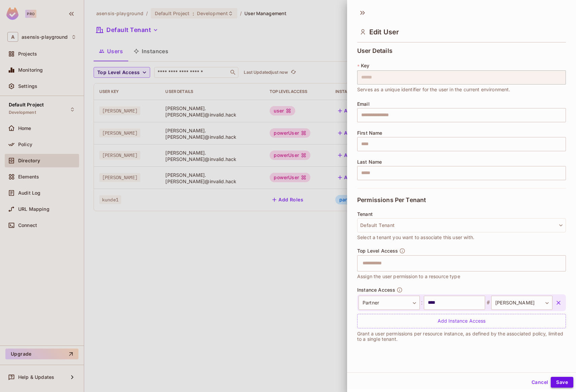
click at [559, 384] on button "Save" at bounding box center [562, 382] width 23 height 11
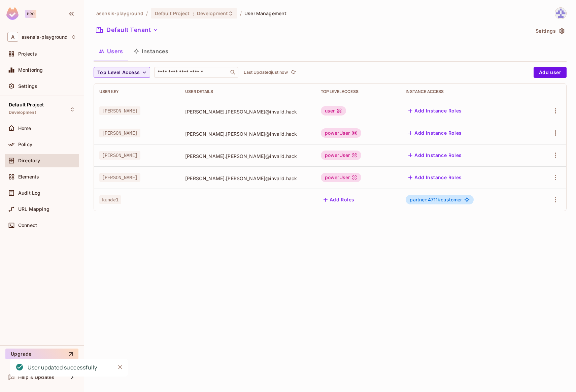
click at [410, 313] on div "asensis-playground / Default Project : Development / User Management Default Te…" at bounding box center [330, 196] width 492 height 392
click at [151, 54] on button "Instances" at bounding box center [150, 51] width 45 height 17
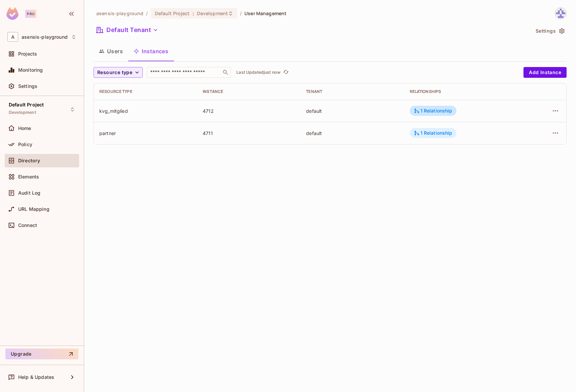
click at [440, 133] on div "1 Relationship" at bounding box center [433, 133] width 39 height 6
drag, startPoint x: 372, startPoint y: 164, endPoint x: 309, endPoint y: 145, distance: 65.7
click at [369, 163] on div at bounding box center [288, 196] width 576 height 392
click at [28, 140] on div "Policy" at bounding box center [41, 144] width 69 height 8
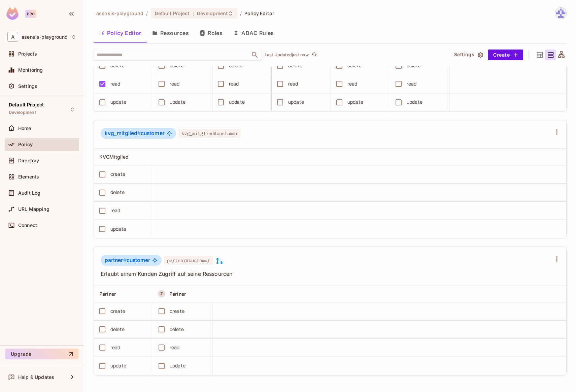
scroll to position [0, 0]
click at [223, 261] on icon at bounding box center [220, 261] width 6 height 6
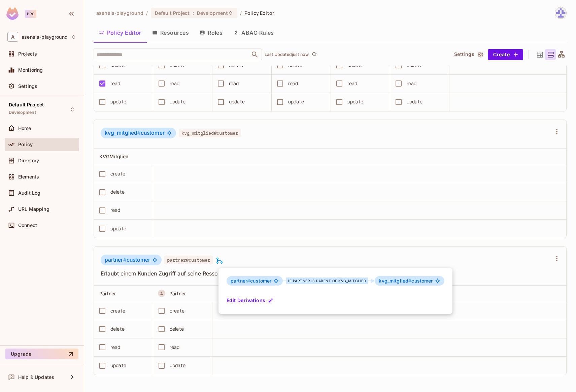
click at [147, 269] on div at bounding box center [288, 196] width 576 height 392
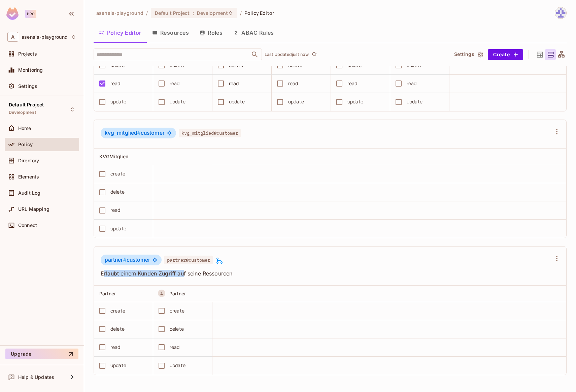
drag, startPoint x: 103, startPoint y: 274, endPoint x: 185, endPoint y: 277, distance: 81.2
click at [185, 277] on span "Erlaubt einem Kunden Zugriff auf seine Ressourcen" at bounding box center [326, 273] width 451 height 7
click at [173, 293] on span "Partner" at bounding box center [177, 294] width 16 height 6
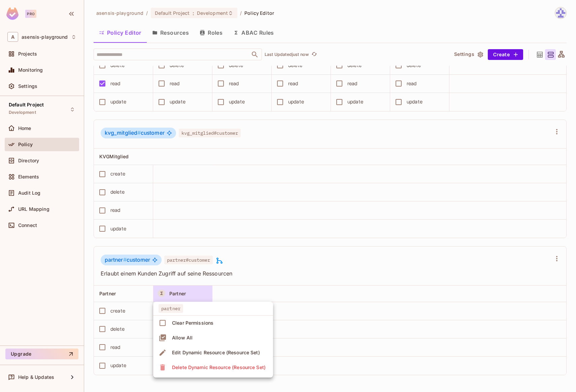
click at [187, 276] on div at bounding box center [288, 196] width 576 height 392
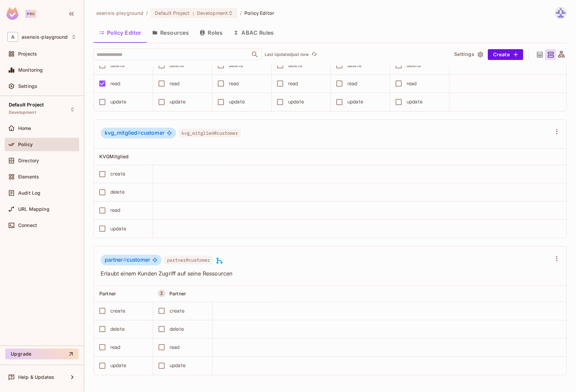
click at [168, 32] on button "Resources" at bounding box center [170, 32] width 47 height 17
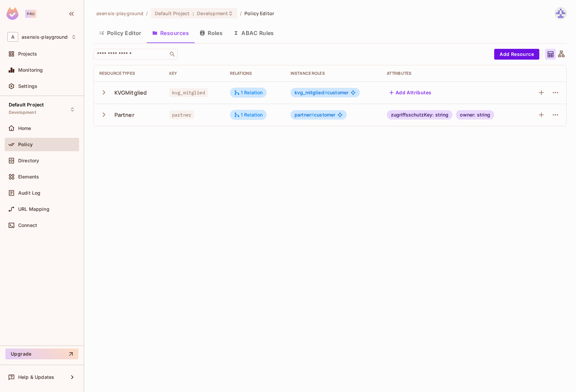
click at [250, 34] on button "ABAC Rules" at bounding box center [254, 33] width 52 height 17
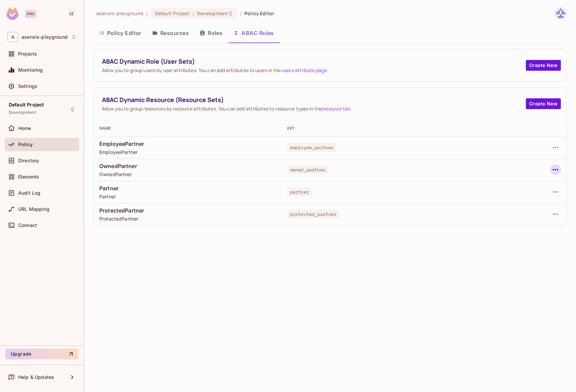
click at [554, 169] on icon "button" at bounding box center [555, 169] width 5 height 1
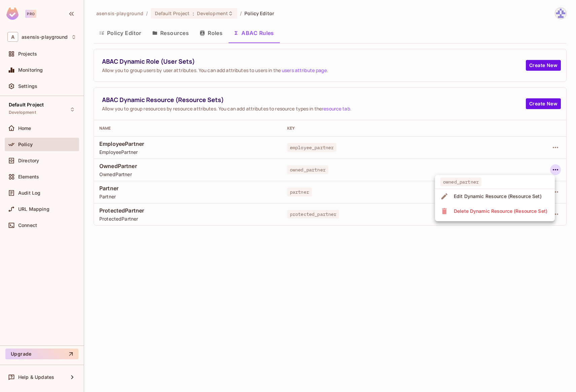
click at [506, 212] on div "Delete Dynamic Resource (Resource Set)" at bounding box center [501, 211] width 94 height 7
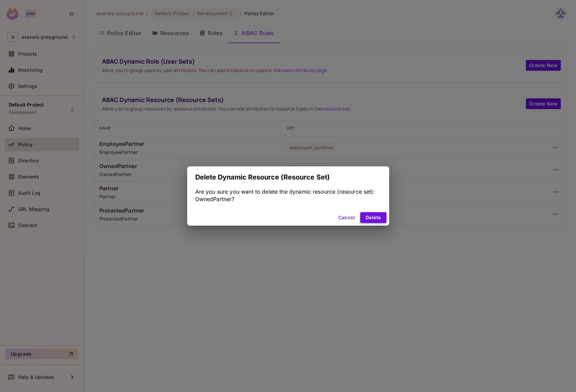
click at [370, 215] on button "Delete" at bounding box center [373, 217] width 26 height 11
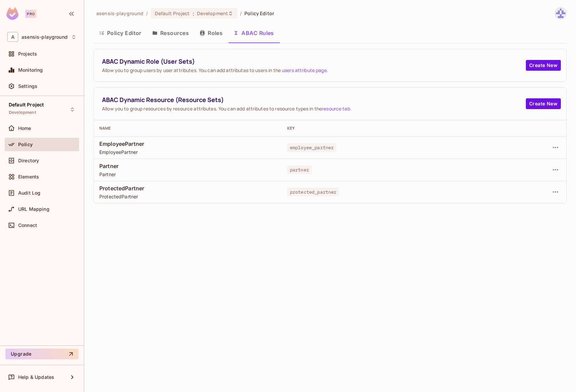
click at [207, 33] on button "Roles" at bounding box center [211, 33] width 34 height 17
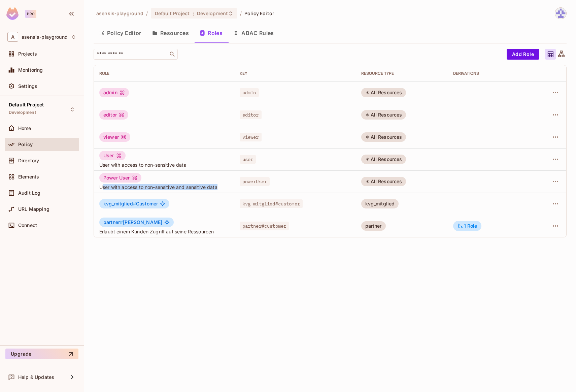
drag, startPoint x: 102, startPoint y: 187, endPoint x: 194, endPoint y: 191, distance: 92.7
click at [194, 191] on td "Power User User with access to non-sensitive and sensitive data" at bounding box center [164, 181] width 140 height 22
click at [208, 189] on span "User with access to non-sensitive and sensitive data" at bounding box center [164, 187] width 130 height 6
drag, startPoint x: 218, startPoint y: 188, endPoint x: 157, endPoint y: 186, distance: 60.3
click at [161, 186] on span "User with access to non-sensitive and sensitive data" at bounding box center [164, 187] width 130 height 6
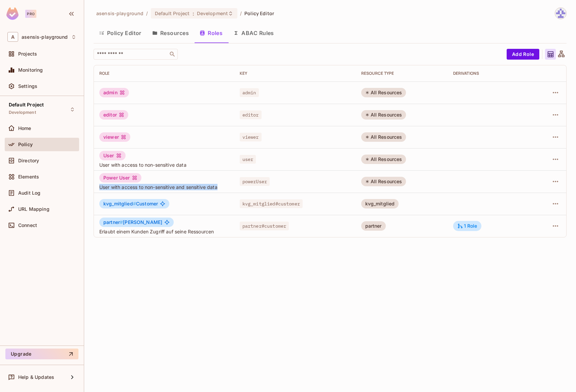
drag, startPoint x: 113, startPoint y: 185, endPoint x: 226, endPoint y: 188, distance: 112.8
click at [226, 188] on td "Power User User with access to non-sensitive and sensitive data" at bounding box center [164, 181] width 140 height 22
click at [210, 187] on span "User with access to non-sensitive and sensitive data" at bounding box center [164, 187] width 130 height 6
drag, startPoint x: 99, startPoint y: 165, endPoint x: 197, endPoint y: 166, distance: 98.7
click at [197, 166] on td "User User with access to non-sensitive data" at bounding box center [164, 159] width 140 height 22
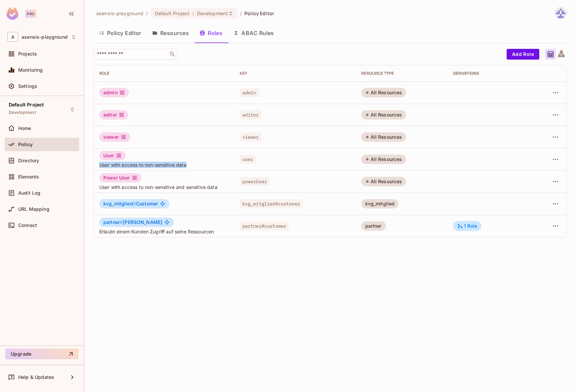
click at [172, 166] on span "User with access to non-sensitive data" at bounding box center [164, 165] width 130 height 6
drag, startPoint x: 100, startPoint y: 165, endPoint x: 215, endPoint y: 165, distance: 115.5
click at [215, 165] on span "User with access to non-sensitive data" at bounding box center [164, 165] width 130 height 6
drag, startPoint x: 107, startPoint y: 187, endPoint x: 235, endPoint y: 188, distance: 128.0
click at [235, 188] on tr "Power User User with access to non-sensitive and sensitive data powerUser All R…" at bounding box center [330, 181] width 472 height 22
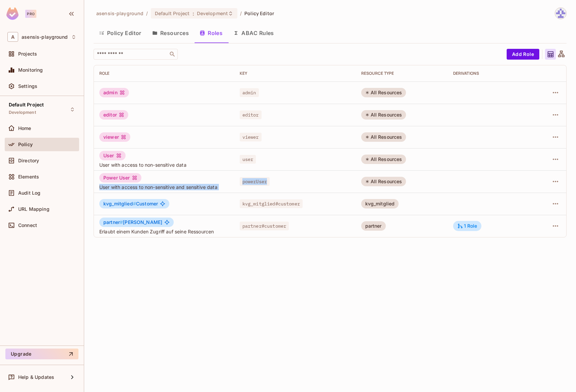
click at [175, 188] on span "User with access to non-sensitive and sensitive data" at bounding box center [164, 187] width 130 height 6
click at [205, 187] on span "User with access to non-sensitive and sensitive data" at bounding box center [164, 187] width 130 height 6
drag, startPoint x: 101, startPoint y: 189, endPoint x: 191, endPoint y: 189, distance: 89.6
click at [189, 189] on span "User with access to non-sensitive and sensitive data" at bounding box center [164, 187] width 130 height 6
click at [195, 189] on span "User with access to non-sensitive and sensitive data" at bounding box center [164, 187] width 130 height 6
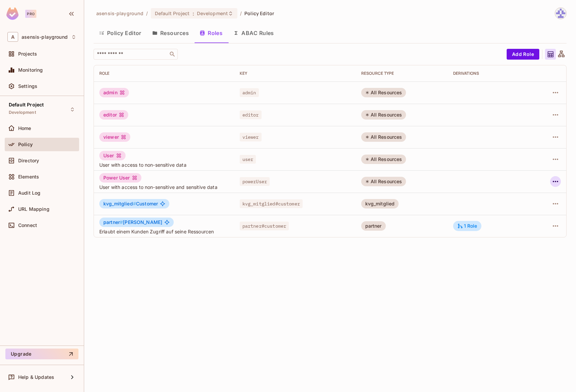
click at [557, 183] on icon "button" at bounding box center [556, 181] width 8 height 8
click at [535, 198] on span "Edit Role" at bounding box center [525, 197] width 24 height 11
click at [167, 305] on div "asensis-playground / Default Project : Development / Policy Editor Policy Edito…" at bounding box center [330, 196] width 492 height 392
click at [261, 33] on button "ABAC Rules" at bounding box center [254, 33] width 52 height 17
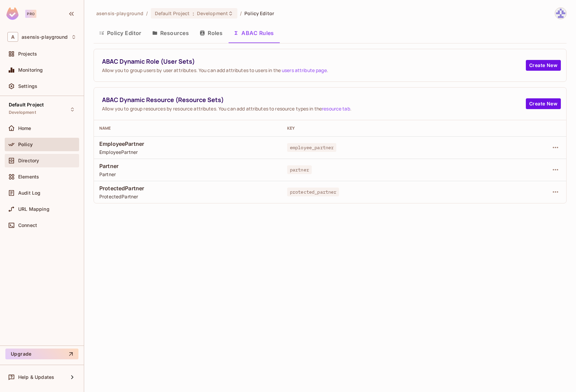
click at [39, 161] on span "Directory" at bounding box center [28, 160] width 21 height 5
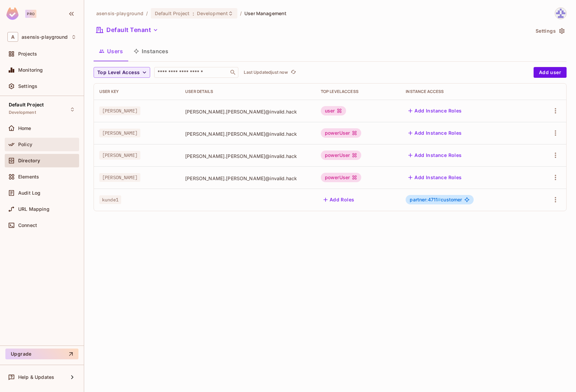
click at [35, 144] on div "Policy" at bounding box center [47, 144] width 58 height 5
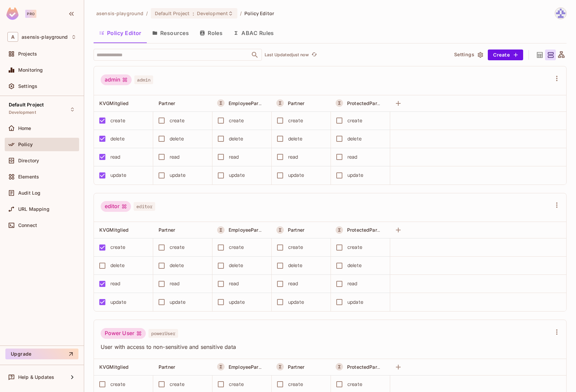
click at [163, 32] on button "Resources" at bounding box center [170, 33] width 47 height 17
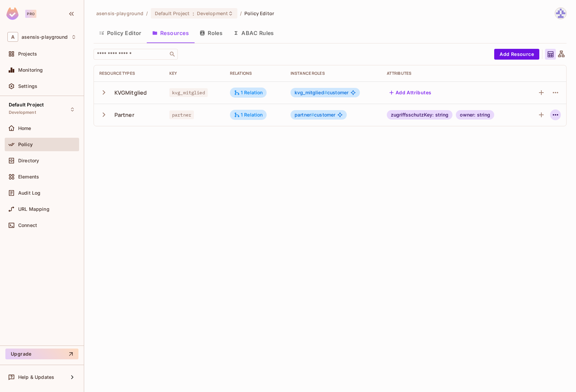
click at [557, 115] on icon "button" at bounding box center [555, 114] width 5 height 1
click at [541, 135] on li "Edit Resource" at bounding box center [524, 141] width 64 height 15
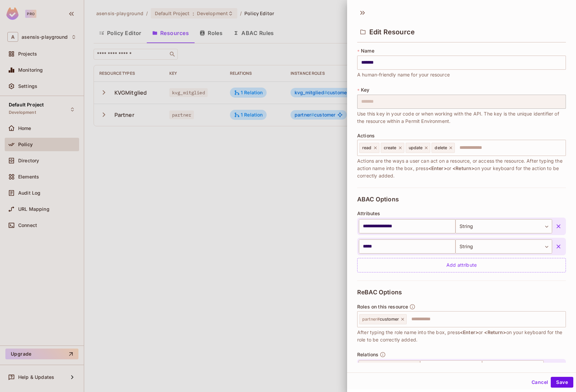
click at [555, 245] on icon "button" at bounding box center [558, 246] width 7 height 7
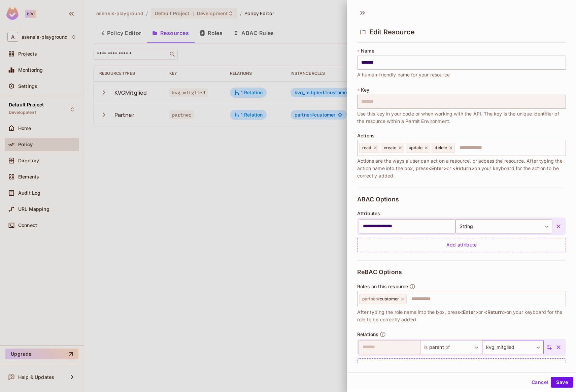
scroll to position [18, 0]
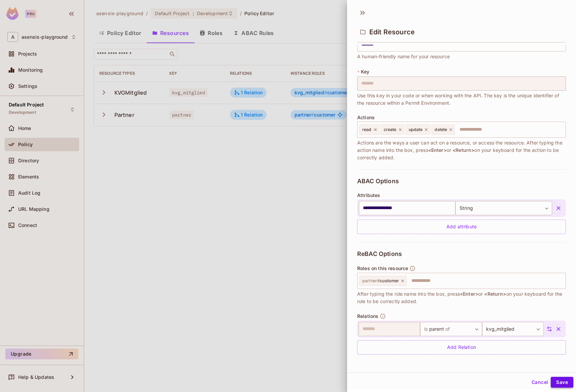
click at [558, 383] on button "Save" at bounding box center [562, 382] width 23 height 11
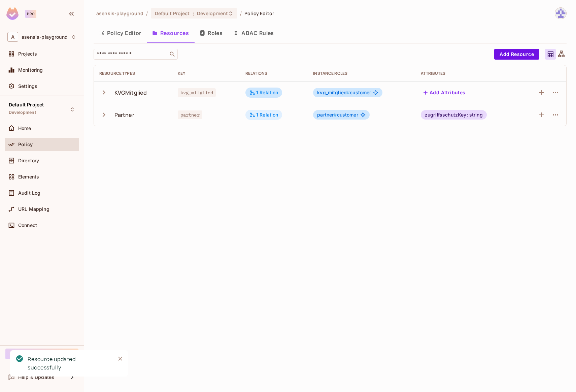
click at [267, 115] on div "1 Relation" at bounding box center [264, 115] width 29 height 6
click at [257, 91] on div "1 Relation" at bounding box center [264, 93] width 29 height 6
click at [213, 35] on button "Roles" at bounding box center [211, 33] width 34 height 17
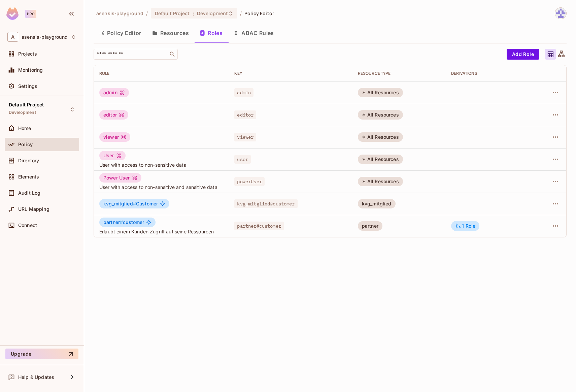
click at [266, 203] on span "kvg_mitglied#customer" at bounding box center [265, 203] width 63 height 9
click at [467, 225] on div "1 Role" at bounding box center [465, 226] width 20 height 6
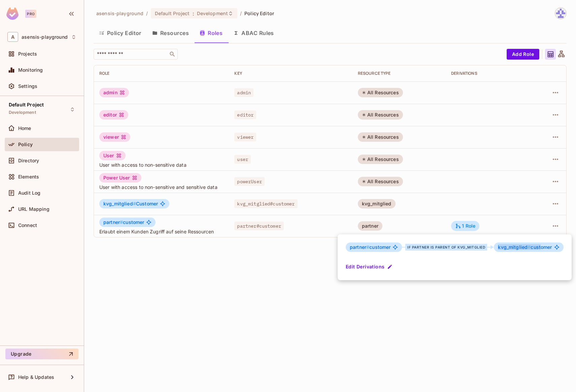
drag, startPoint x: 498, startPoint y: 247, endPoint x: 540, endPoint y: 248, distance: 42.4
click at [540, 248] on span "kvg_mitglied # customer" at bounding box center [525, 246] width 54 height 5
click at [521, 247] on span "kvg_mitglied #" at bounding box center [514, 247] width 33 height 6
drag, startPoint x: 496, startPoint y: 247, endPoint x: 539, endPoint y: 247, distance: 42.4
click at [539, 247] on div "kvg_mitglied # customer" at bounding box center [528, 246] width 69 height 9
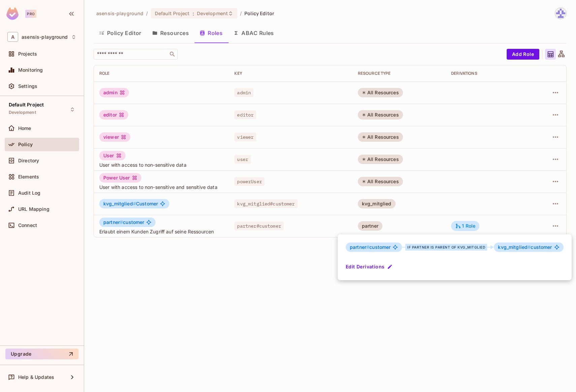
click at [219, 269] on div at bounding box center [288, 196] width 576 height 392
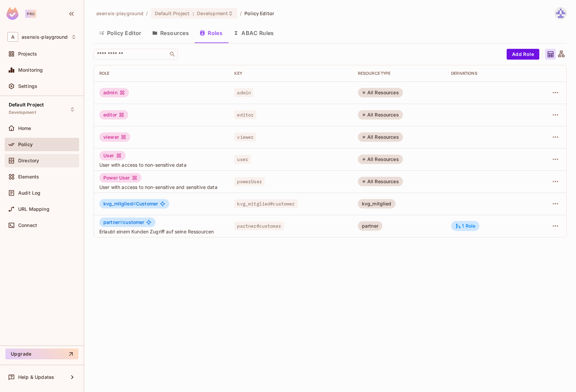
click at [42, 159] on div "Directory" at bounding box center [47, 160] width 58 height 5
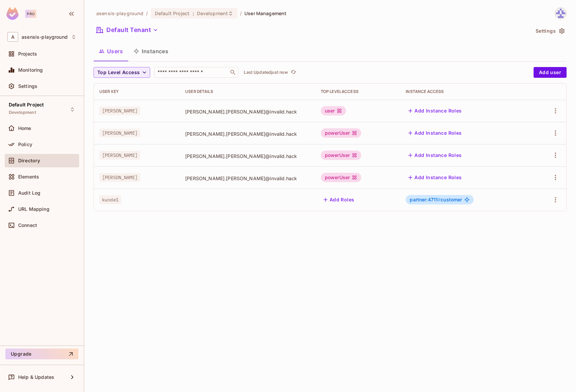
click at [150, 51] on button "Instances" at bounding box center [150, 51] width 45 height 17
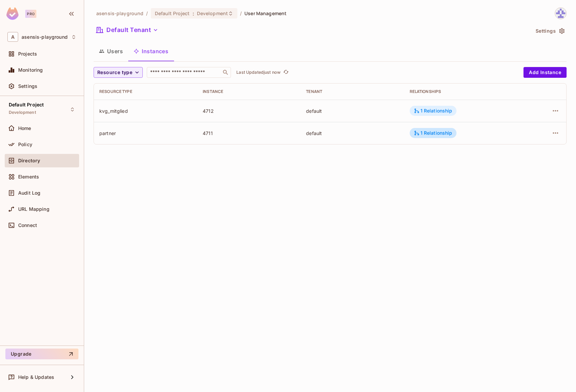
click at [429, 111] on div "1 Relationship" at bounding box center [433, 111] width 39 height 6
click at [444, 152] on div at bounding box center [288, 196] width 576 height 392
click at [435, 133] on div "1 Relationship" at bounding box center [433, 133] width 39 height 6
click at [439, 173] on div at bounding box center [288, 196] width 576 height 392
click at [114, 53] on button "Users" at bounding box center [111, 51] width 35 height 17
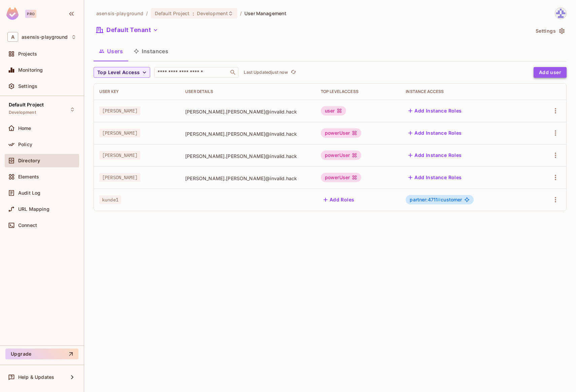
click at [553, 73] on button "Add user" at bounding box center [550, 72] width 33 height 11
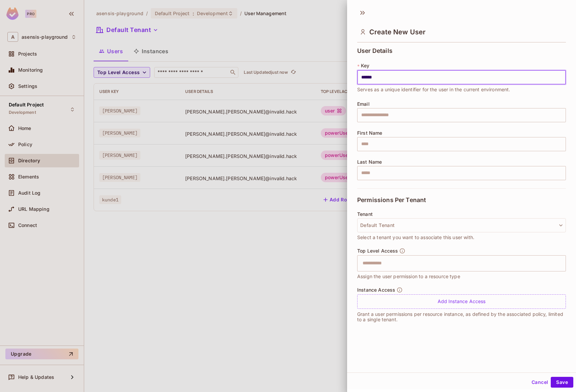
type input "******"
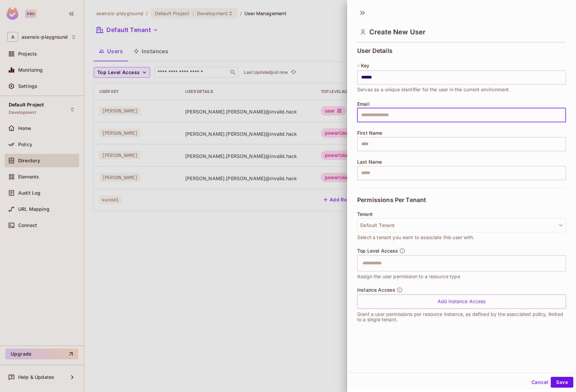
click at [388, 232] on div "Tenant Default Tenant Select a tenant you want to associate this user with." at bounding box center [461, 226] width 209 height 30
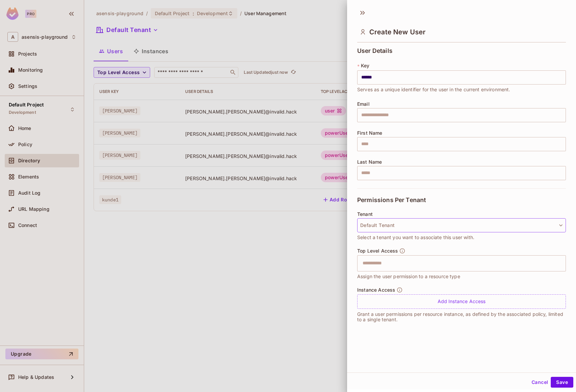
click at [391, 227] on button "Default Tenant" at bounding box center [461, 225] width 209 height 14
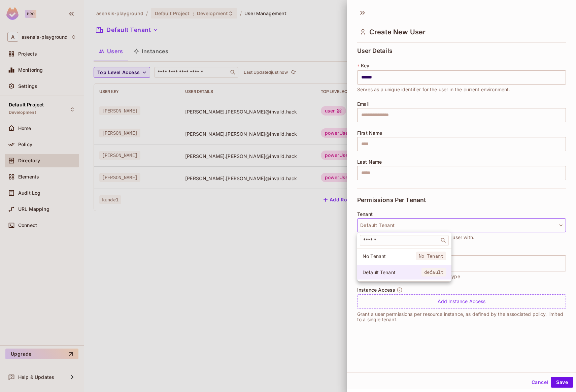
click at [377, 272] on span "Default Tenant" at bounding box center [392, 272] width 59 height 6
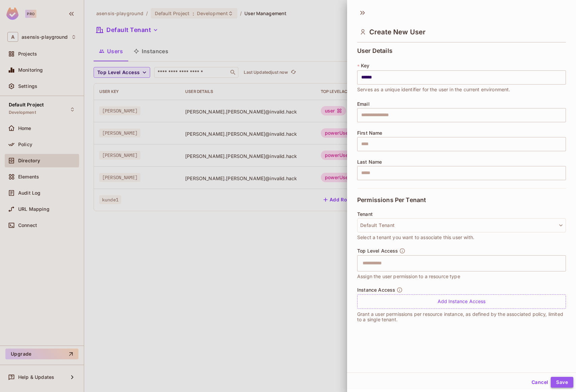
click at [557, 379] on button "Save" at bounding box center [562, 382] width 23 height 11
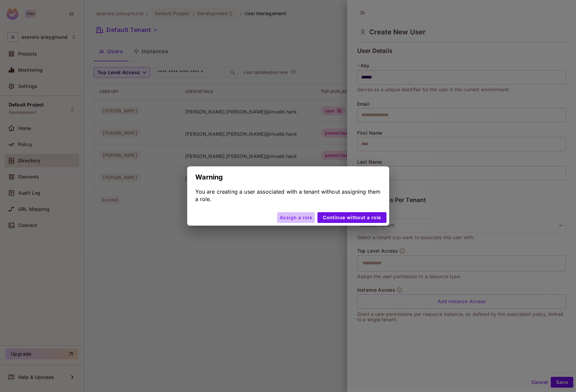
click at [303, 218] on button "Assign a role" at bounding box center [296, 217] width 38 height 11
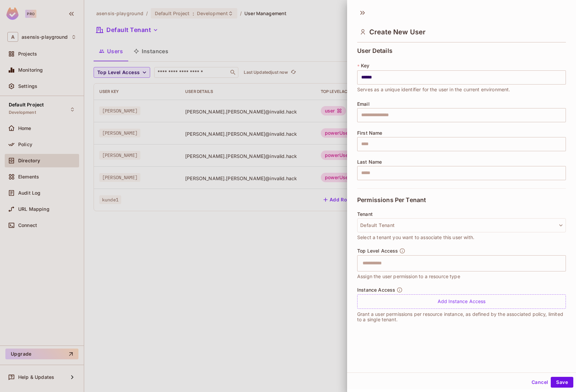
click at [307, 233] on div at bounding box center [288, 196] width 576 height 392
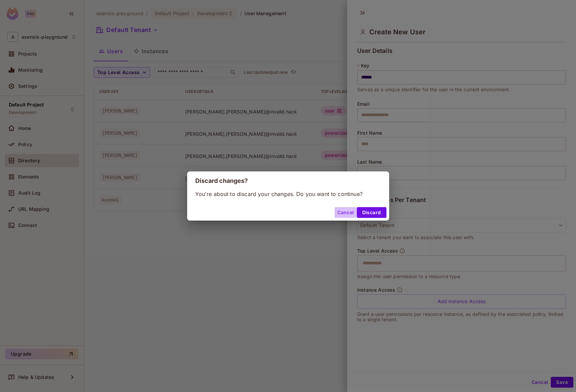
click at [347, 210] on button "Cancel" at bounding box center [346, 212] width 22 height 11
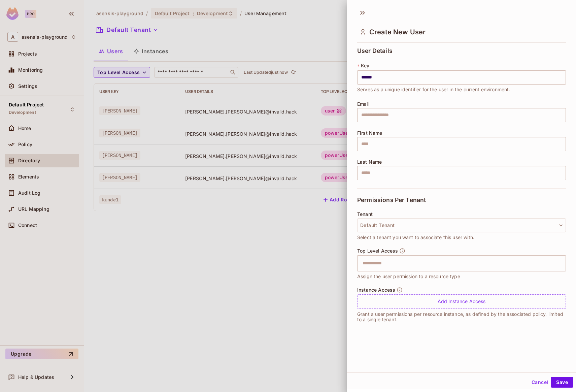
click at [535, 383] on button "Cancel" at bounding box center [540, 382] width 22 height 11
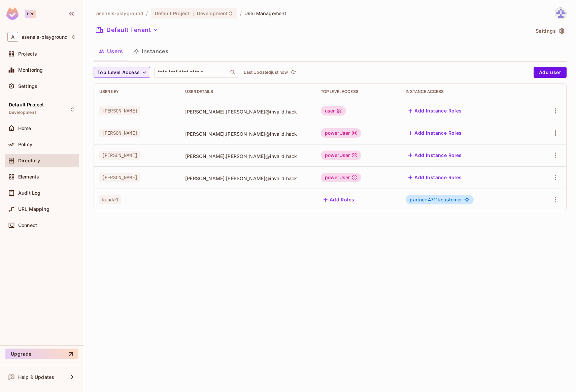
click at [154, 51] on button "Instances" at bounding box center [150, 51] width 45 height 17
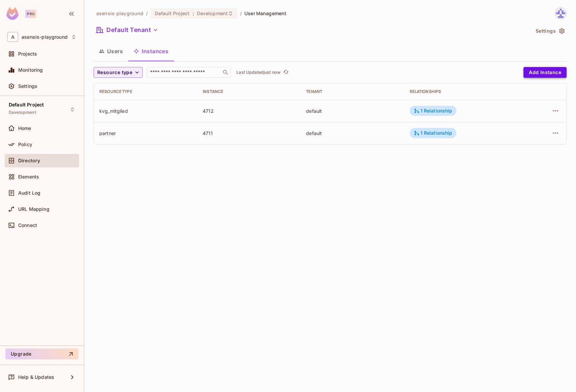
click at [547, 72] on button "Add Instance" at bounding box center [545, 72] width 43 height 11
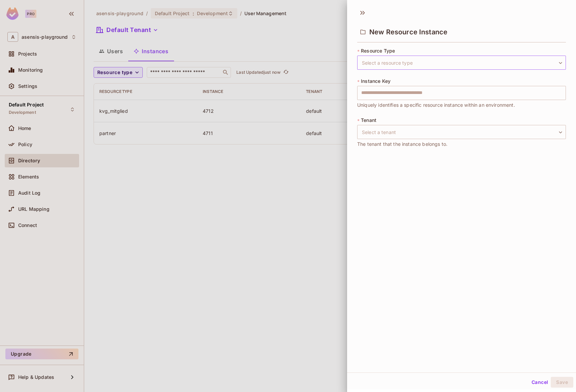
click at [393, 60] on body "Pro A asensis-playground Projects Monitoring Settings Default Project Developme…" at bounding box center [288, 196] width 576 height 392
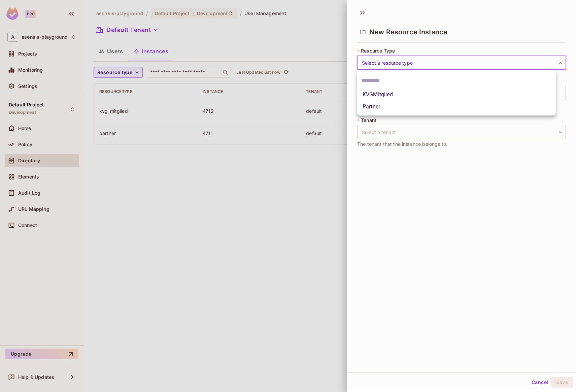
click at [382, 104] on li "Partner" at bounding box center [456, 107] width 199 height 12
type input "*******"
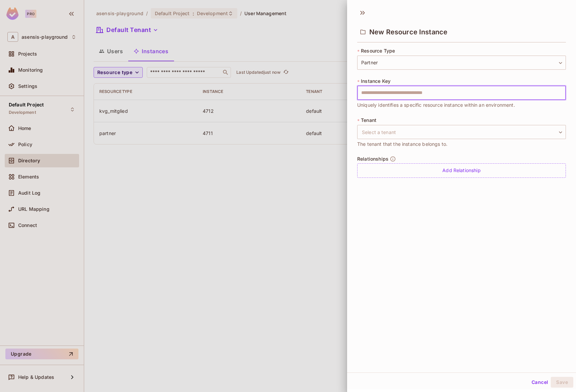
click at [383, 94] on input "text" at bounding box center [461, 93] width 209 height 14
drag, startPoint x: 372, startPoint y: 92, endPoint x: 356, endPoint y: 93, distance: 15.8
click at [356, 93] on div "* Resource Type Partner ******* ​ * Instance Key ** ​ Uniquely identifies a spe…" at bounding box center [461, 115] width 229 height 141
type input "*"
type input "**"
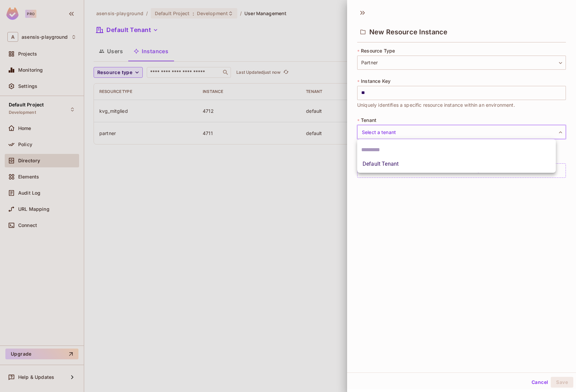
click at [368, 129] on body "Pro A asensis-playground Projects Monitoring Settings Default Project Developme…" at bounding box center [288, 196] width 576 height 392
click at [378, 164] on li "Default Tenant" at bounding box center [456, 164] width 199 height 12
type input "*******"
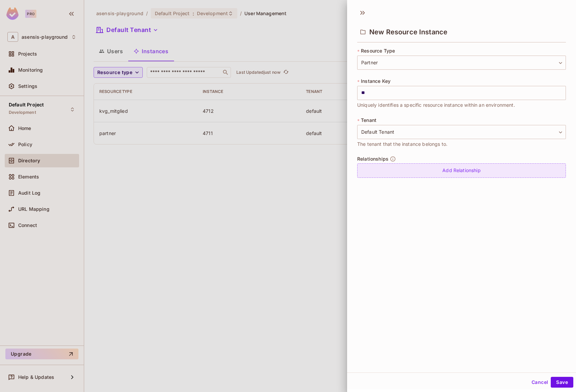
click at [418, 171] on div "Add Relationship" at bounding box center [461, 170] width 209 height 14
click at [324, 177] on div at bounding box center [288, 196] width 576 height 392
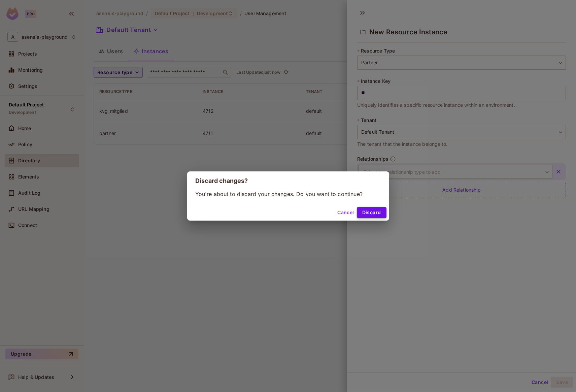
click at [368, 213] on button "Discard" at bounding box center [372, 212] width 30 height 11
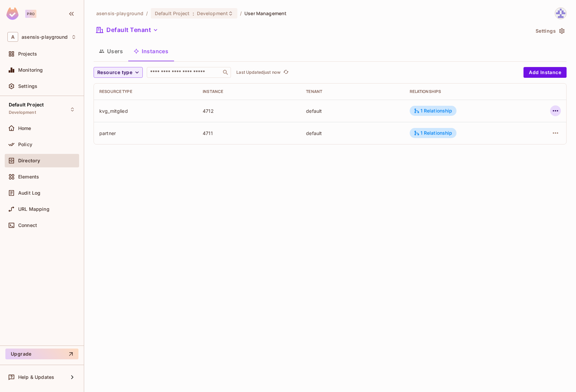
click at [557, 110] on icon "button" at bounding box center [556, 111] width 8 height 8
click at [530, 137] on li "Edit Attributes" at bounding box center [513, 141] width 85 height 15
click at [557, 110] on icon "button" at bounding box center [556, 111] width 8 height 8
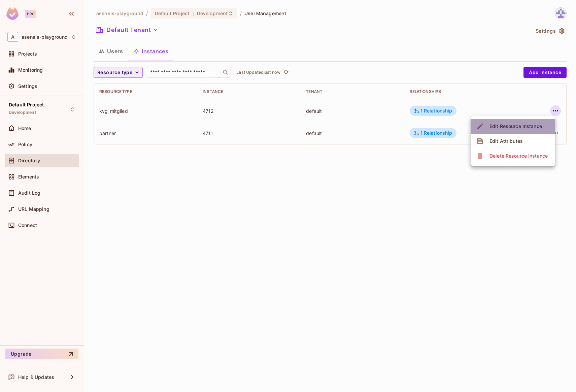
click at [528, 125] on div "Edit Resource Instance" at bounding box center [516, 126] width 53 height 7
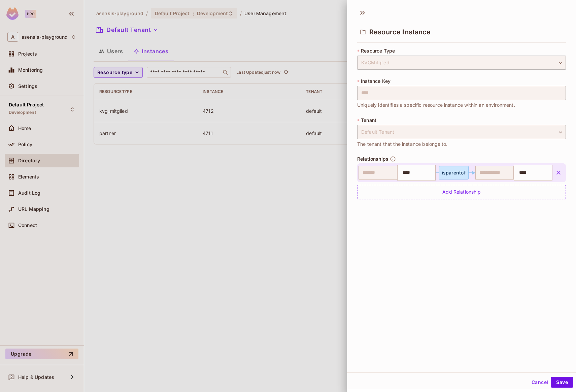
click at [532, 379] on button "Cancel" at bounding box center [540, 382] width 22 height 11
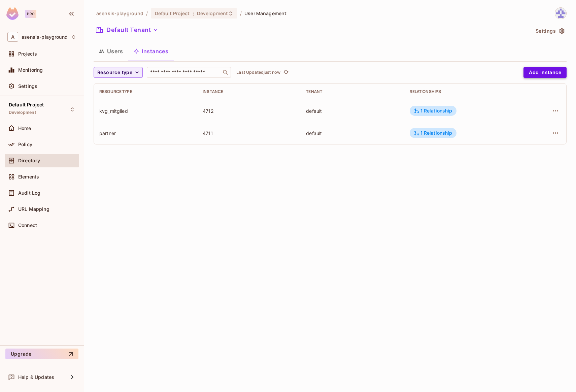
click at [538, 69] on button "Add Instance" at bounding box center [545, 72] width 43 height 11
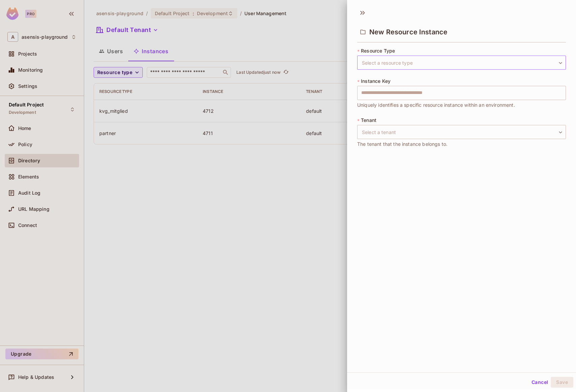
click at [372, 60] on body "Pro A asensis-playground Projects Monitoring Settings Default Project Developme…" at bounding box center [288, 196] width 576 height 392
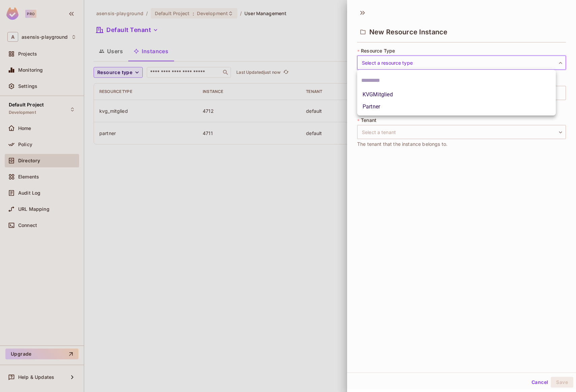
click at [379, 106] on li "Partner" at bounding box center [456, 107] width 199 height 12
type input "*******"
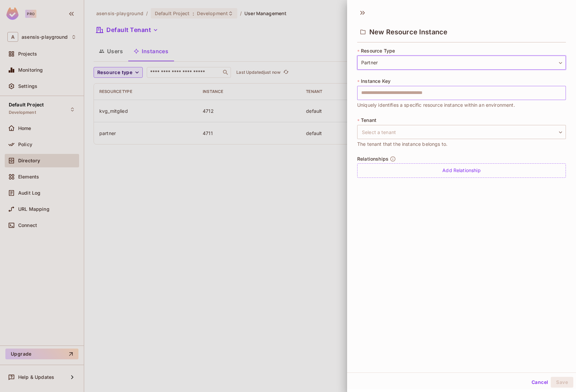
click at [383, 94] on input "text" at bounding box center [461, 93] width 209 height 14
type input "****"
click at [372, 132] on body "Pro A asensis-playground Projects Monitoring Settings Default Project Developme…" at bounding box center [288, 196] width 576 height 392
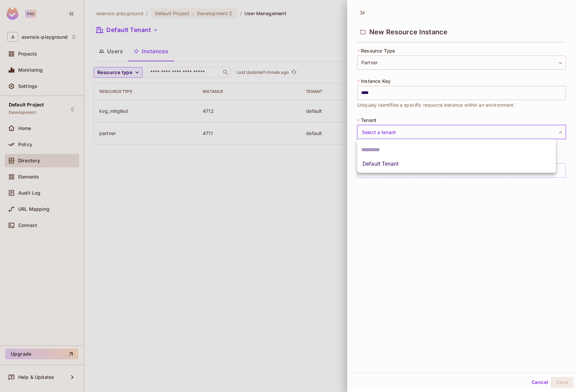
click at [378, 163] on li "Default Tenant" at bounding box center [456, 164] width 199 height 12
type input "*******"
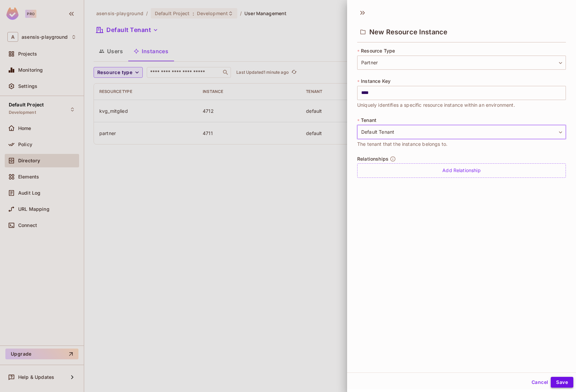
click at [554, 381] on button "Save" at bounding box center [562, 382] width 23 height 11
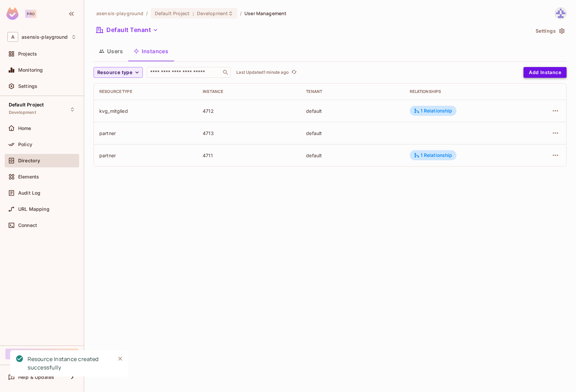
click at [545, 74] on button "Add Instance" at bounding box center [545, 72] width 43 height 11
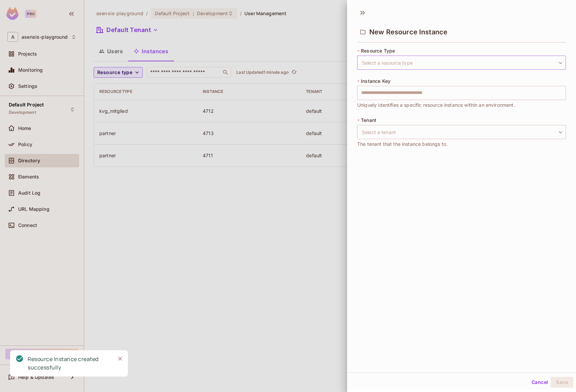
click at [389, 61] on body "Pro A asensis-playground Projects Monitoring Settings Default Project Developme…" at bounding box center [288, 196] width 576 height 392
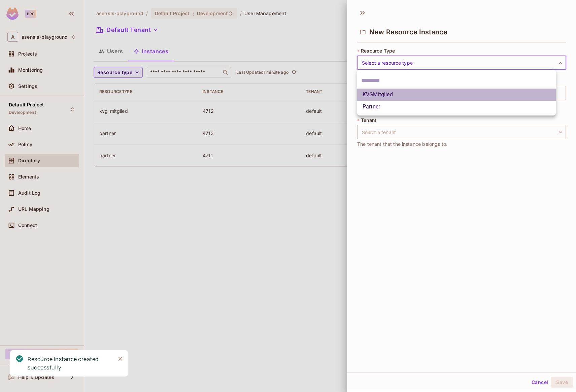
click at [383, 93] on li "KVGMitglied" at bounding box center [456, 95] width 199 height 12
type input "**********"
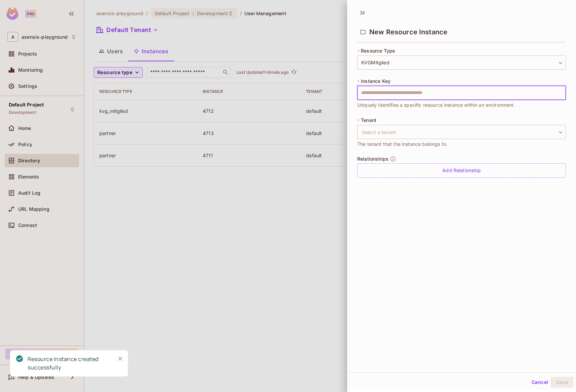
click at [379, 91] on input "text" at bounding box center [461, 93] width 209 height 14
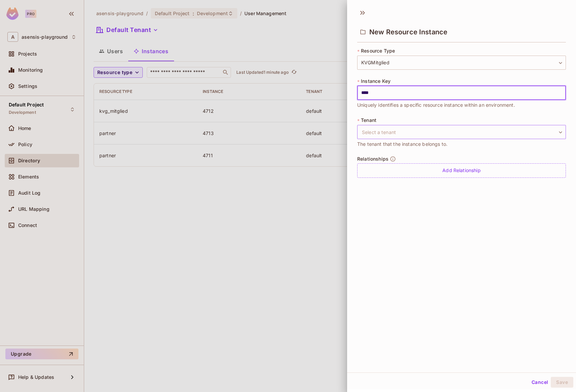
type input "****"
click at [415, 135] on body "**********" at bounding box center [288, 196] width 576 height 392
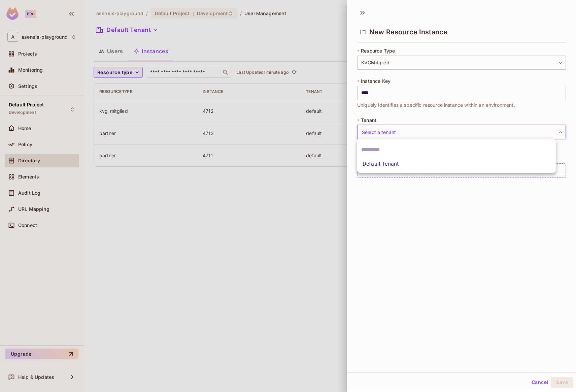
click at [379, 165] on li "Default Tenant" at bounding box center [456, 164] width 199 height 12
type input "*******"
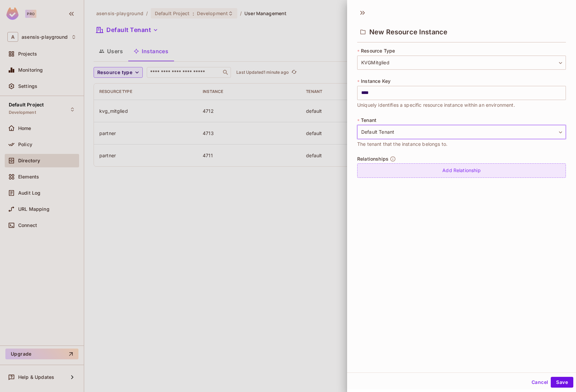
click at [445, 171] on div "Add Relationship" at bounding box center [461, 170] width 209 height 14
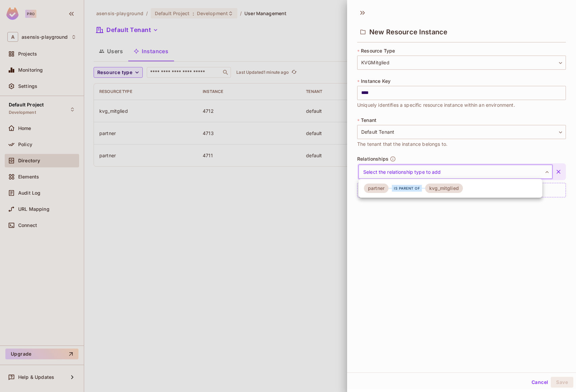
click at [437, 172] on body "**********" at bounding box center [288, 196] width 576 height 392
click at [412, 188] on div "is parent of" at bounding box center [407, 188] width 30 height 7
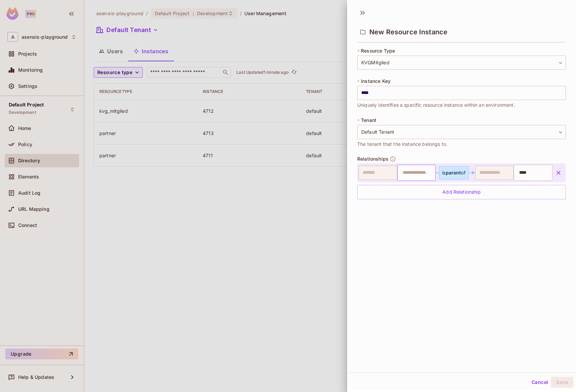
click at [415, 176] on input "text" at bounding box center [416, 172] width 34 height 13
type input "****"
click at [491, 267] on div "**********" at bounding box center [461, 189] width 229 height 368
click at [553, 381] on button "Save" at bounding box center [562, 382] width 23 height 11
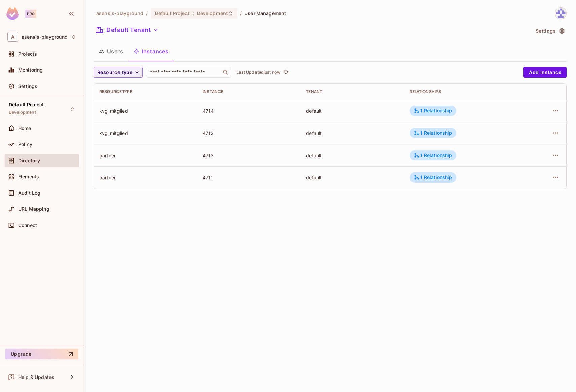
click at [112, 53] on button "Users" at bounding box center [111, 51] width 35 height 17
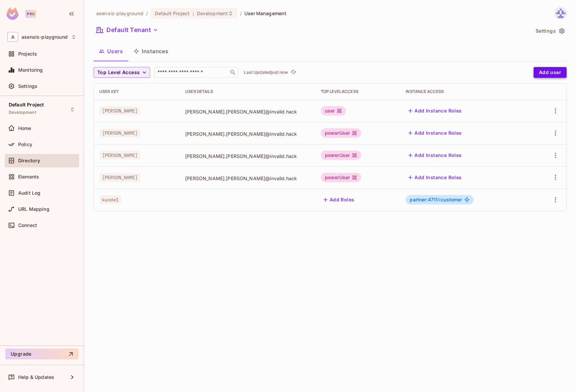
click at [550, 70] on button "Add user" at bounding box center [550, 72] width 33 height 11
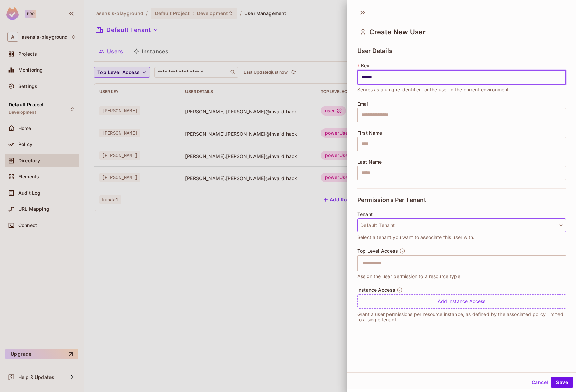
type input "******"
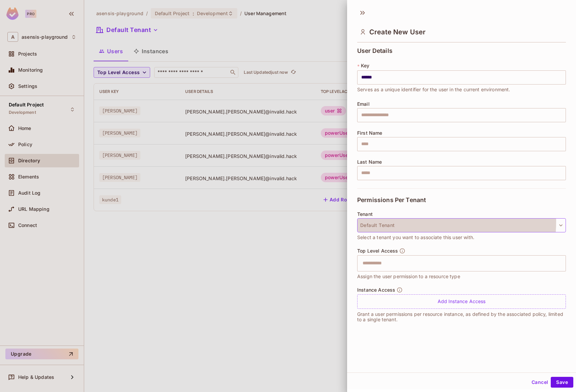
click at [418, 222] on button "Default Tenant" at bounding box center [461, 225] width 209 height 14
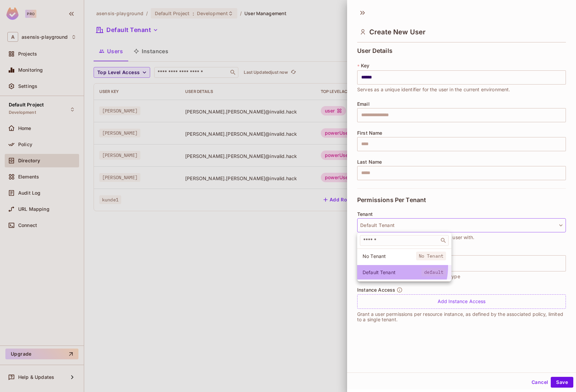
click at [381, 266] on li "Default Tenant default" at bounding box center [404, 272] width 94 height 14
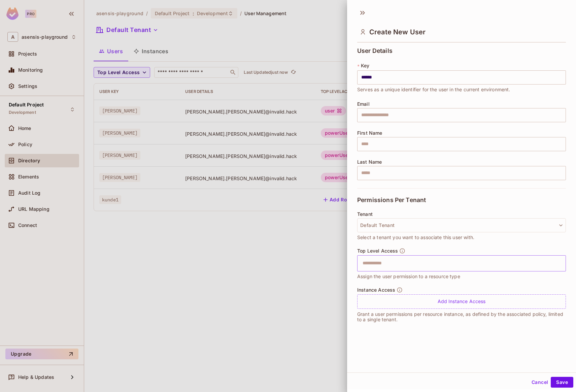
click at [388, 259] on input "text" at bounding box center [456, 263] width 194 height 13
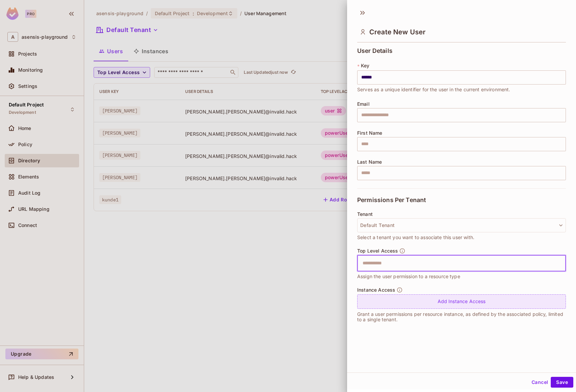
click at [392, 297] on div "Add Instance Access" at bounding box center [461, 301] width 209 height 14
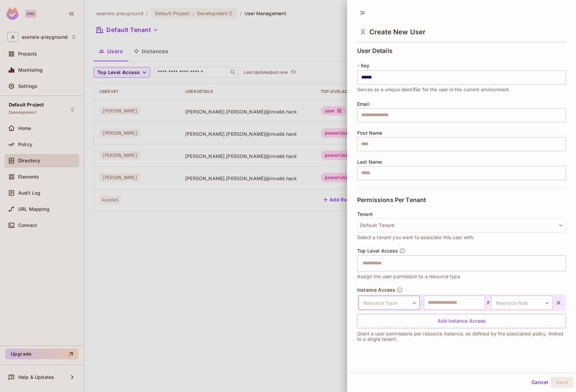
click at [391, 304] on body "Pro A asensis-playground Projects Monitoring Settings Default Project Developme…" at bounding box center [288, 196] width 576 height 392
click at [386, 346] on li "Partner" at bounding box center [386, 347] width 62 height 12
click at [445, 303] on input "text" at bounding box center [454, 303] width 61 height 14
type input "****"
click at [506, 306] on body "Pro A asensis-playground Projects Monitoring Settings Default Project Developme…" at bounding box center [288, 196] width 576 height 392
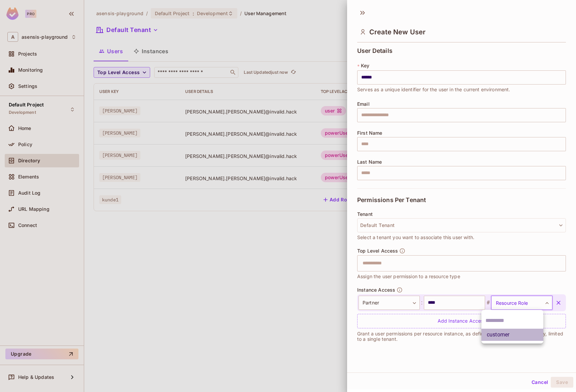
click at [517, 333] on li "customer" at bounding box center [513, 335] width 62 height 12
click at [556, 381] on button "Save" at bounding box center [562, 382] width 23 height 11
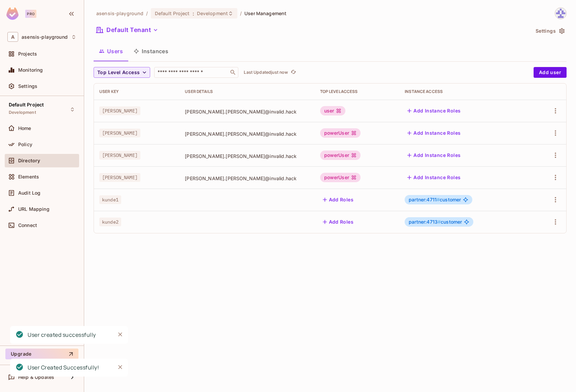
click at [483, 307] on div "asensis-playground / Default Project : Development / User Management Default Te…" at bounding box center [330, 196] width 492 height 392
click at [29, 143] on span "Policy" at bounding box center [25, 144] width 14 height 5
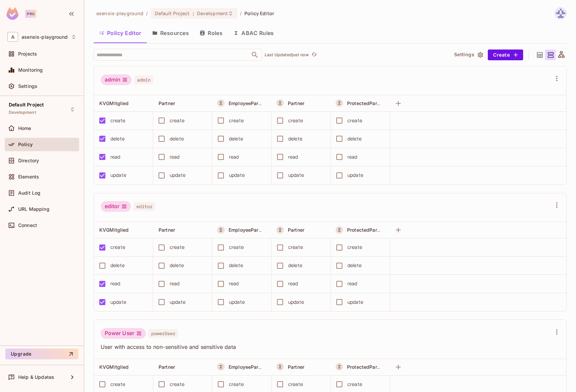
click at [205, 33] on icon "button" at bounding box center [202, 32] width 5 height 5
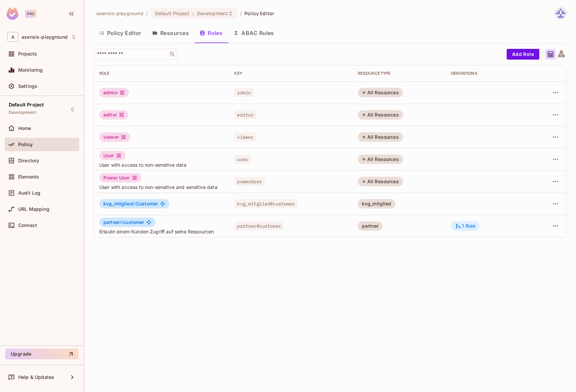
click at [460, 224] on icon at bounding box center [458, 226] width 6 height 6
click at [303, 264] on div "asensis-playground / Default Project : Development / Policy Editor Policy Edito…" at bounding box center [330, 196] width 492 height 392
click at [309, 255] on div "asensis-playground / Default Project : Development / Policy Editor Policy Edito…" at bounding box center [330, 196] width 492 height 392
click at [556, 139] on icon "button" at bounding box center [556, 137] width 8 height 8
click at [532, 181] on div "Delete Role" at bounding box center [529, 182] width 26 height 7
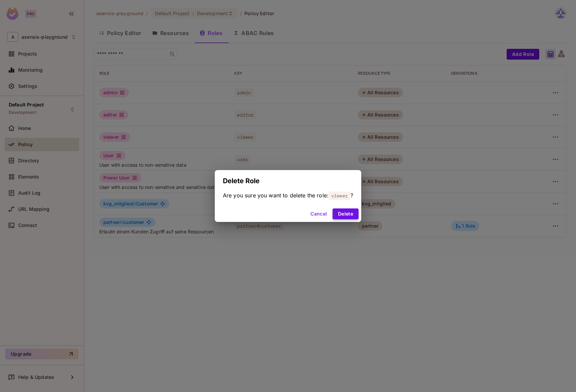
click at [347, 213] on button "Delete" at bounding box center [346, 213] width 26 height 11
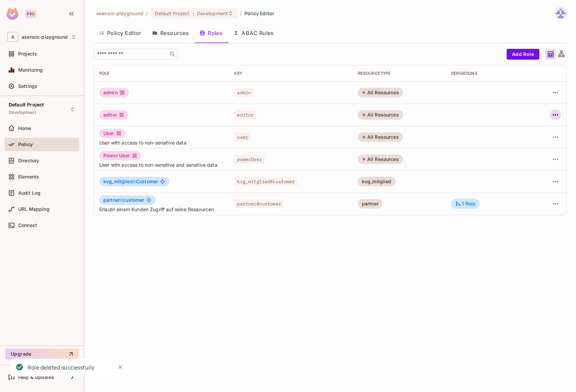
click at [558, 114] on icon "button" at bounding box center [556, 115] width 8 height 8
click at [529, 158] on div "Delete Role" at bounding box center [529, 160] width 26 height 7
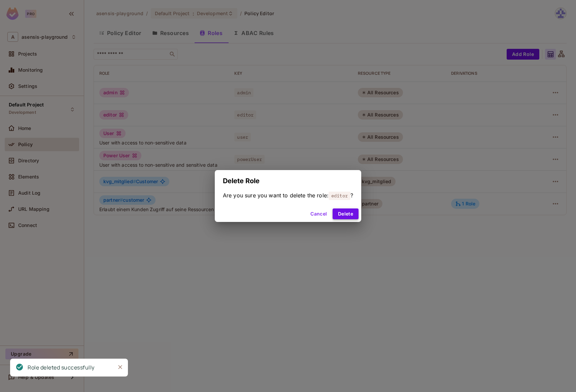
click at [349, 213] on button "Delete" at bounding box center [346, 213] width 26 height 11
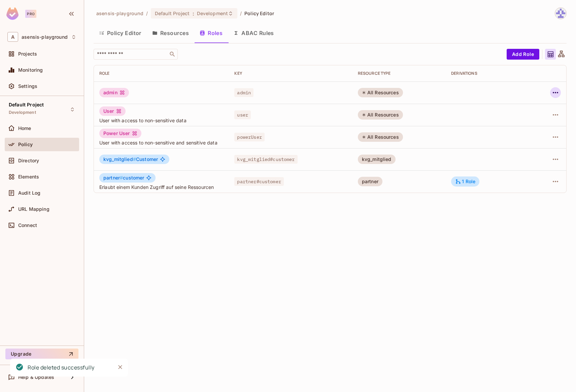
click at [555, 93] on icon "button" at bounding box center [555, 92] width 5 height 1
click at [538, 132] on span "Delete Role" at bounding box center [528, 137] width 30 height 11
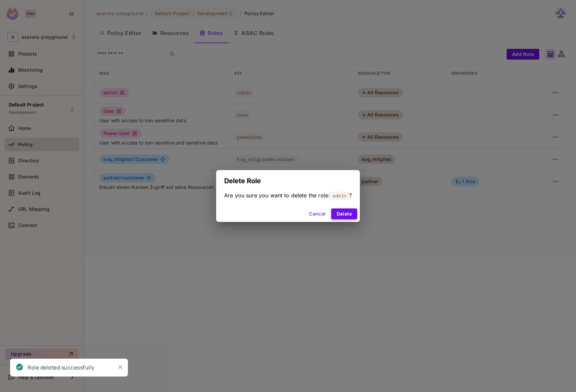
click at [344, 212] on button "Delete" at bounding box center [344, 213] width 26 height 11
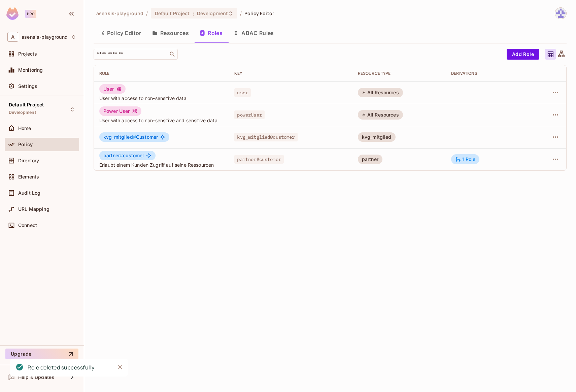
click at [175, 36] on button "Resources" at bounding box center [170, 33] width 47 height 17
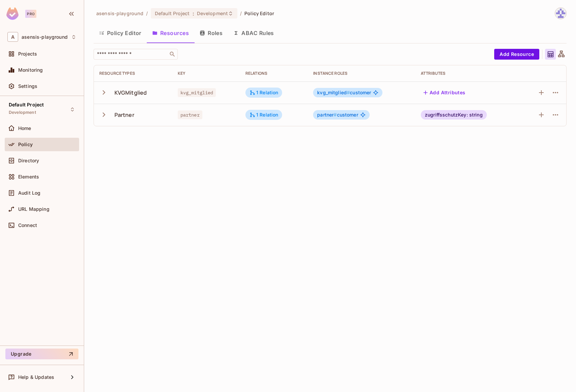
click at [258, 86] on td "1 Relation" at bounding box center [274, 92] width 68 height 22
click at [259, 90] on div "1 Relation" at bounding box center [264, 93] width 29 height 6
click at [342, 93] on span "kvg_mitglied #" at bounding box center [333, 93] width 33 height 6
click at [259, 35] on button "ABAC Rules" at bounding box center [254, 33] width 52 height 17
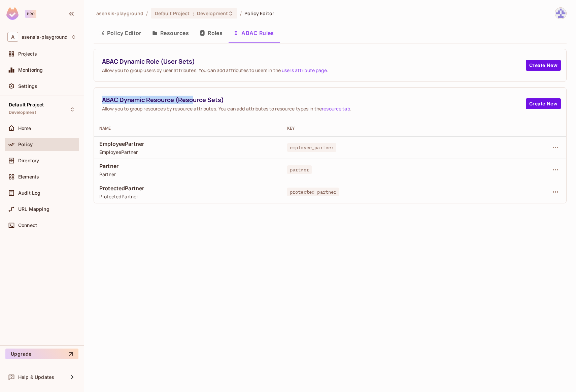
drag, startPoint x: 103, startPoint y: 99, endPoint x: 194, endPoint y: 99, distance: 90.9
click at [194, 99] on span "ABAC Dynamic Resource (Resource Sets)" at bounding box center [314, 100] width 424 height 8
drag, startPoint x: 289, startPoint y: 147, endPoint x: 357, endPoint y: 147, distance: 67.7
click at [357, 147] on div "employee_partner" at bounding box center [387, 147] width 201 height 7
click at [555, 147] on icon "button" at bounding box center [556, 147] width 8 height 8
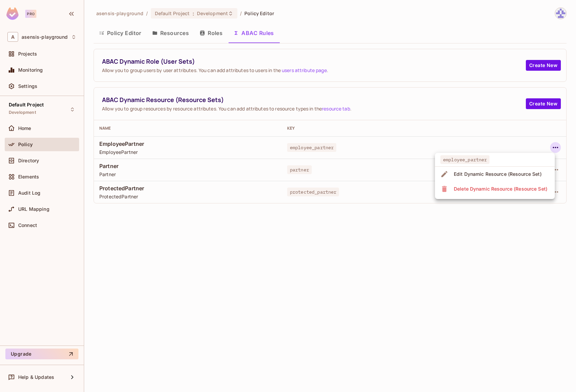
click at [349, 241] on div at bounding box center [288, 196] width 576 height 392
click at [132, 35] on button "Policy Editor" at bounding box center [120, 33] width 53 height 17
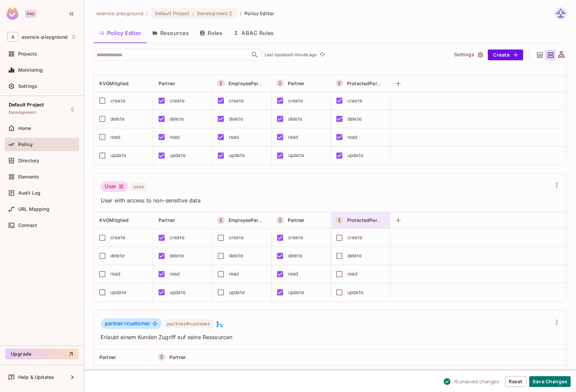
scroll to position [220, 0]
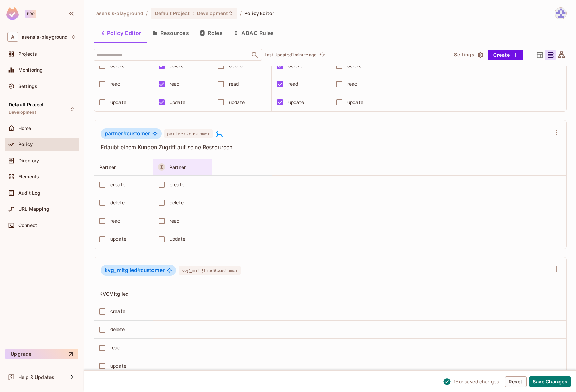
click at [179, 166] on span "Partner" at bounding box center [177, 167] width 16 height 6
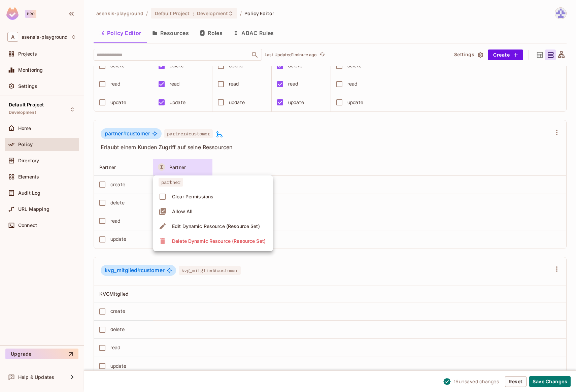
click at [178, 210] on div "Allow All" at bounding box center [182, 211] width 21 height 7
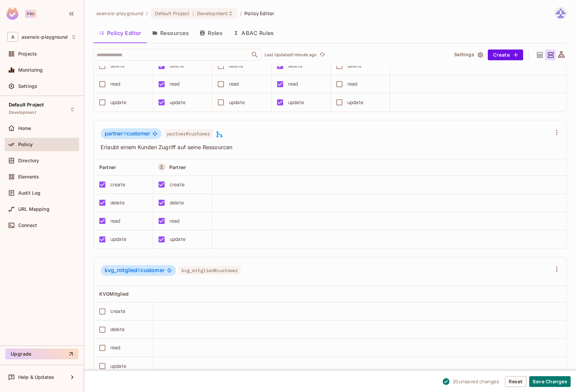
scroll to position [0, 0]
click at [552, 383] on button "Save Changes" at bounding box center [549, 381] width 41 height 11
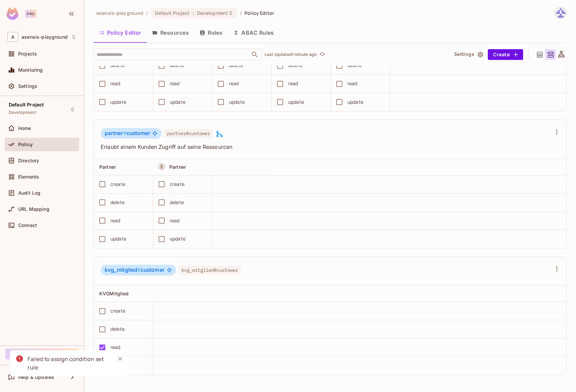
click at [39, 362] on div "Failed to assign condition set rule" at bounding box center [69, 363] width 82 height 17
click at [120, 359] on icon "Close" at bounding box center [120, 358] width 7 height 7
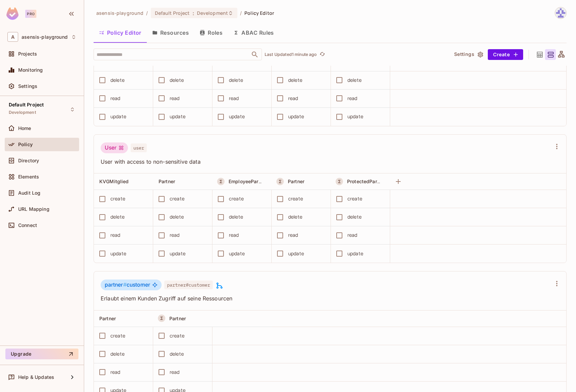
scroll to position [0, 0]
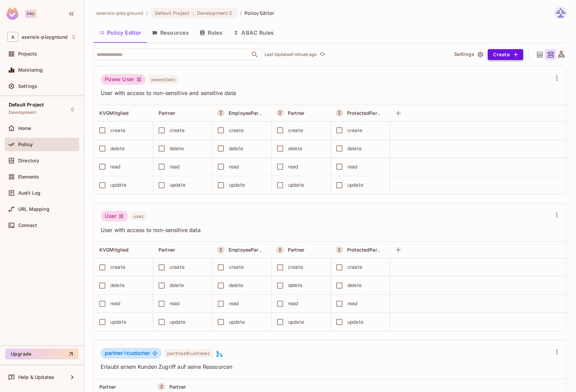
click at [492, 56] on button "Create" at bounding box center [505, 54] width 35 height 11
click at [251, 34] on button "ABAC Rules" at bounding box center [254, 32] width 52 height 17
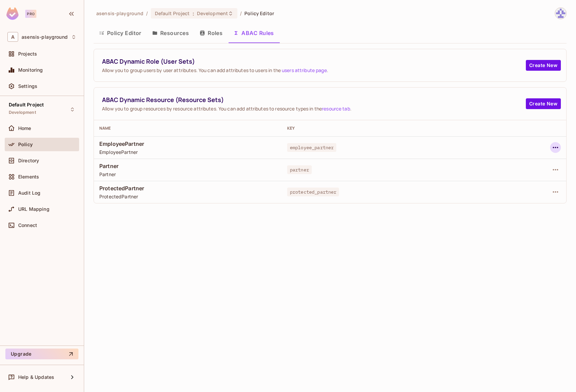
click at [557, 148] on icon "button" at bounding box center [556, 147] width 8 height 8
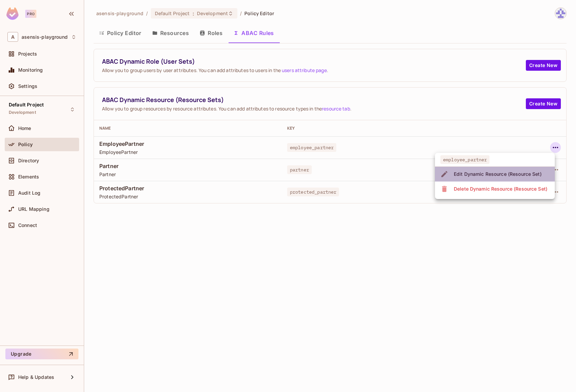
click at [490, 172] on div "Edit Dynamic Resource (Resource Set)" at bounding box center [498, 174] width 88 height 7
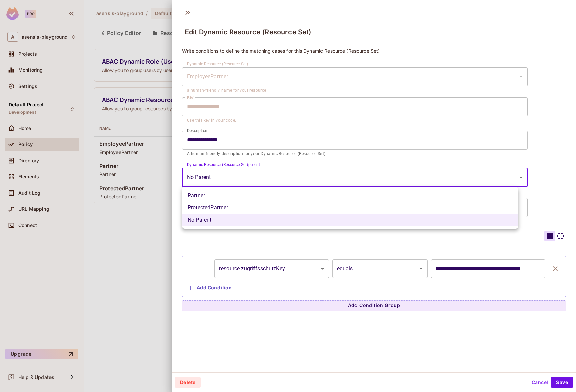
click at [249, 178] on body "**********" at bounding box center [288, 196] width 576 height 392
click at [251, 195] on li "Partner" at bounding box center [350, 196] width 336 height 12
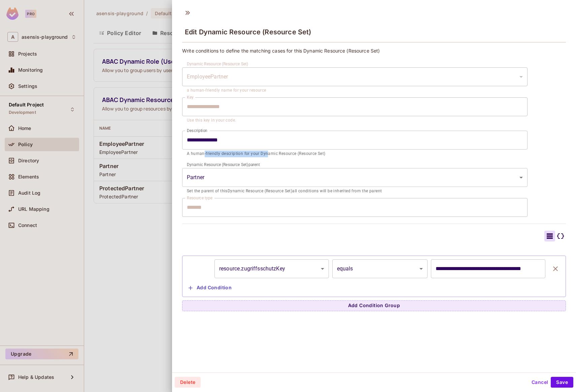
drag, startPoint x: 203, startPoint y: 155, endPoint x: 267, endPoint y: 152, distance: 64.4
click at [267, 152] on p "A human-friendly description for your Dynamic Resource (Resource Set)" at bounding box center [355, 154] width 336 height 7
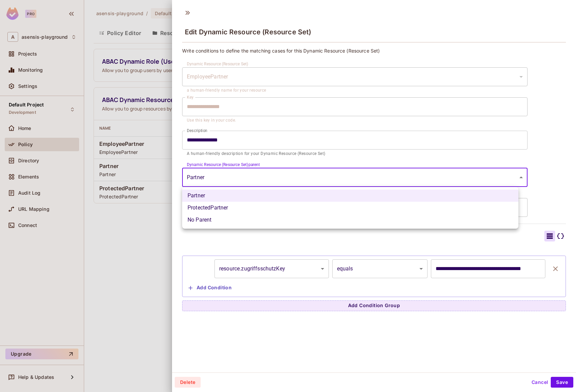
click at [225, 175] on body "**********" at bounding box center [288, 196] width 576 height 392
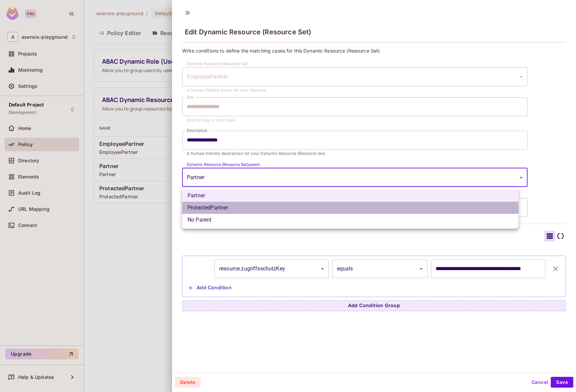
click at [227, 211] on li "ProtectedPartner" at bounding box center [350, 208] width 336 height 12
type input "**********"
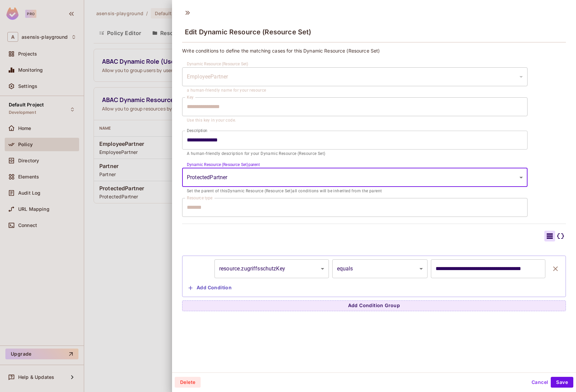
click at [229, 177] on body "**********" at bounding box center [288, 196] width 576 height 392
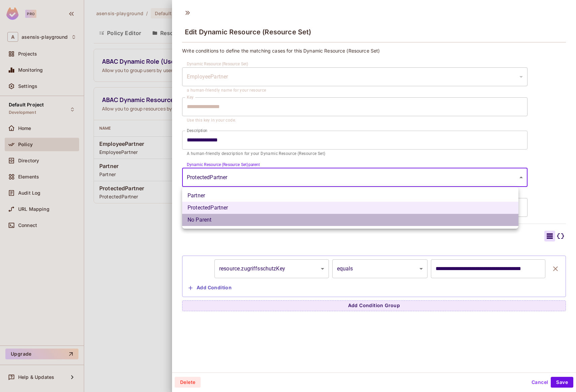
click at [221, 220] on li "No Parent" at bounding box center [350, 220] width 336 height 12
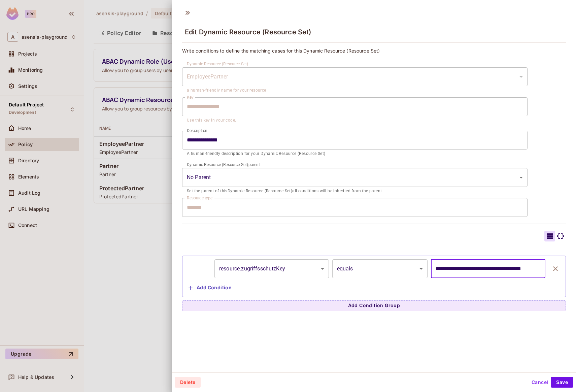
drag, startPoint x: 504, startPoint y: 269, endPoint x: 549, endPoint y: 269, distance: 44.4
click at [549, 269] on div "**********" at bounding box center [374, 268] width 376 height 19
drag, startPoint x: 429, startPoint y: 269, endPoint x: 538, endPoint y: 268, distance: 108.8
click at [538, 268] on div "**********" at bounding box center [374, 268] width 376 height 19
click at [414, 268] on body "**********" at bounding box center [288, 196] width 576 height 392
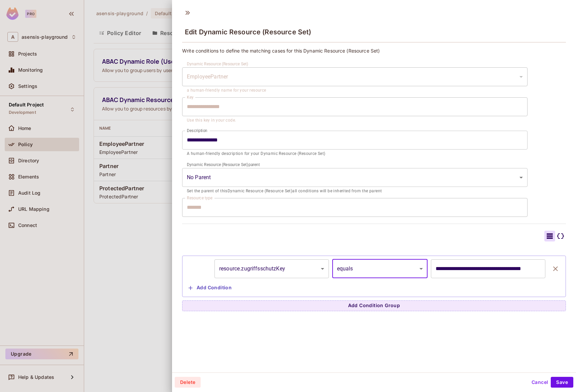
click at [533, 381] on button "Cancel" at bounding box center [540, 382] width 22 height 11
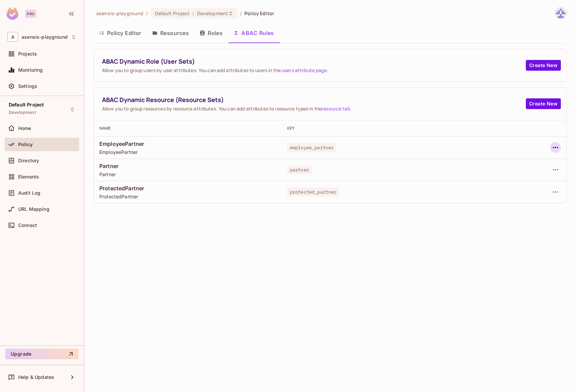
click at [556, 147] on icon "button" at bounding box center [556, 147] width 8 height 8
click at [525, 169] on span "Edit Dynamic Resource (Resource Set)" at bounding box center [498, 174] width 92 height 11
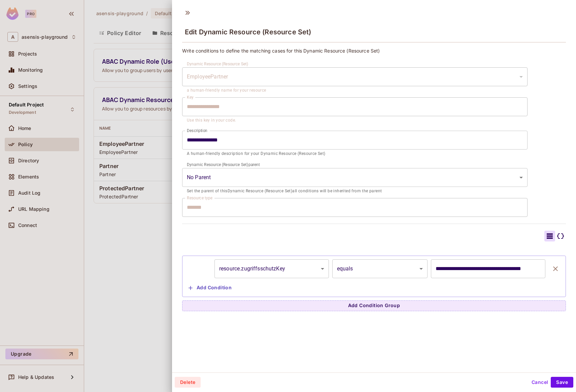
click at [557, 236] on icon at bounding box center [561, 236] width 8 height 8
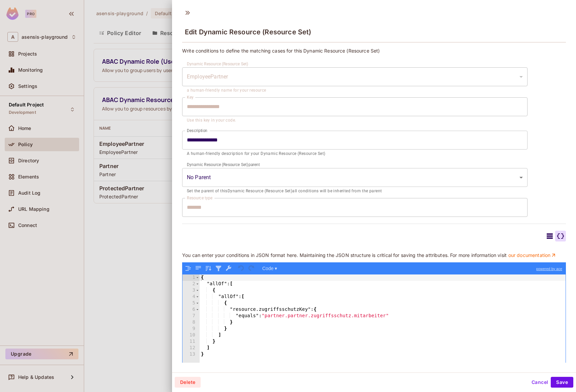
click at [546, 237] on icon at bounding box center [550, 236] width 8 height 8
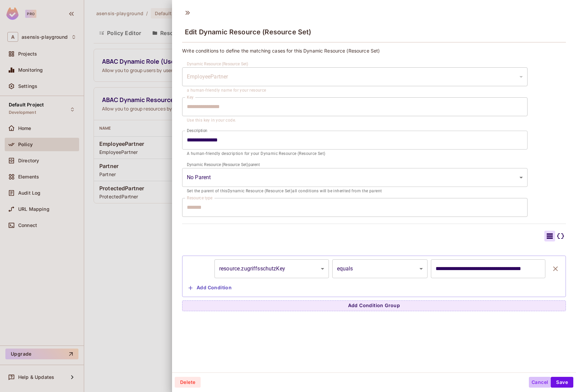
click at [536, 382] on button "Cancel" at bounding box center [540, 382] width 22 height 11
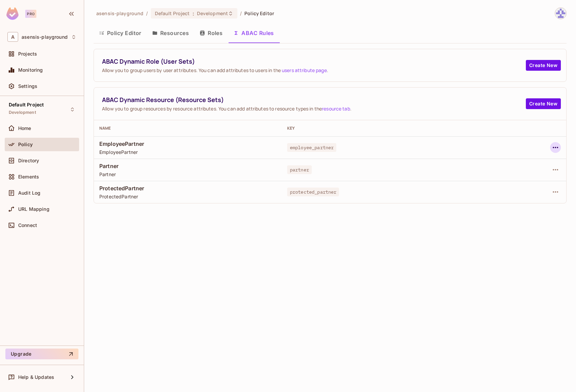
click at [556, 149] on icon "button" at bounding box center [556, 147] width 8 height 8
click at [518, 190] on div "Delete Dynamic Resource (Resource Set)" at bounding box center [501, 189] width 94 height 7
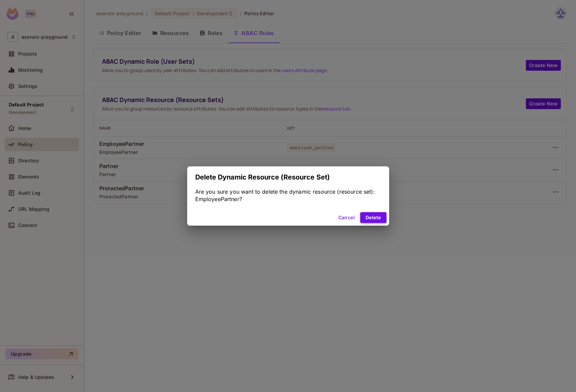
click at [381, 217] on button "Delete" at bounding box center [373, 217] width 26 height 11
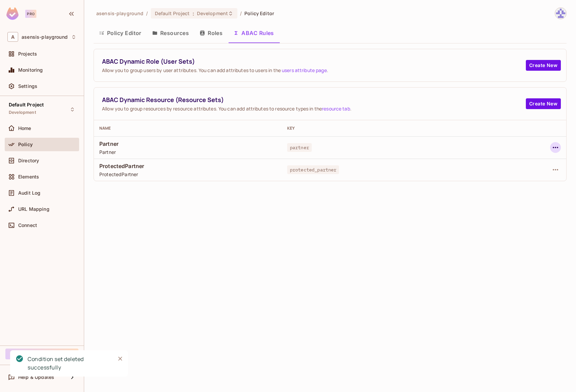
click at [556, 148] on icon "button" at bounding box center [555, 147] width 5 height 1
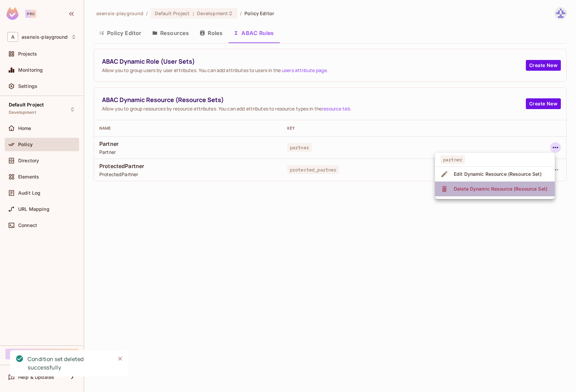
click at [510, 187] on div "Delete Dynamic Resource (Resource Set)" at bounding box center [501, 189] width 94 height 7
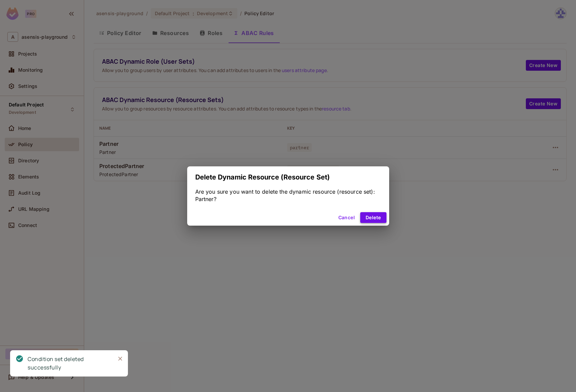
click at [376, 217] on button "Delete" at bounding box center [373, 217] width 26 height 11
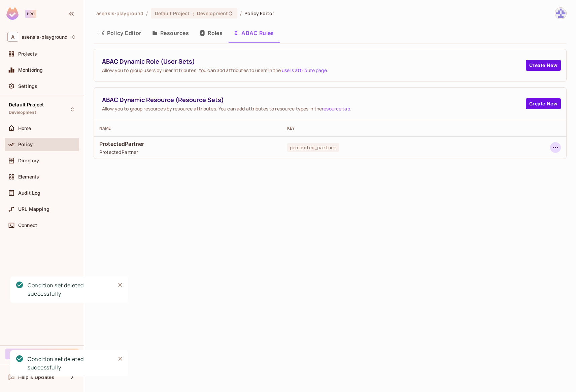
click at [556, 147] on icon "button" at bounding box center [555, 147] width 5 height 1
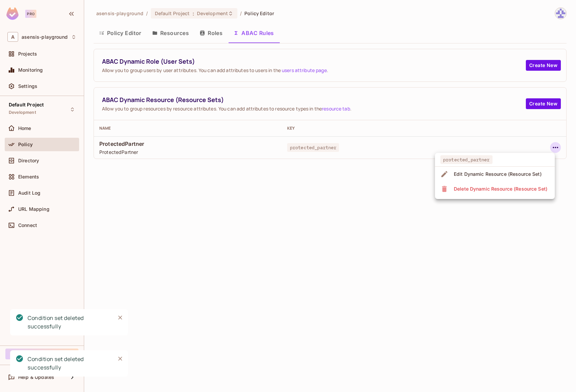
click at [525, 186] on div "Delete Dynamic Resource (Resource Set)" at bounding box center [501, 189] width 94 height 7
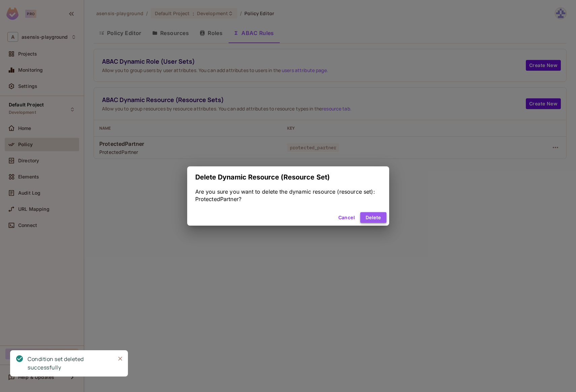
click at [380, 216] on button "Delete" at bounding box center [373, 217] width 26 height 11
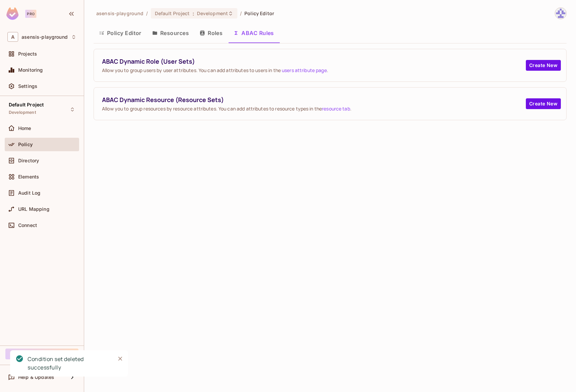
click at [218, 31] on button "Roles" at bounding box center [211, 33] width 34 height 17
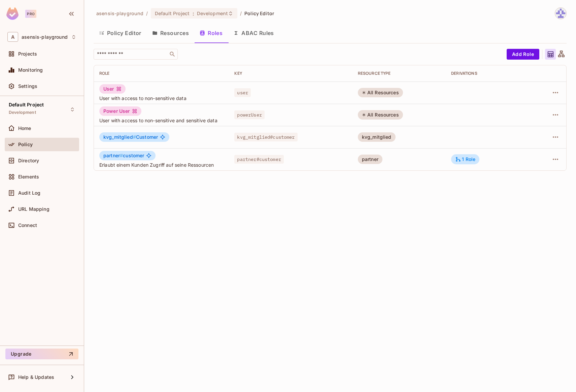
click at [180, 37] on button "Resources" at bounding box center [170, 33] width 47 height 17
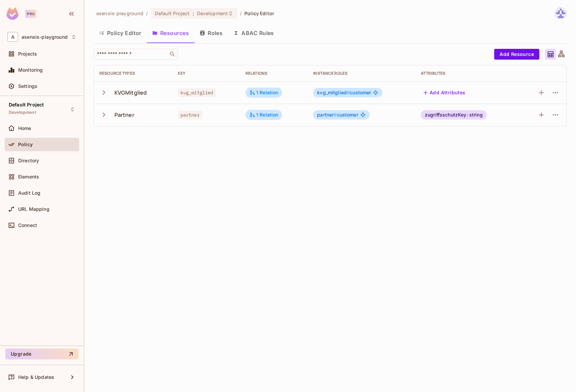
click at [114, 36] on button "Policy Editor" at bounding box center [120, 33] width 53 height 17
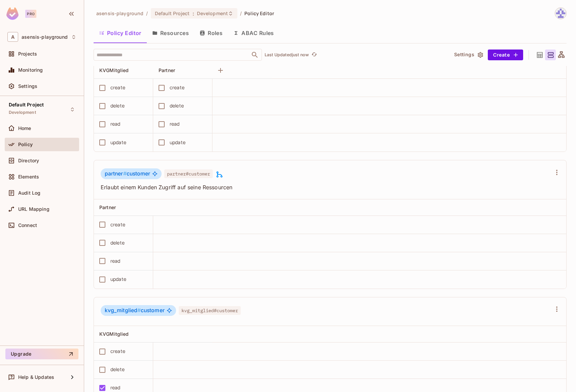
scroll to position [220, 0]
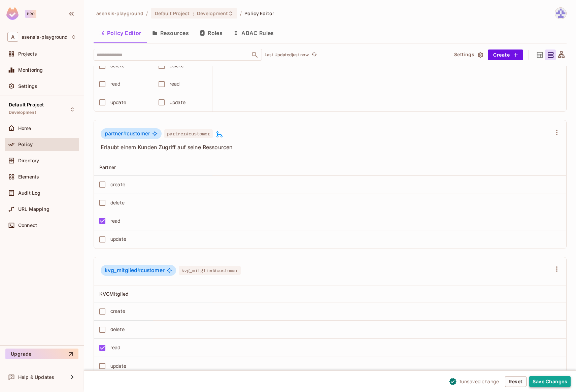
click at [550, 380] on button "Save Changes" at bounding box center [549, 381] width 41 height 11
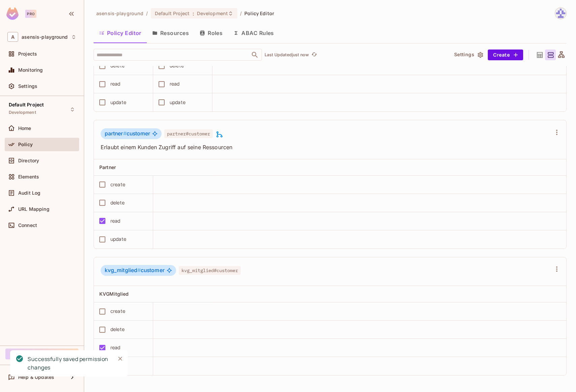
click at [141, 134] on span "partner # customer" at bounding box center [127, 133] width 45 height 7
click at [175, 34] on button "Resources" at bounding box center [170, 33] width 47 height 17
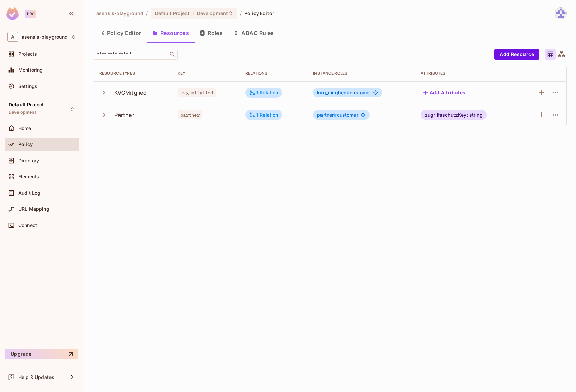
click at [213, 37] on button "Roles" at bounding box center [211, 33] width 34 height 17
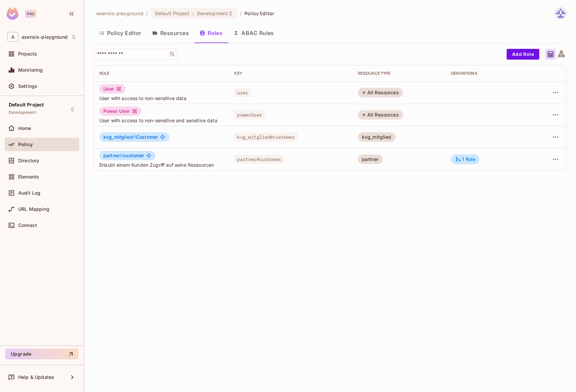
click at [157, 137] on span "kvg_mitglied # Customer" at bounding box center [130, 136] width 55 height 5
click at [264, 138] on span "kvg_mitglied#customer" at bounding box center [265, 137] width 63 height 9
click at [558, 139] on icon "button" at bounding box center [556, 137] width 8 height 8
click at [545, 154] on li "Edit Role" at bounding box center [527, 152] width 60 height 15
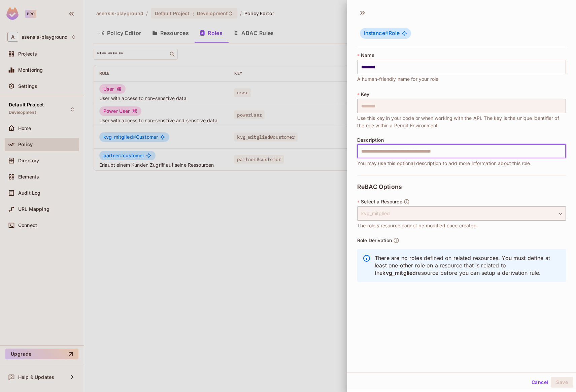
click at [409, 152] on input "text" at bounding box center [461, 151] width 209 height 14
click at [386, 124] on span "Use this key in your code or when working with the API. The key is the unique i…" at bounding box center [461, 121] width 209 height 15
drag, startPoint x: 467, startPoint y: 152, endPoint x: 510, endPoint y: 150, distance: 43.5
click at [510, 152] on input "**********" at bounding box center [461, 151] width 209 height 14
click at [487, 146] on input "**********" at bounding box center [461, 151] width 209 height 14
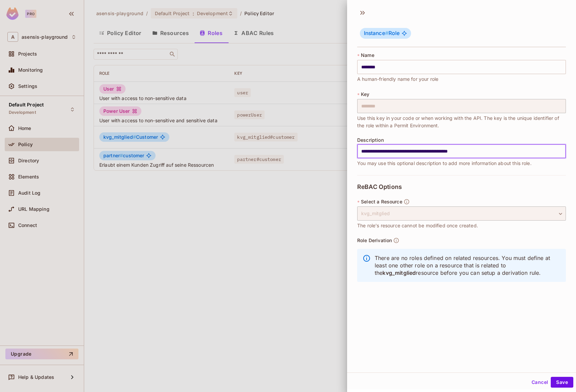
drag, startPoint x: 388, startPoint y: 152, endPoint x: 463, endPoint y: 153, distance: 74.8
click at [456, 153] on input "**********" at bounding box center [461, 151] width 209 height 14
click at [473, 152] on input "**********" at bounding box center [461, 151] width 209 height 14
drag, startPoint x: 503, startPoint y: 151, endPoint x: 342, endPoint y: 148, distance: 161.0
click at [342, 148] on div "**********" at bounding box center [288, 196] width 576 height 392
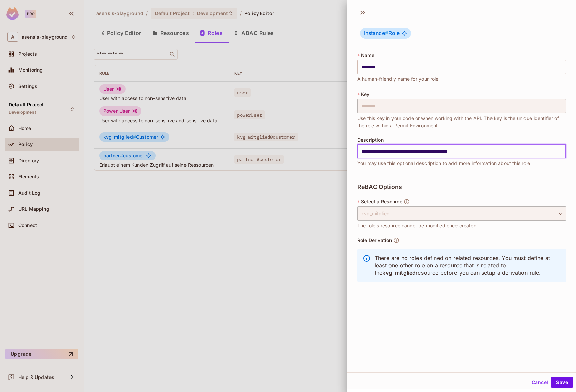
click at [389, 149] on input "**********" at bounding box center [461, 151] width 209 height 14
drag, startPoint x: 483, startPoint y: 154, endPoint x: 496, endPoint y: 153, distance: 13.1
click at [483, 154] on input "**********" at bounding box center [461, 151] width 209 height 14
click at [505, 153] on input "**********" at bounding box center [461, 151] width 209 height 14
type input "**********"
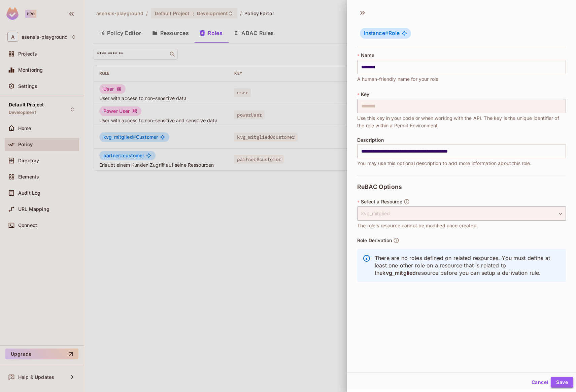
click at [558, 380] on button "Save" at bounding box center [562, 382] width 23 height 11
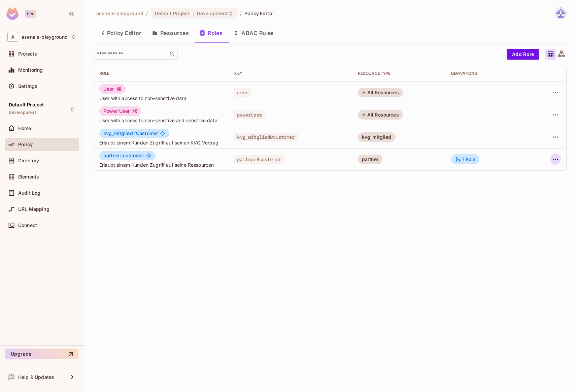
click at [558, 159] on icon "button" at bounding box center [556, 159] width 8 height 8
click at [538, 173] on li "Edit Role" at bounding box center [527, 174] width 60 height 15
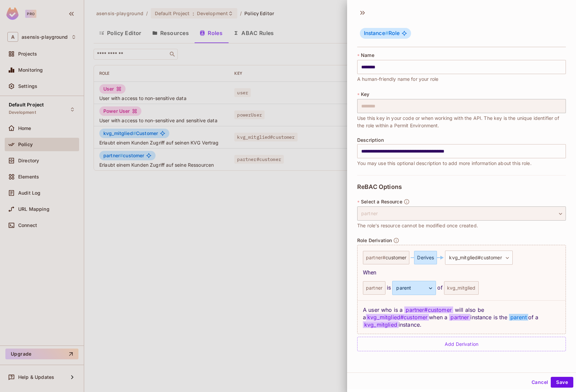
click at [451, 159] on div "**********" at bounding box center [461, 152] width 209 height 30
click at [455, 153] on input "**********" at bounding box center [461, 151] width 209 height 14
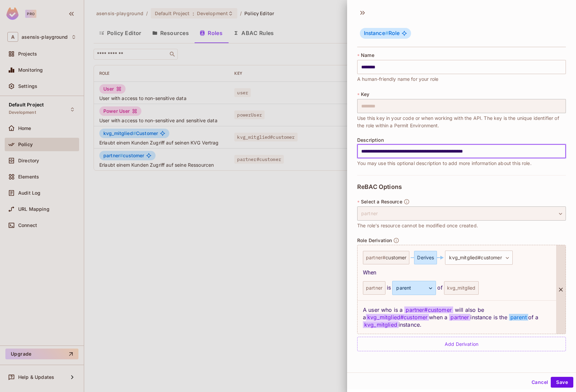
type input "**********"
drag, startPoint x: 367, startPoint y: 310, endPoint x: 395, endPoint y: 310, distance: 27.6
click at [395, 310] on div "A user who is a partner # customer will also be a kvg_mitglied#customer when a …" at bounding box center [457, 316] width 199 height 33
click at [472, 309] on div "A user who is a partner # customer will also be a kvg_mitglied#customer when a …" at bounding box center [457, 316] width 199 height 33
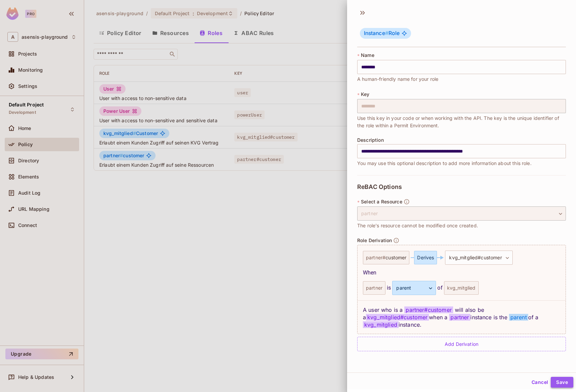
click at [556, 380] on button "Save" at bounding box center [562, 382] width 23 height 11
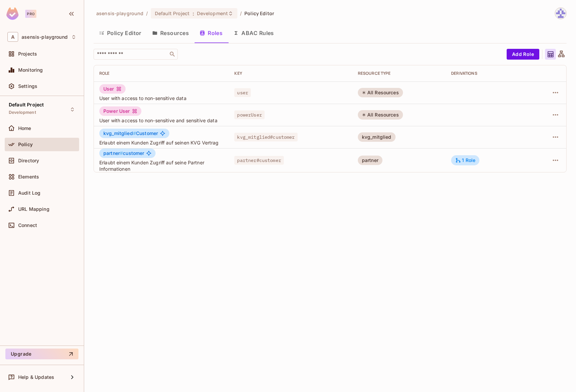
click at [328, 260] on div "asensis-playground / Default Project : Development / Policy Editor Policy Edito…" at bounding box center [330, 196] width 492 height 392
drag, startPoint x: 550, startPoint y: 158, endPoint x: 555, endPoint y: 159, distance: 4.8
click at [551, 158] on div at bounding box center [548, 160] width 25 height 11
click at [555, 159] on icon "button" at bounding box center [556, 160] width 8 height 8
click at [548, 175] on li "Edit Role" at bounding box center [527, 175] width 60 height 15
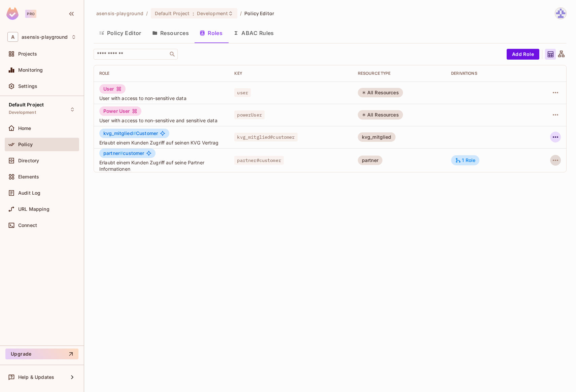
click at [554, 135] on icon "button" at bounding box center [556, 137] width 8 height 8
click at [542, 153] on li "Edit Role" at bounding box center [527, 152] width 60 height 15
click at [131, 32] on button "Policy Editor" at bounding box center [120, 33] width 53 height 17
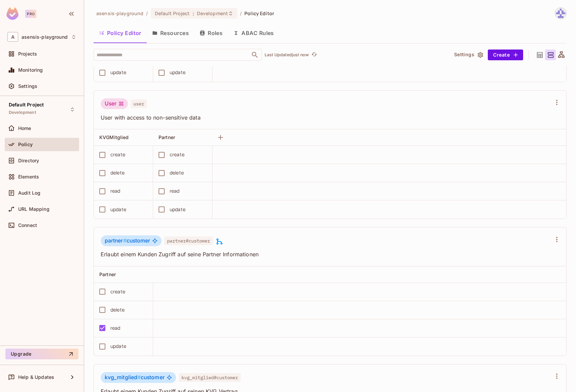
scroll to position [230, 0]
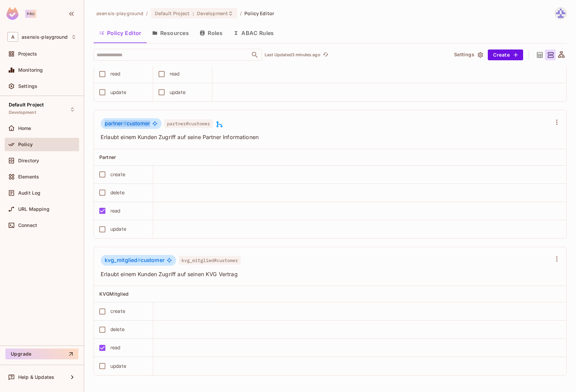
drag, startPoint x: 105, startPoint y: 123, endPoint x: 150, endPoint y: 124, distance: 44.8
click at [153, 123] on div "partner # customer" at bounding box center [131, 123] width 61 height 11
click at [142, 124] on span "partner # customer" at bounding box center [127, 123] width 45 height 7
drag, startPoint x: 107, startPoint y: 124, endPoint x: 114, endPoint y: 122, distance: 6.9
click at [113, 123] on span "partner #" at bounding box center [116, 123] width 22 height 6
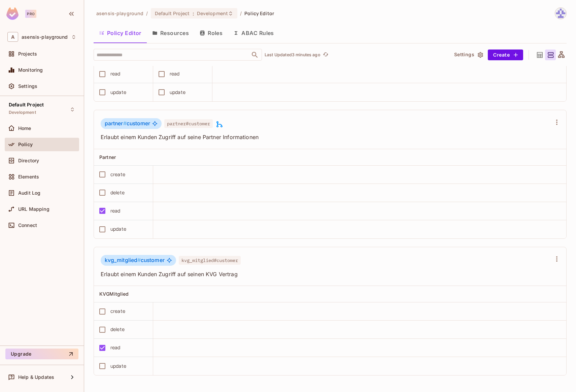
click at [122, 123] on span "partner #" at bounding box center [116, 123] width 22 height 6
drag, startPoint x: 104, startPoint y: 124, endPoint x: 140, endPoint y: 123, distance: 36.7
click at [140, 123] on div "partner # customer" at bounding box center [131, 123] width 61 height 11
click at [146, 123] on span "partner # customer" at bounding box center [127, 123] width 45 height 7
click at [185, 124] on span "partner#customer" at bounding box center [188, 123] width 48 height 9
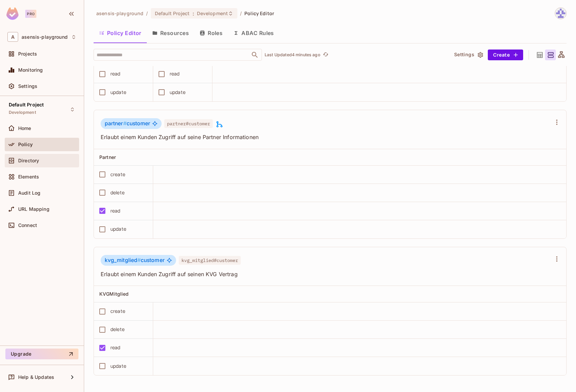
click at [31, 160] on span "Directory" at bounding box center [28, 160] width 21 height 5
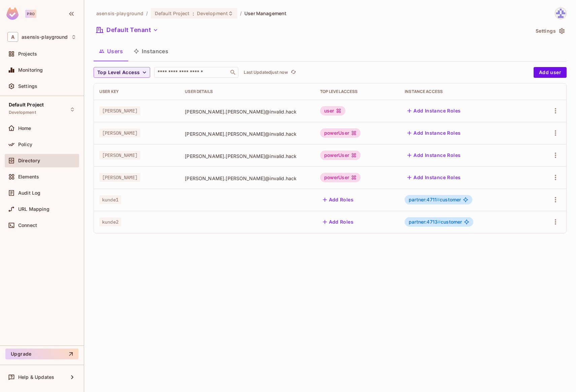
click at [161, 49] on button "Instances" at bounding box center [150, 51] width 45 height 17
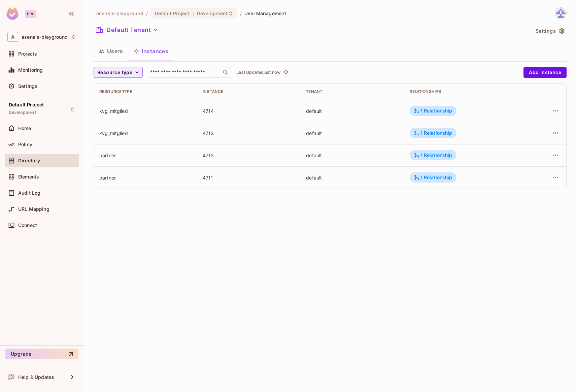
click at [124, 52] on button "Users" at bounding box center [111, 51] width 35 height 17
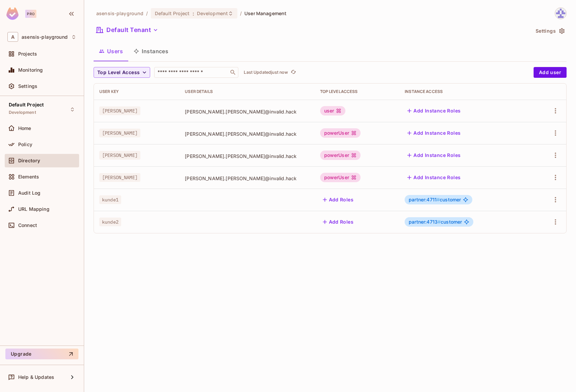
click at [409, 200] on span "partner:4711 #" at bounding box center [424, 200] width 31 height 6
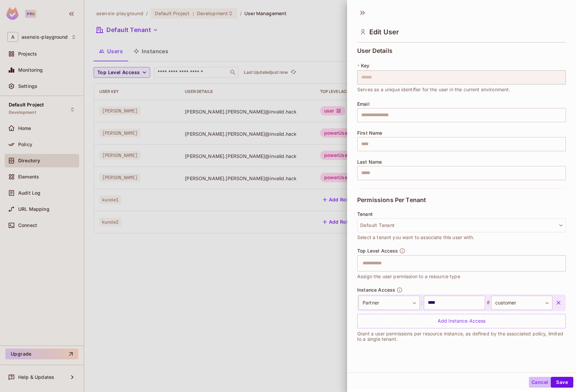
click at [536, 381] on button "Cancel" at bounding box center [540, 382] width 22 height 11
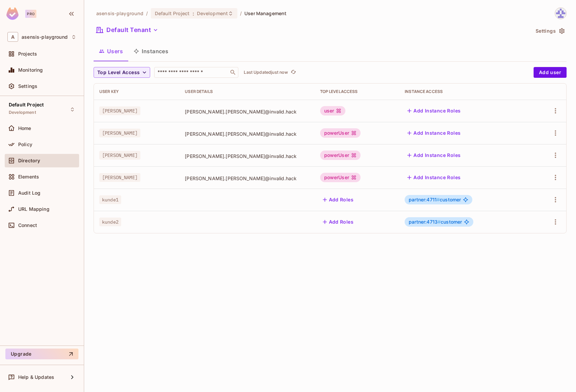
drag, startPoint x: 434, startPoint y: 200, endPoint x: 453, endPoint y: 200, distance: 18.9
click at [453, 200] on span "partner:4711 # customer" at bounding box center [435, 199] width 52 height 5
click at [34, 143] on div "Policy" at bounding box center [47, 144] width 58 height 5
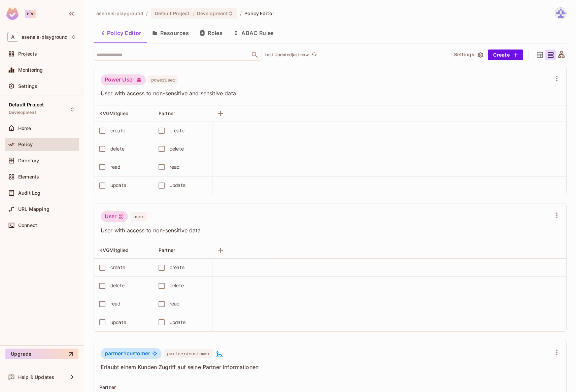
click at [225, 32] on button "Roles" at bounding box center [211, 33] width 34 height 17
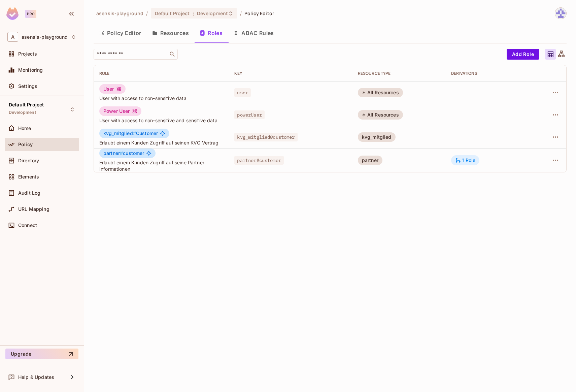
click at [462, 161] on div "1 Role" at bounding box center [465, 160] width 20 height 6
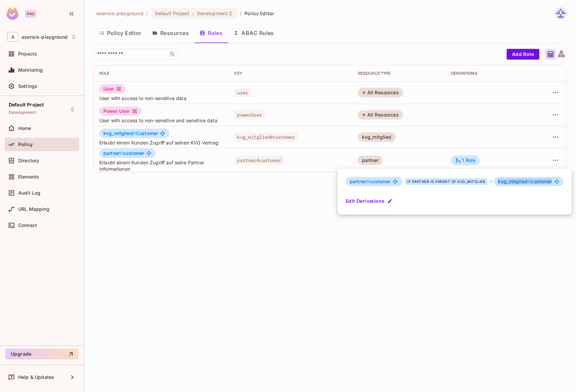
drag, startPoint x: 497, startPoint y: 181, endPoint x: 554, endPoint y: 183, distance: 57.3
click at [555, 183] on div "kvg_mitglied # customer" at bounding box center [528, 181] width 69 height 9
click at [512, 182] on span "kvg_mitglied #" at bounding box center [514, 181] width 33 height 6
click at [463, 268] on div at bounding box center [288, 196] width 576 height 392
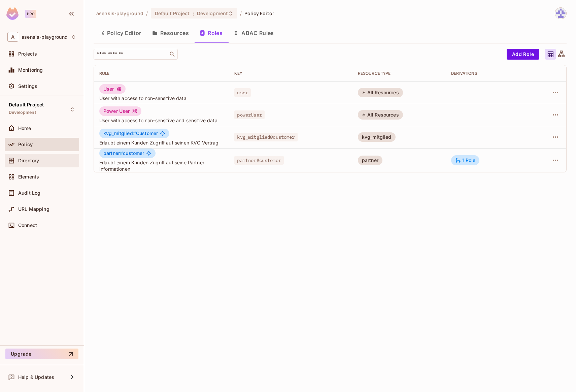
click at [56, 158] on div "Directory" at bounding box center [47, 160] width 58 height 5
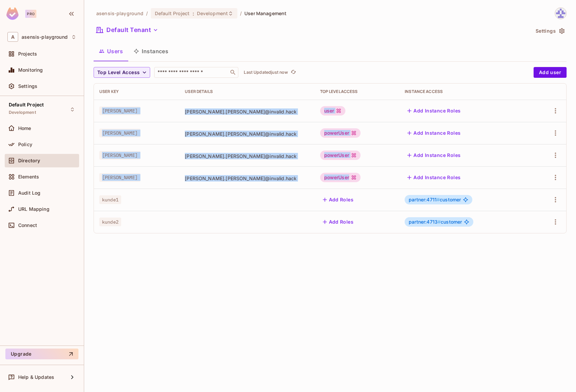
drag, startPoint x: 98, startPoint y: 109, endPoint x: 316, endPoint y: 174, distance: 227.8
click at [345, 177] on tbody "[PERSON_NAME] [PERSON_NAME].[PERSON_NAME]@invalid.hack user Add Instance Roles …" at bounding box center [330, 166] width 472 height 133
click at [272, 174] on div "[PERSON_NAME].[PERSON_NAME]@invalid.hack" at bounding box center [247, 178] width 124 height 8
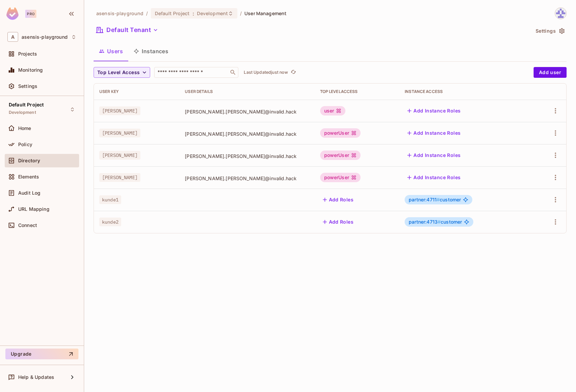
click at [155, 55] on button "Instances" at bounding box center [150, 51] width 45 height 17
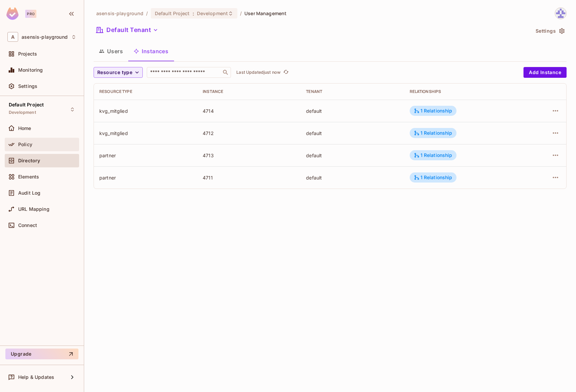
click at [33, 141] on div "Policy" at bounding box center [41, 144] width 69 height 8
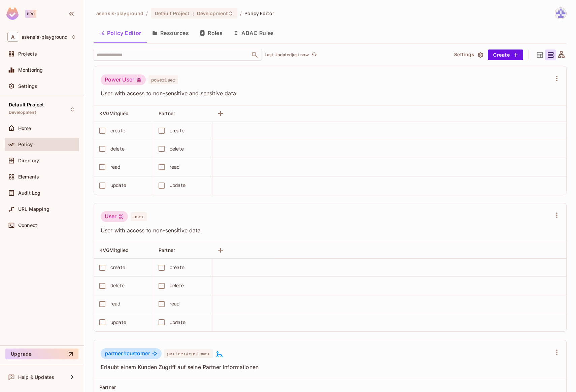
click at [245, 34] on button "ABAC Rules" at bounding box center [254, 33] width 52 height 17
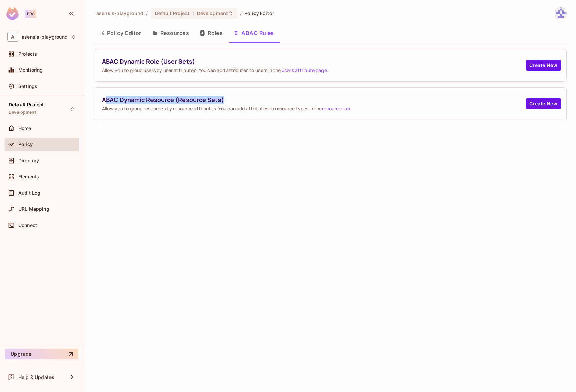
drag, startPoint x: 105, startPoint y: 101, endPoint x: 234, endPoint y: 100, distance: 129.0
click at [234, 100] on span "ABAC Dynamic Resource (Resource Sets)" at bounding box center [314, 100] width 424 height 8
click at [158, 102] on span "ABAC Dynamic Resource (Resource Sets)" at bounding box center [314, 100] width 424 height 8
click at [164, 139] on div "asensis-playground / Default Project : Development / Policy Editor Policy Edito…" at bounding box center [330, 196] width 492 height 392
click at [156, 30] on icon "button" at bounding box center [154, 32] width 5 height 5
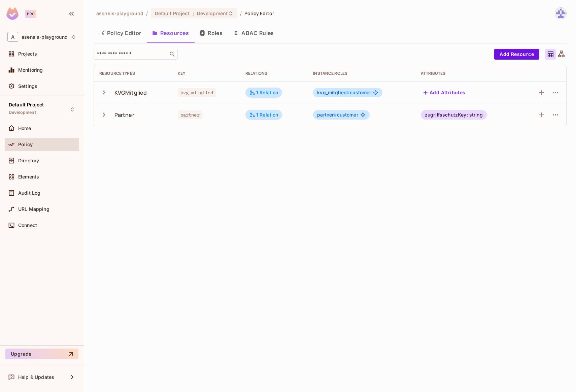
click at [187, 115] on span "partner" at bounding box center [190, 114] width 25 height 9
click at [38, 163] on span "Directory" at bounding box center [28, 160] width 21 height 5
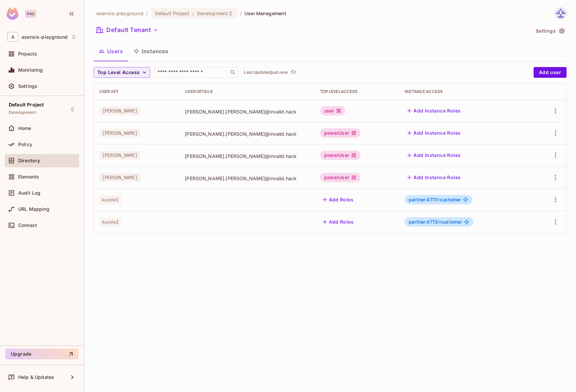
click at [141, 51] on button "Instances" at bounding box center [150, 51] width 45 height 17
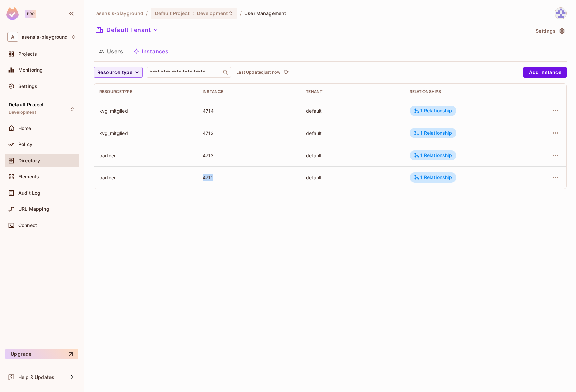
drag, startPoint x: 204, startPoint y: 178, endPoint x: 216, endPoint y: 178, distance: 12.1
click at [216, 178] on div "4711" at bounding box center [249, 177] width 93 height 6
drag, startPoint x: 205, startPoint y: 155, endPoint x: 216, endPoint y: 155, distance: 10.8
click at [216, 155] on div "4713" at bounding box center [249, 155] width 93 height 6
drag, startPoint x: 200, startPoint y: 178, endPoint x: 218, endPoint y: 178, distance: 17.5
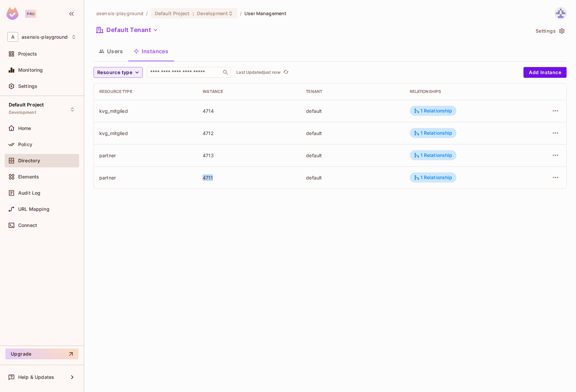
click at [218, 178] on td "4711" at bounding box center [248, 177] width 103 height 22
click at [206, 178] on div "4711" at bounding box center [249, 177] width 93 height 6
drag, startPoint x: 203, startPoint y: 178, endPoint x: 220, endPoint y: 178, distance: 17.2
click at [220, 178] on div "4711" at bounding box center [249, 177] width 93 height 6
click at [227, 178] on div "4711" at bounding box center [249, 177] width 93 height 6
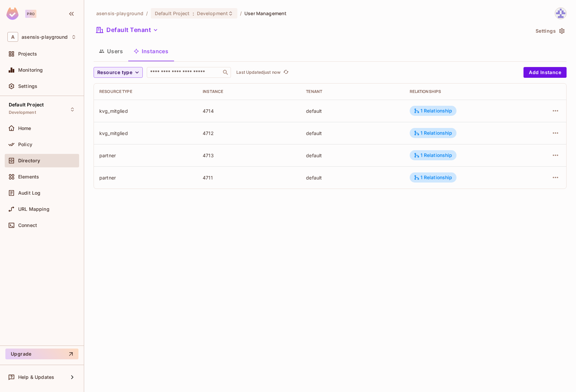
click at [100, 178] on div "partner" at bounding box center [145, 177] width 93 height 6
click at [287, 237] on div "asensis-playground / Default Project : Development / User Management Default Te…" at bounding box center [330, 196] width 492 height 392
drag, startPoint x: 85, startPoint y: 228, endPoint x: 90, endPoint y: 229, distance: 5.1
click at [90, 229] on div "asensis-playground / Default Project : Development / User Management Default Te…" at bounding box center [330, 196] width 492 height 392
click at [105, 229] on div "asensis-playground / Default Project : Development / User Management Default Te…" at bounding box center [330, 196] width 492 height 392
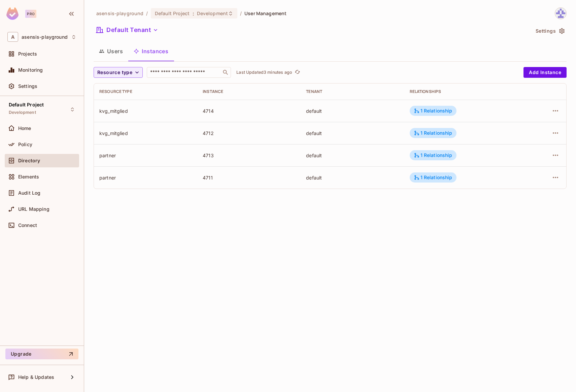
click at [194, 220] on div "asensis-playground / Default Project : Development / User Management Default Te…" at bounding box center [330, 196] width 492 height 392
click at [99, 110] on td "kvg_mitglied" at bounding box center [145, 111] width 103 height 22
click at [109, 111] on div "kvg_mitglied" at bounding box center [145, 111] width 93 height 6
click at [111, 133] on div "kvg_mitglied" at bounding box center [145, 133] width 93 height 6
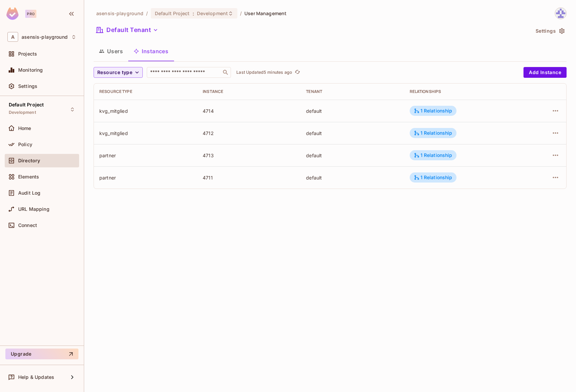
click at [109, 156] on div "partner" at bounding box center [145, 155] width 93 height 6
click at [112, 179] on div "partner" at bounding box center [145, 177] width 93 height 6
click at [142, 194] on div "Resource type ​ Last Updated 5 minutes ago Add Instance Resource type Instance …" at bounding box center [330, 130] width 473 height 127
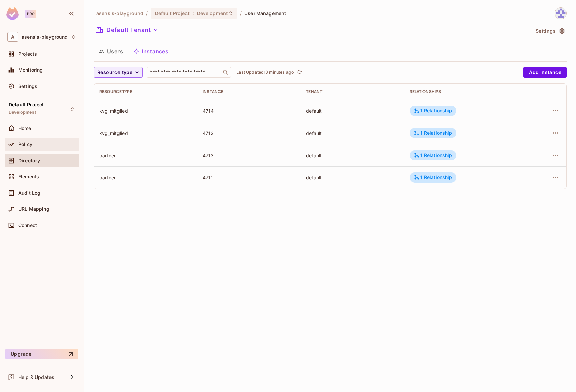
click at [30, 144] on span "Policy" at bounding box center [25, 144] width 14 height 5
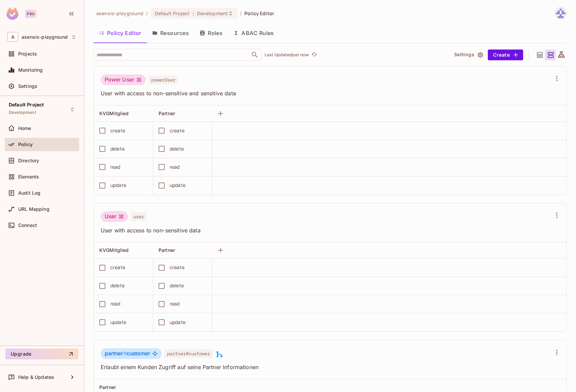
click at [558, 57] on icon at bounding box center [561, 54] width 6 height 6
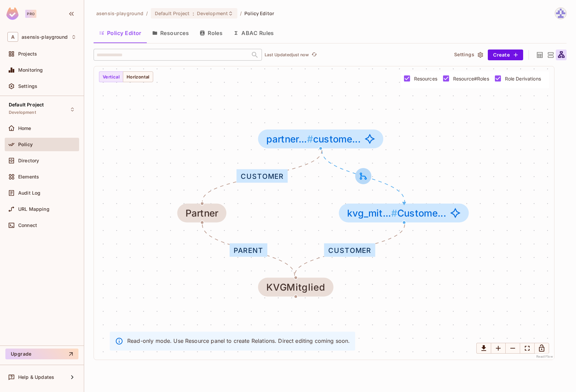
click at [364, 175] on icon at bounding box center [363, 175] width 9 height 9
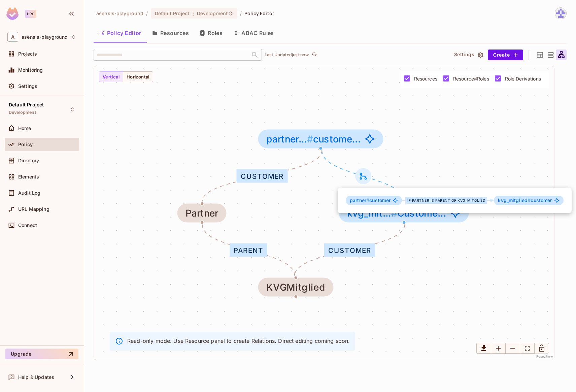
click at [476, 190] on div "partner # customer if partner is parent of kvg_mitglied kvg_mitglied # customer" at bounding box center [455, 201] width 234 height 26
click at [413, 239] on div at bounding box center [288, 196] width 576 height 392
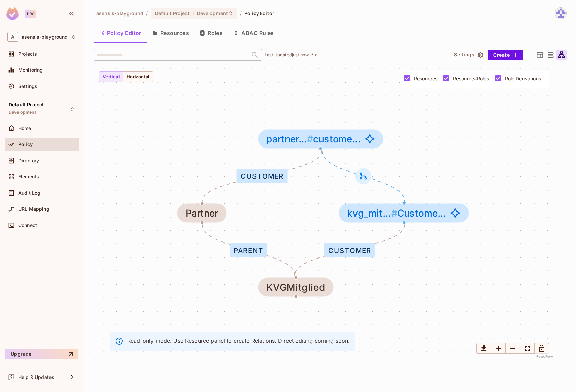
click at [354, 252] on div "Customer" at bounding box center [349, 249] width 51 height 13
click at [354, 251] on div "Customer" at bounding box center [349, 249] width 51 height 13
click at [247, 250] on div "parent" at bounding box center [249, 249] width 38 height 13
click at [287, 286] on div "KVGMitglied" at bounding box center [295, 287] width 59 height 11
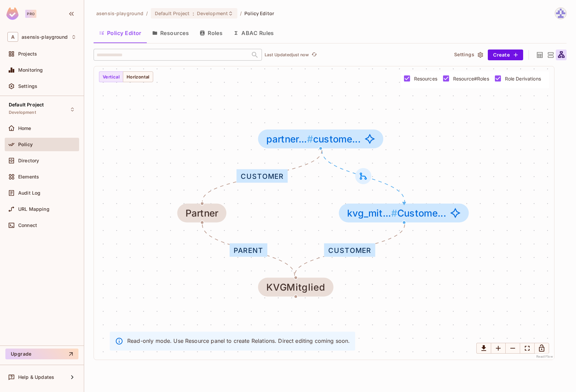
click at [415, 262] on div "Customer parent customer KVGMitglied kvg_mit... # Custome... Partner partner...…" at bounding box center [324, 212] width 460 height 293
click at [302, 340] on p "Read-only mode. Use Resource panel to create Relations. Direct editing coming s…" at bounding box center [238, 340] width 223 height 7
click at [373, 338] on div "Customer parent customer KVGMitglied kvg_mit... # Custome... Partner partner...…" at bounding box center [324, 212] width 460 height 293
click at [149, 80] on button "Horizontal" at bounding box center [138, 76] width 30 height 11
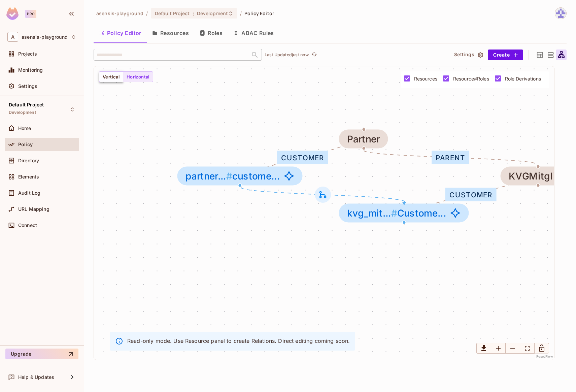
click at [114, 77] on button "Vertical" at bounding box center [111, 76] width 24 height 11
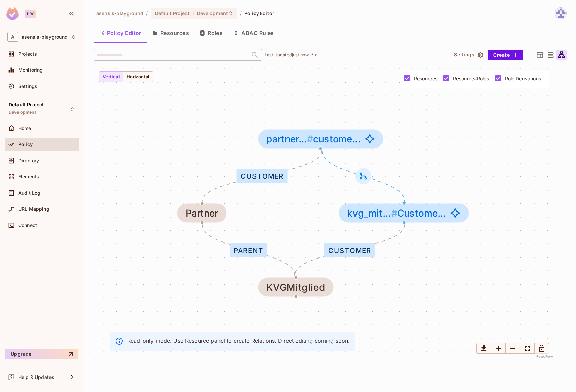
click at [550, 57] on icon at bounding box center [550, 55] width 8 height 8
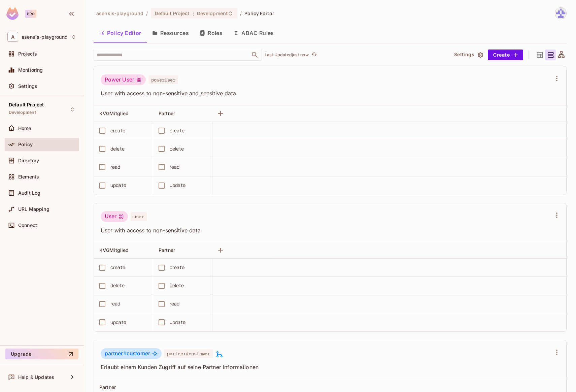
click at [537, 56] on icon at bounding box center [540, 55] width 6 height 6
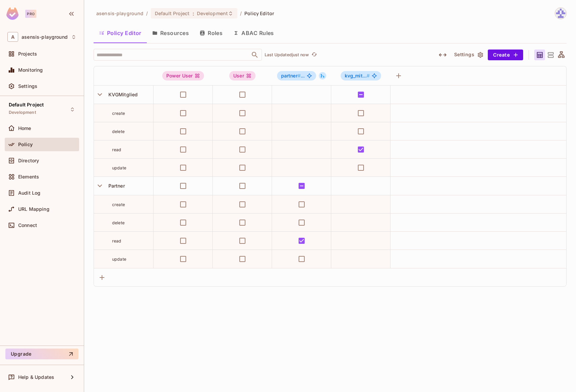
click at [163, 318] on div "asensis-playground / Default Project : Development / Policy Editor Policy Edito…" at bounding box center [330, 196] width 492 height 392
click at [32, 162] on span "Directory" at bounding box center [28, 160] width 21 height 5
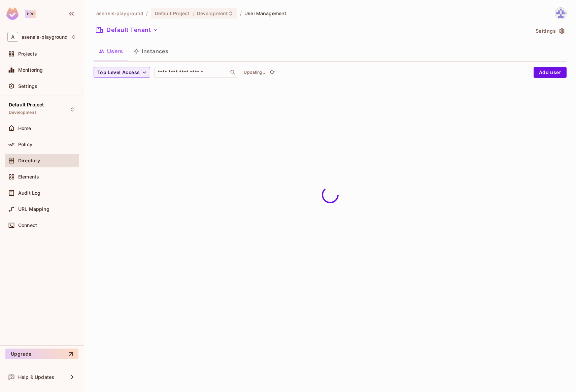
click at [167, 49] on button "Instances" at bounding box center [150, 51] width 45 height 17
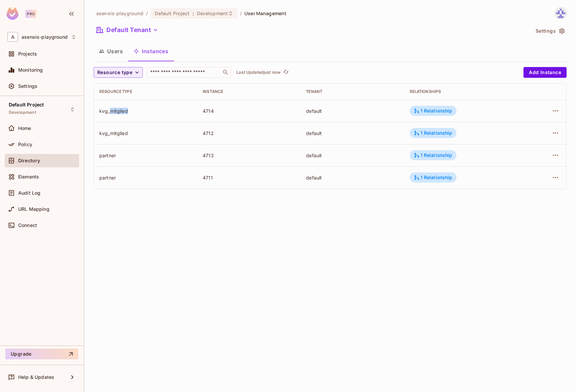
drag, startPoint x: 110, startPoint y: 111, endPoint x: 143, endPoint y: 111, distance: 33.7
click at [142, 111] on div "kvg_mitglied" at bounding box center [145, 111] width 93 height 6
click at [184, 113] on div "kvg_mitglied" at bounding box center [145, 111] width 93 height 6
click at [555, 110] on icon "button" at bounding box center [556, 111] width 8 height 8
click at [521, 129] on div "Edit Resource Instance" at bounding box center [516, 126] width 53 height 7
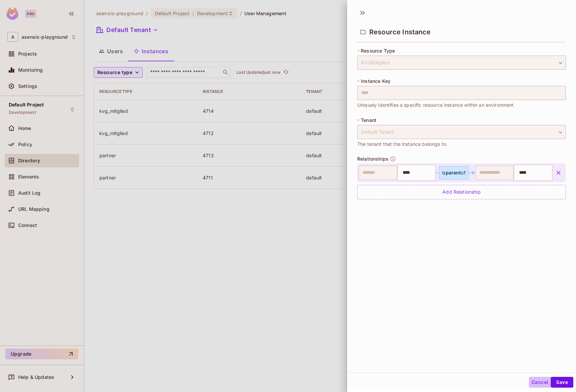
click at [536, 383] on button "Cancel" at bounding box center [540, 382] width 22 height 11
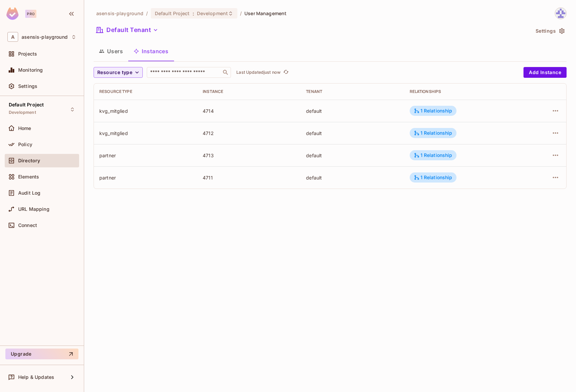
click at [512, 358] on div "asensis-playground / Default Project : Development / User Management Default Te…" at bounding box center [330, 196] width 492 height 392
click at [273, 207] on div "asensis-playground / Default Project : Development / User Management Default Te…" at bounding box center [330, 196] width 492 height 392
click at [115, 52] on button "Users" at bounding box center [111, 51] width 35 height 17
